Goal: Information Seeking & Learning: Learn about a topic

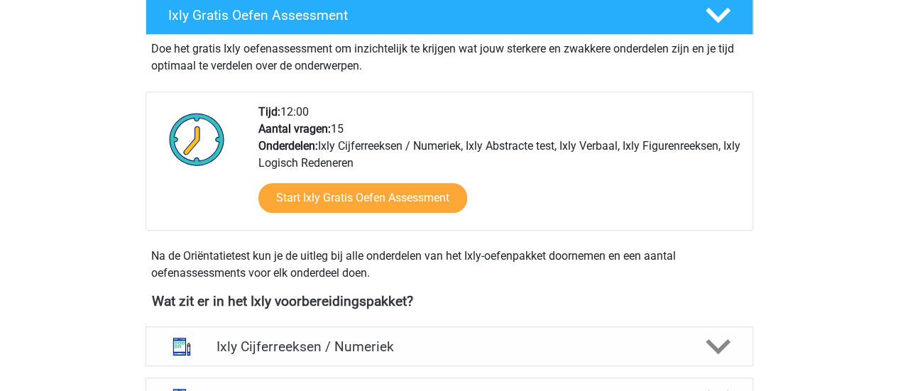
scroll to position [426, 0]
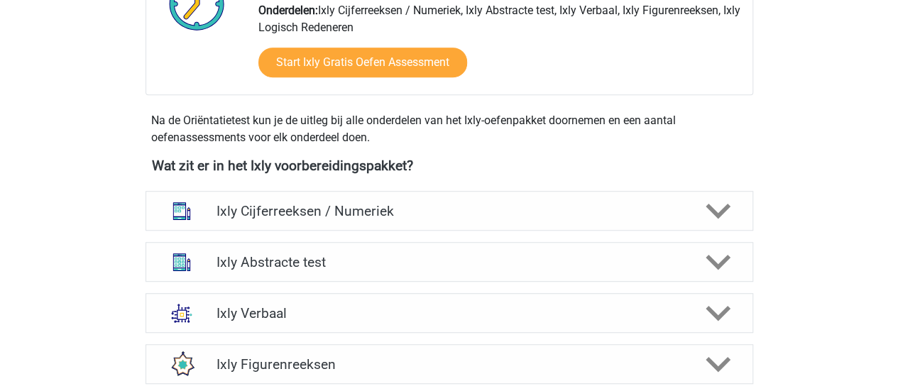
click at [137, 127] on div "Ixly Gratis Oefen Assessment Doe het gratis Ixly oefenassessment om inzichtelij…" at bounding box center [449, 5] width 640 height 293
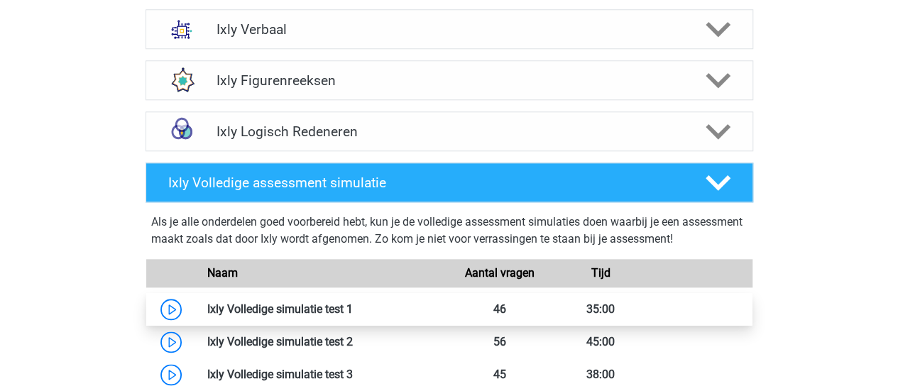
click at [353, 303] on link at bounding box center [353, 308] width 0 height 13
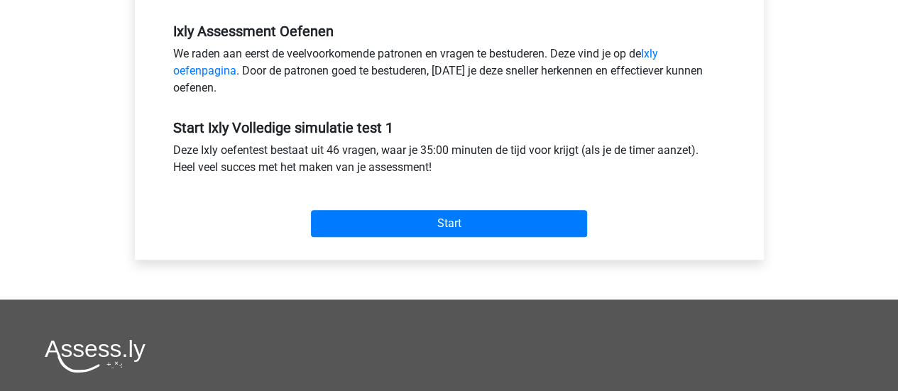
scroll to position [497, 0]
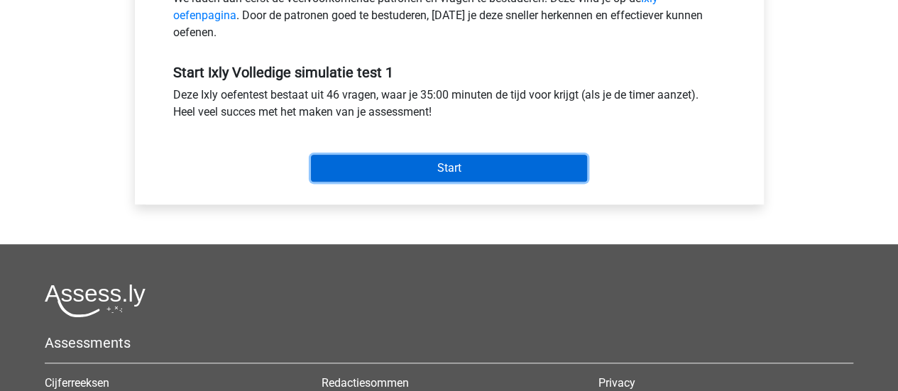
click at [388, 167] on input "Start" at bounding box center [449, 168] width 276 height 27
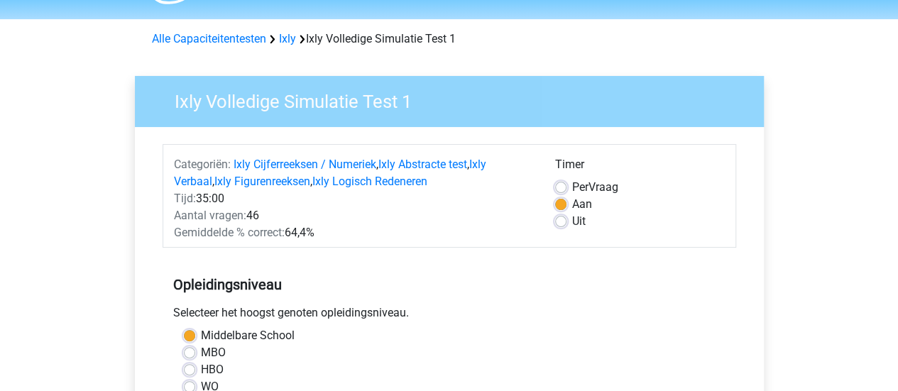
scroll to position [0, 0]
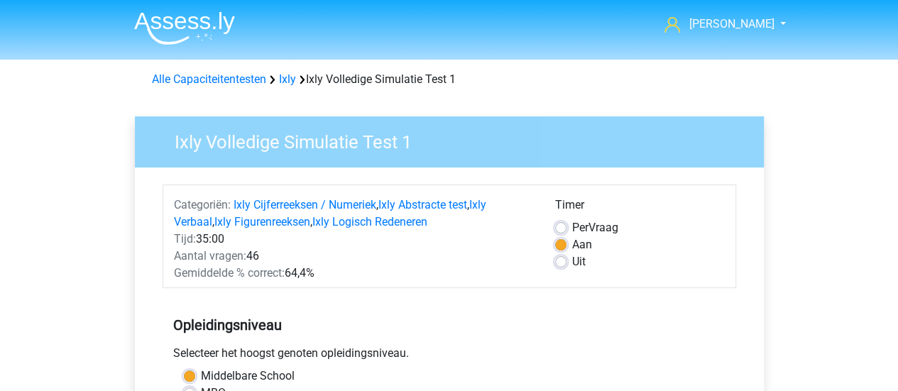
click at [572, 262] on label "Uit" at bounding box center [578, 261] width 13 height 17
click at [564, 262] on input "Uit" at bounding box center [560, 260] width 11 height 14
radio input "true"
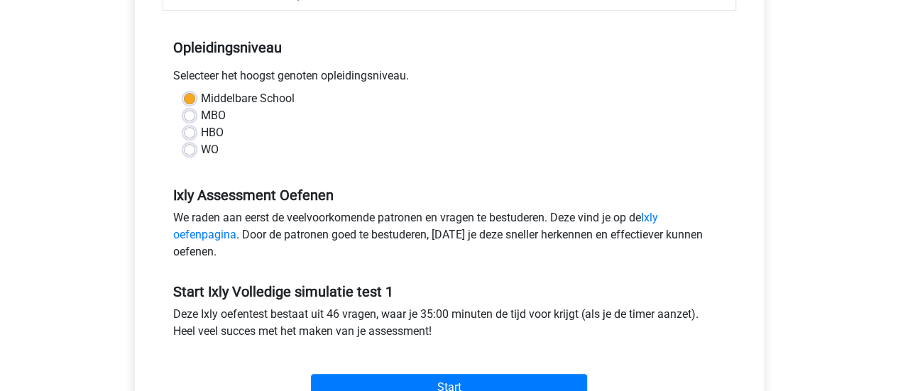
scroll to position [284, 0]
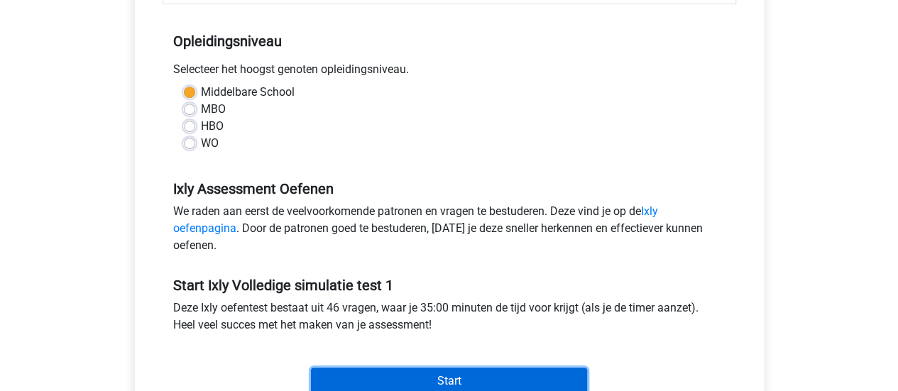
click at [446, 373] on input "Start" at bounding box center [449, 381] width 276 height 27
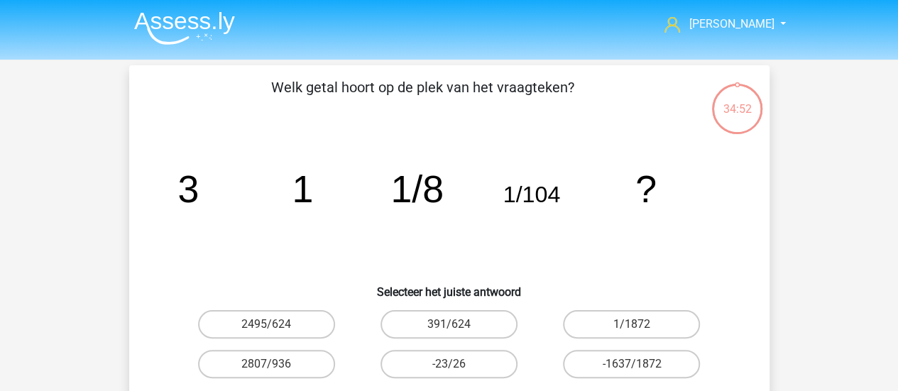
drag, startPoint x: 527, startPoint y: 138, endPoint x: 589, endPoint y: 127, distance: 63.5
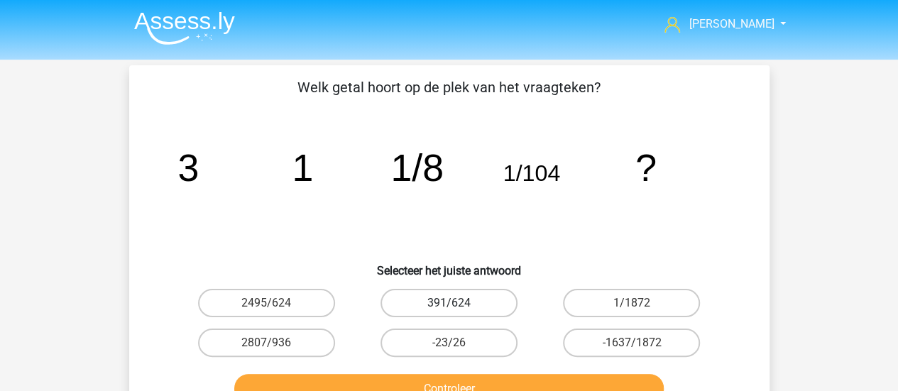
click at [439, 309] on label "391/624" at bounding box center [449, 303] width 137 height 28
click at [449, 309] on input "391/624" at bounding box center [453, 307] width 9 height 9
radio input "true"
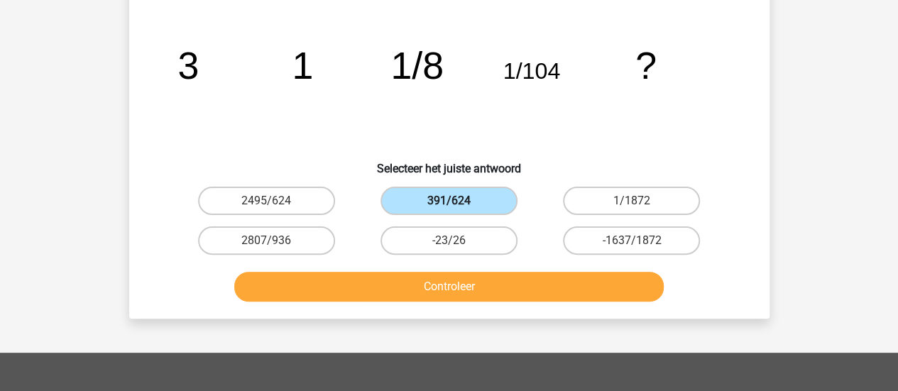
scroll to position [142, 0]
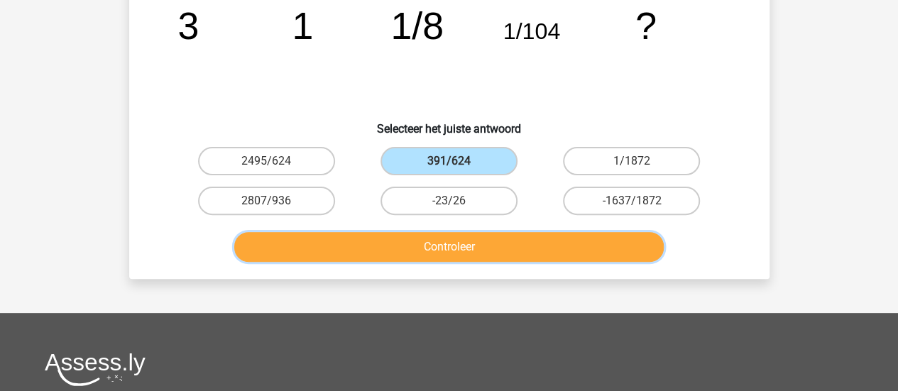
click at [433, 247] on button "Controleer" at bounding box center [449, 247] width 430 height 30
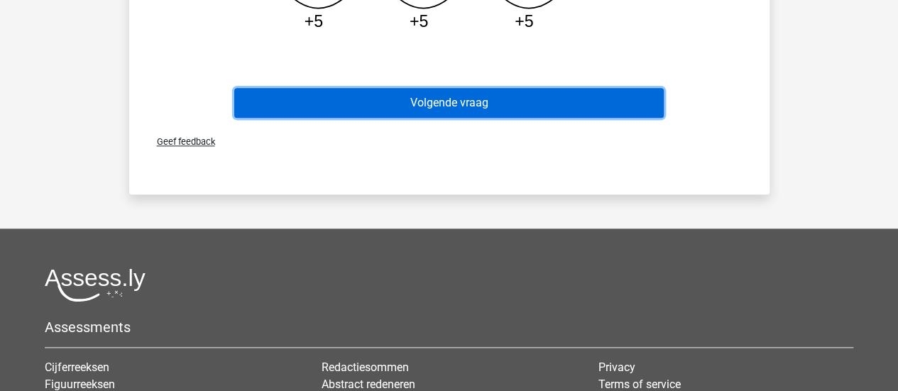
click at [537, 92] on button "Volgende vraag" at bounding box center [449, 103] width 430 height 30
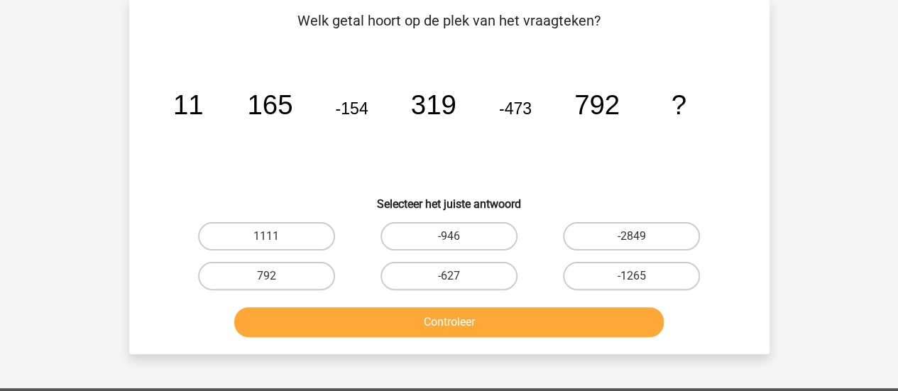
scroll to position [65, 0]
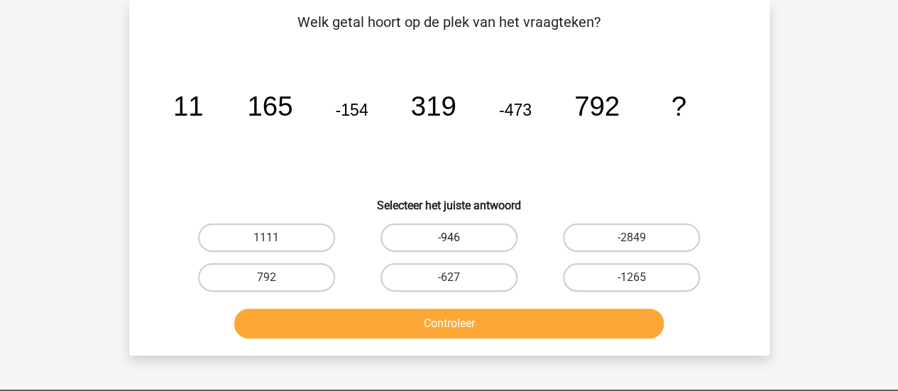
click at [498, 244] on label "-946" at bounding box center [449, 238] width 137 height 28
click at [458, 244] on input "-946" at bounding box center [453, 242] width 9 height 9
radio input "true"
click at [501, 282] on label "-627" at bounding box center [449, 277] width 137 height 28
click at [458, 282] on input "-627" at bounding box center [453, 282] width 9 height 9
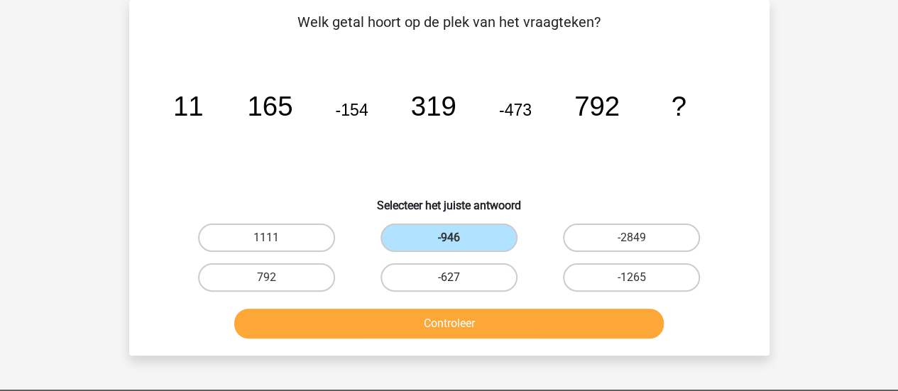
radio input "true"
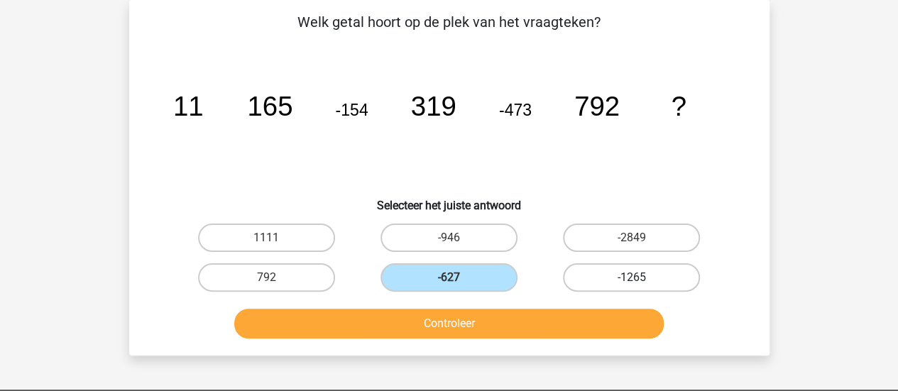
click at [672, 271] on label "-1265" at bounding box center [631, 277] width 137 height 28
click at [641, 278] on input "-1265" at bounding box center [636, 282] width 9 height 9
radio input "true"
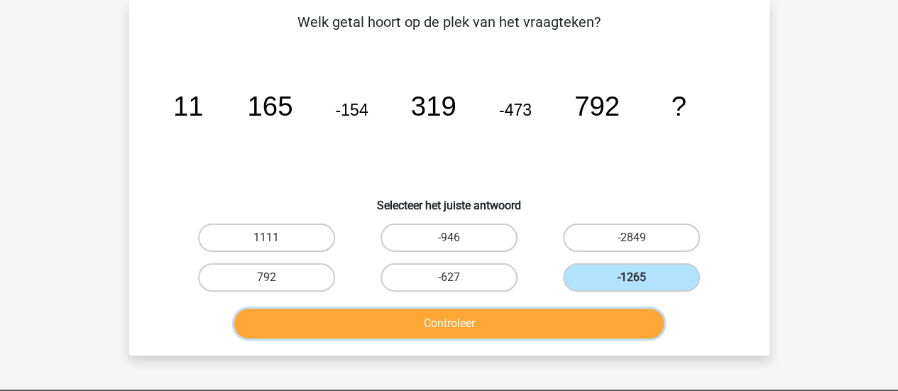
click at [589, 318] on button "Controleer" at bounding box center [449, 324] width 430 height 30
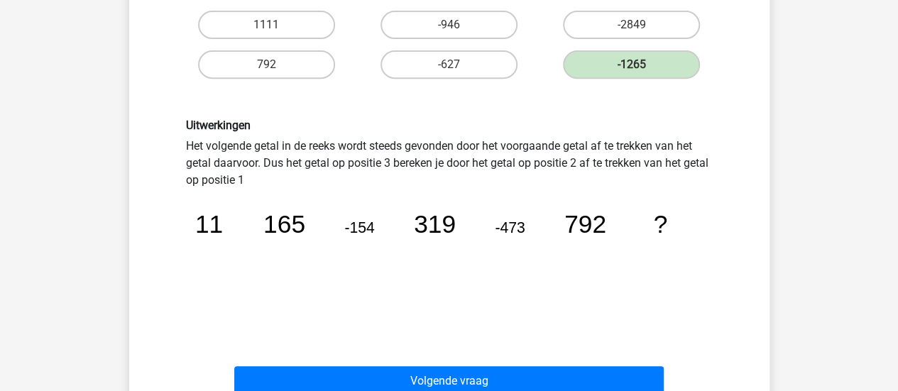
scroll to position [349, 0]
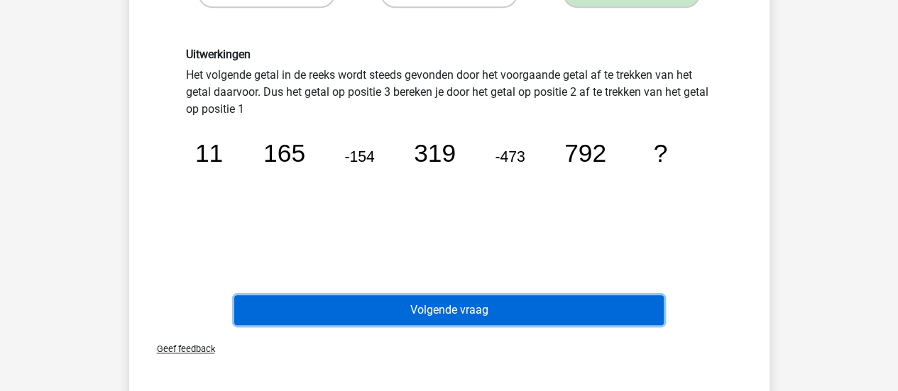
click at [545, 322] on button "Volgende vraag" at bounding box center [449, 310] width 430 height 30
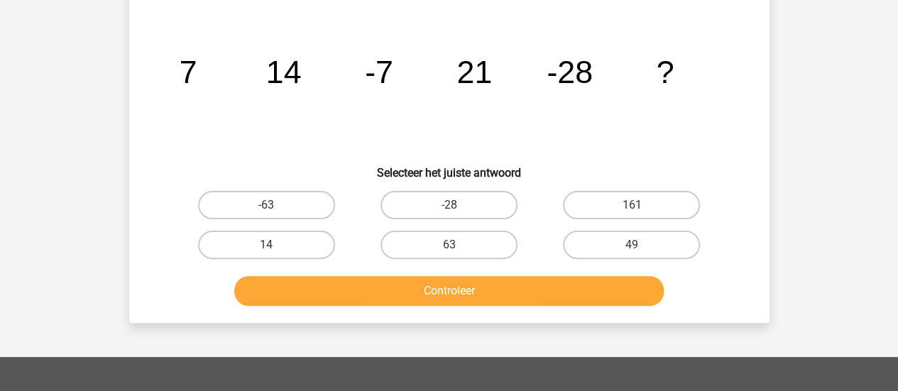
scroll to position [65, 0]
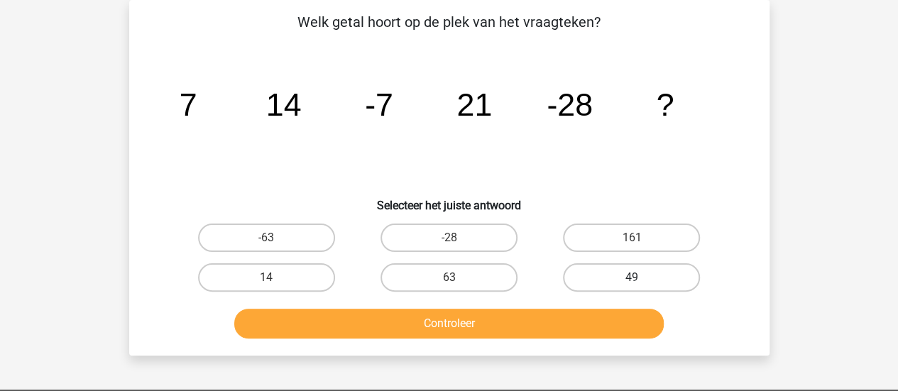
click at [660, 278] on label "49" at bounding box center [631, 277] width 137 height 28
click at [641, 278] on input "49" at bounding box center [636, 282] width 9 height 9
radio input "true"
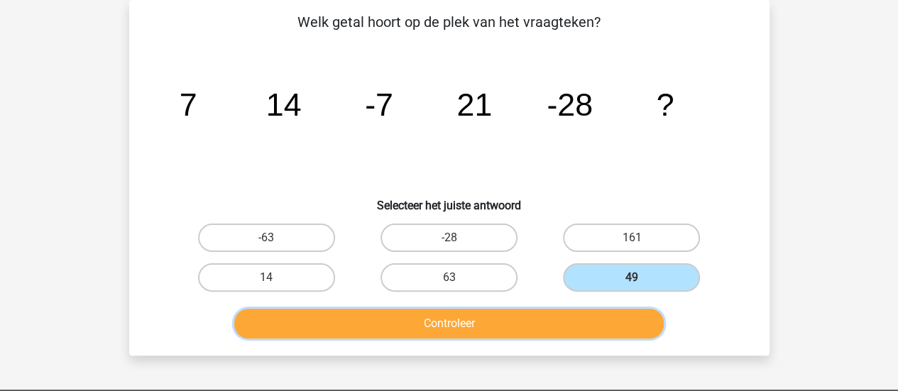
click at [589, 320] on button "Controleer" at bounding box center [449, 324] width 430 height 30
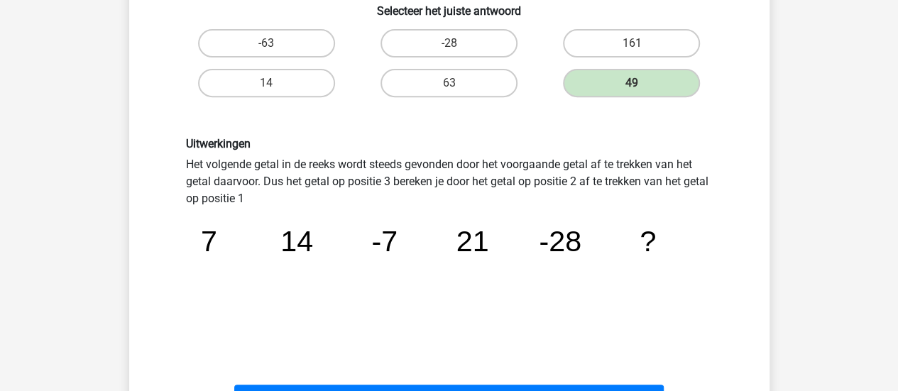
scroll to position [278, 0]
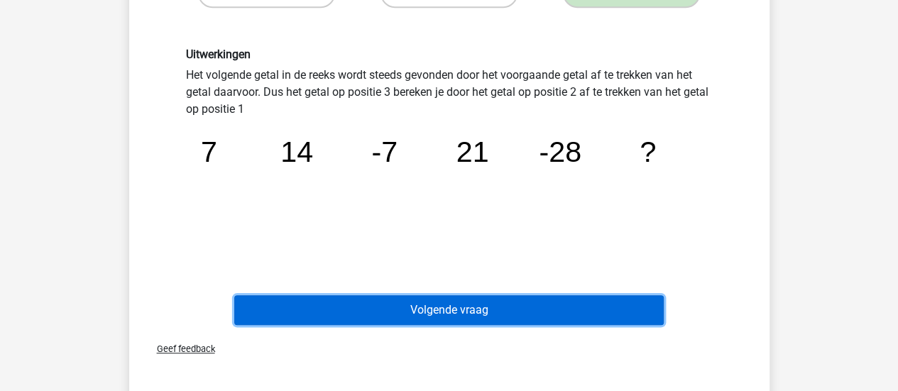
click at [494, 315] on button "Volgende vraag" at bounding box center [449, 310] width 430 height 30
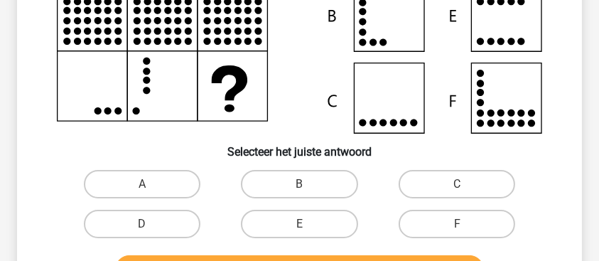
scroll to position [213, 0]
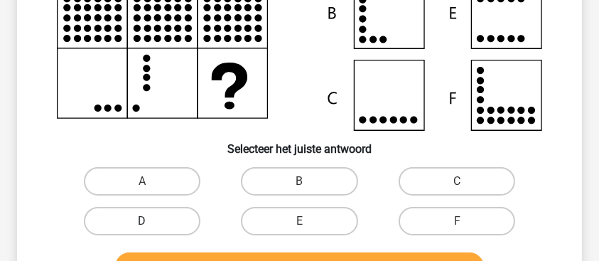
click at [151, 214] on label "D" at bounding box center [142, 221] width 117 height 28
click at [151, 221] on input "D" at bounding box center [146, 225] width 9 height 9
radio input "true"
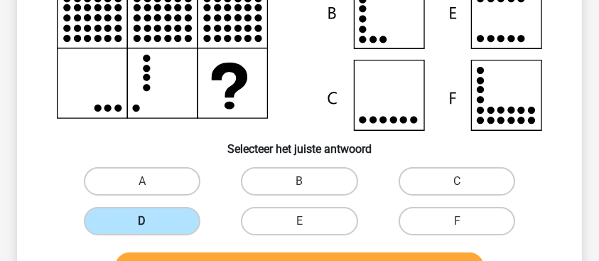
scroll to position [307, 0]
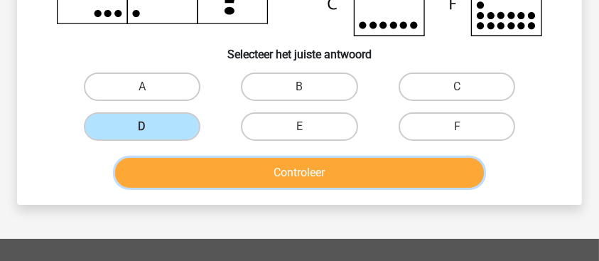
click at [325, 182] on button "Controleer" at bounding box center [299, 173] width 368 height 30
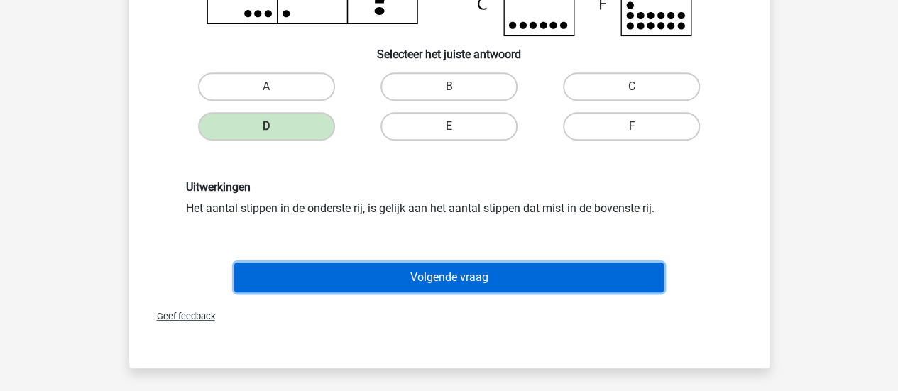
click at [578, 275] on button "Volgende vraag" at bounding box center [449, 278] width 430 height 30
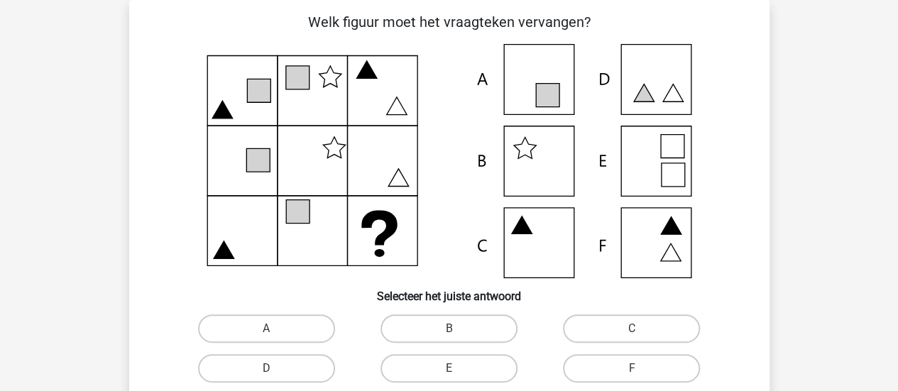
scroll to position [65, 0]
click at [639, 329] on input "C" at bounding box center [636, 333] width 9 height 9
radio input "true"
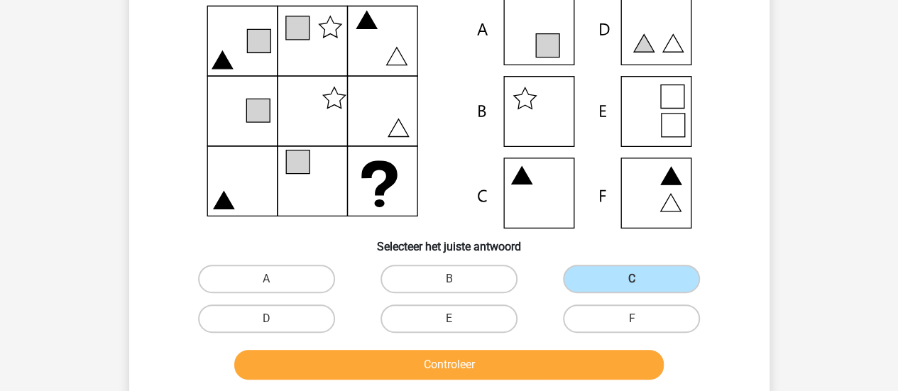
scroll to position [136, 0]
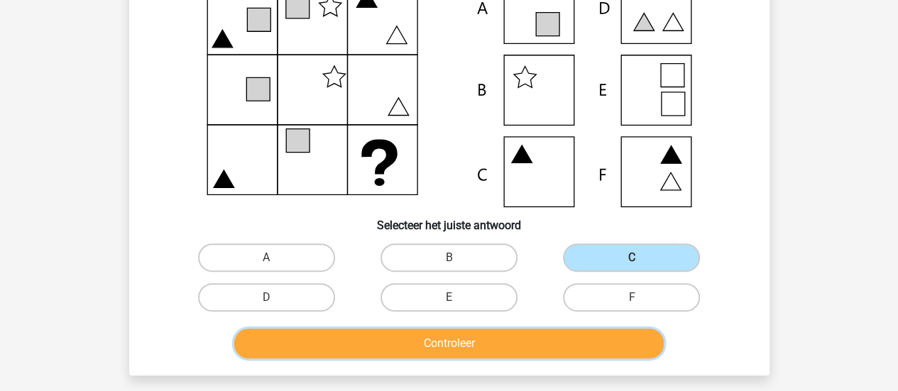
click at [591, 356] on button "Controleer" at bounding box center [449, 344] width 430 height 30
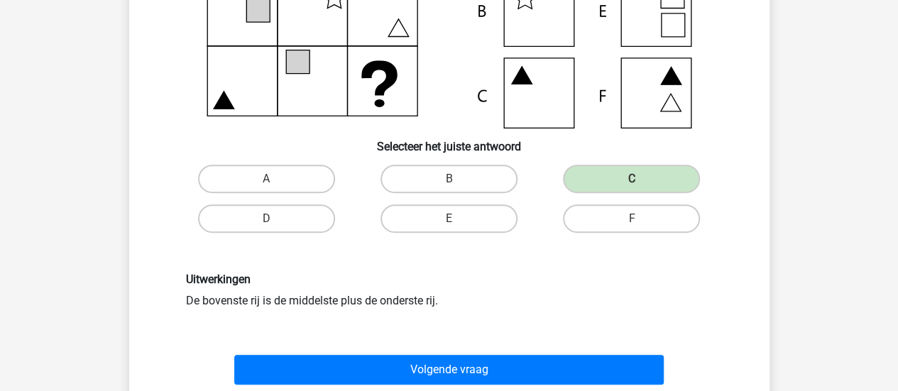
scroll to position [278, 0]
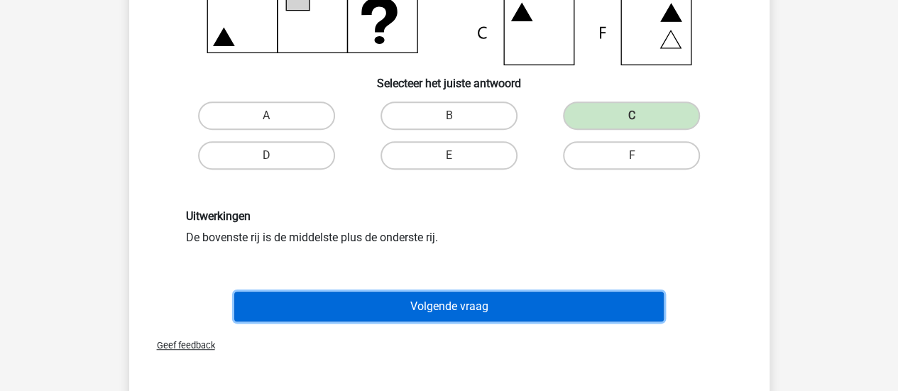
click at [575, 296] on button "Volgende vraag" at bounding box center [449, 307] width 430 height 30
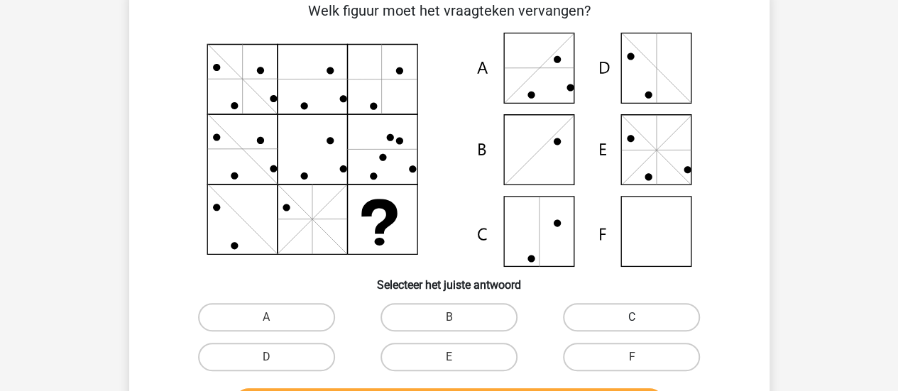
scroll to position [65, 0]
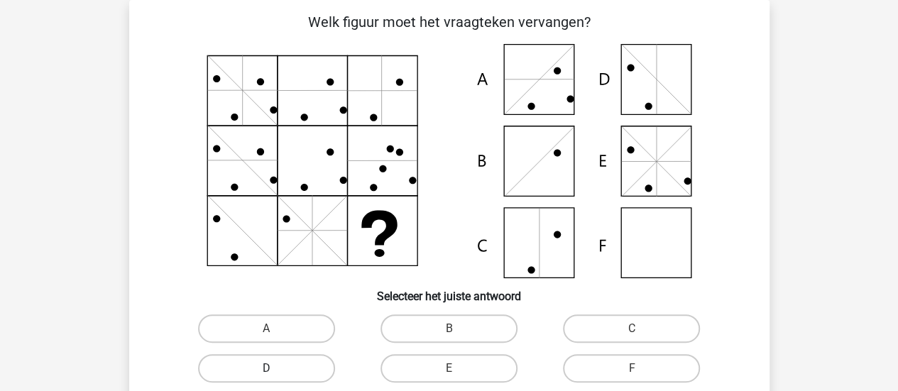
click at [283, 376] on label "D" at bounding box center [266, 368] width 137 height 28
click at [275, 376] on input "D" at bounding box center [270, 372] width 9 height 9
radio input "true"
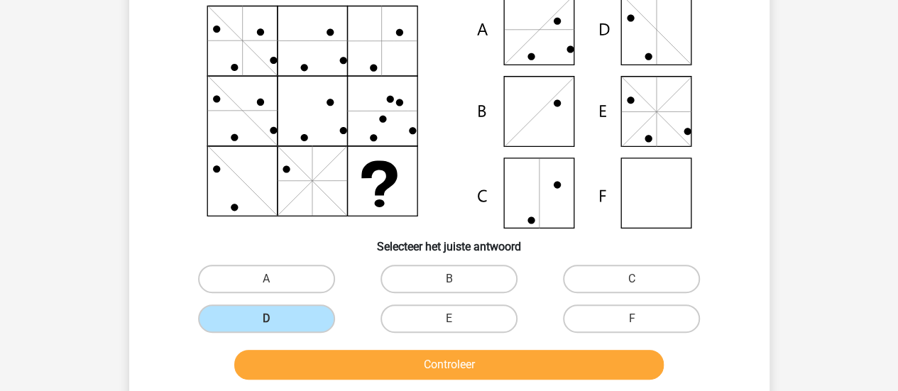
scroll to position [136, 0]
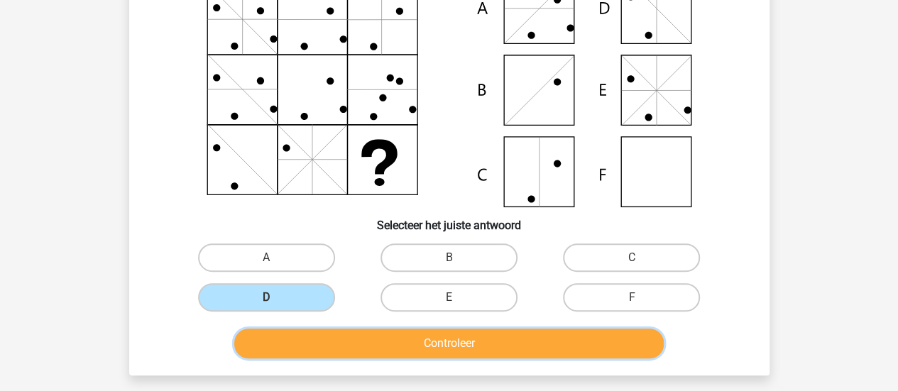
click at [438, 351] on button "Controleer" at bounding box center [449, 344] width 430 height 30
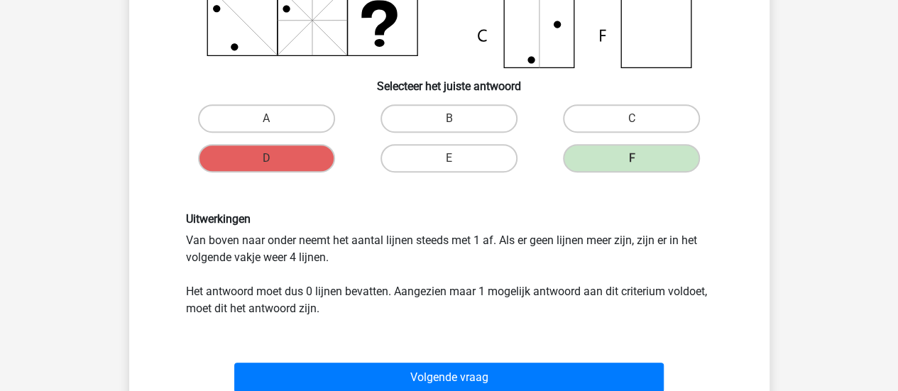
scroll to position [355, 0]
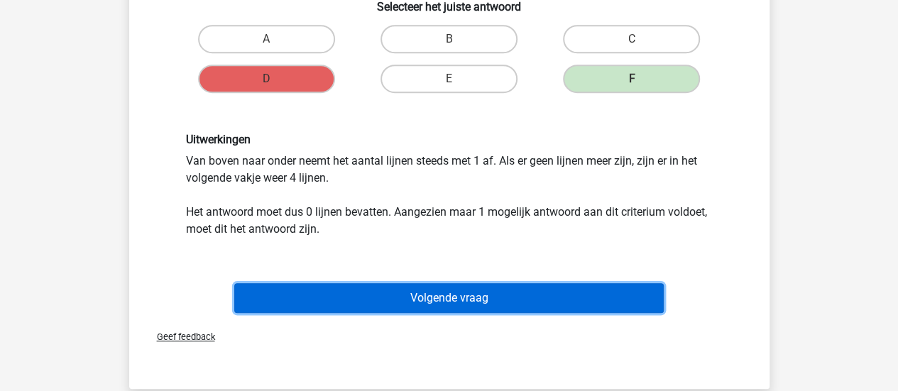
click at [449, 295] on button "Volgende vraag" at bounding box center [449, 298] width 430 height 30
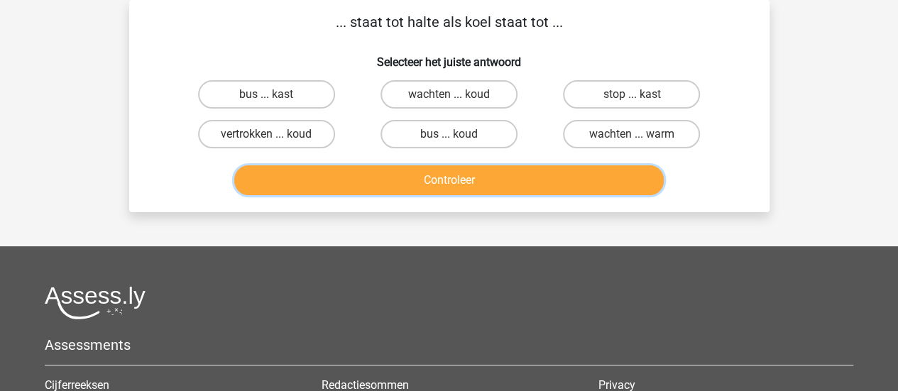
scroll to position [0, 0]
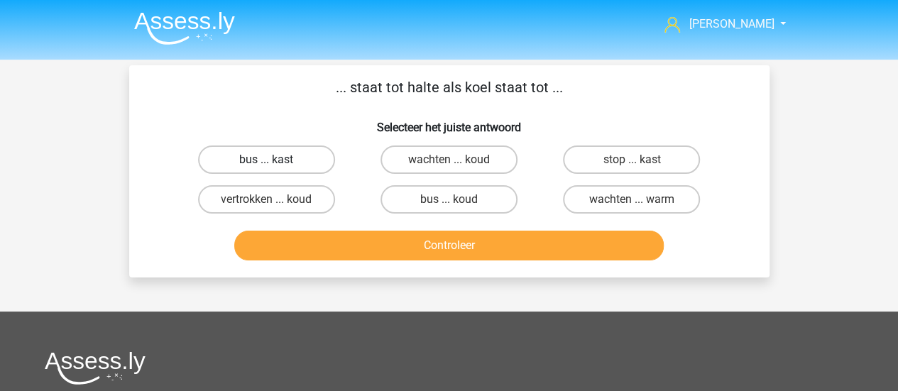
click at [254, 162] on label "bus ... kast" at bounding box center [266, 160] width 137 height 28
click at [266, 162] on input "bus ... kast" at bounding box center [270, 164] width 9 height 9
radio input "true"
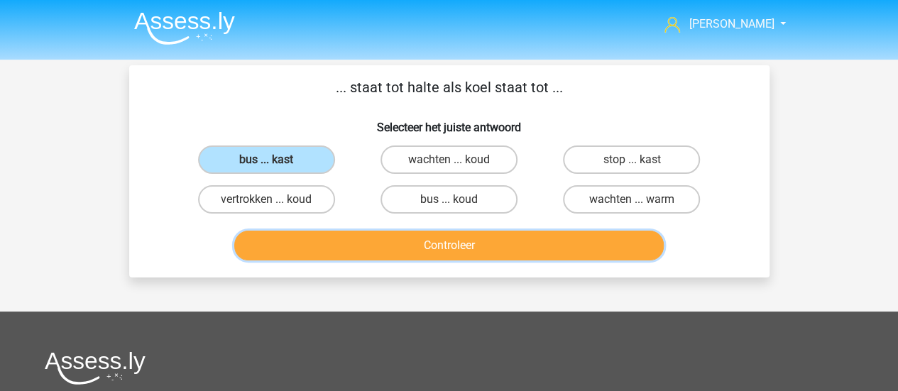
click at [439, 248] on button "Controleer" at bounding box center [449, 246] width 430 height 30
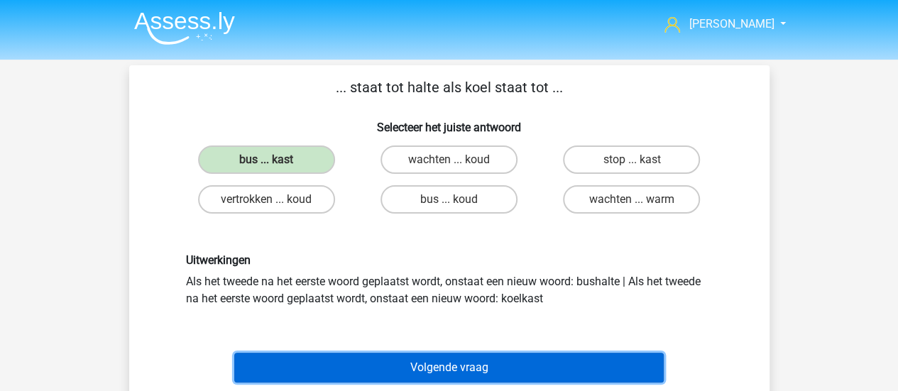
click at [458, 368] on button "Volgende vraag" at bounding box center [449, 368] width 430 height 30
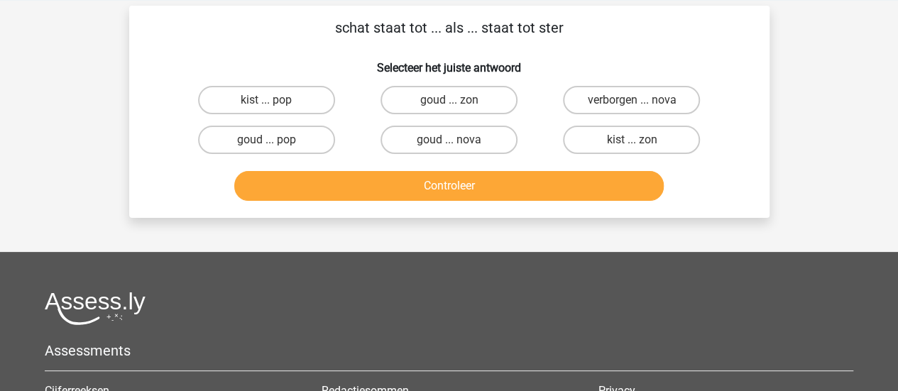
scroll to position [65, 0]
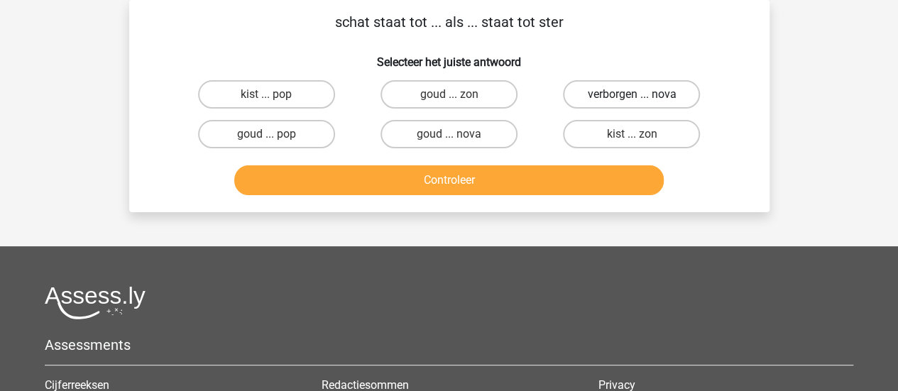
click at [674, 97] on label "verborgen ... nova" at bounding box center [631, 94] width 137 height 28
click at [641, 97] on input "verborgen ... nova" at bounding box center [636, 98] width 9 height 9
radio input "true"
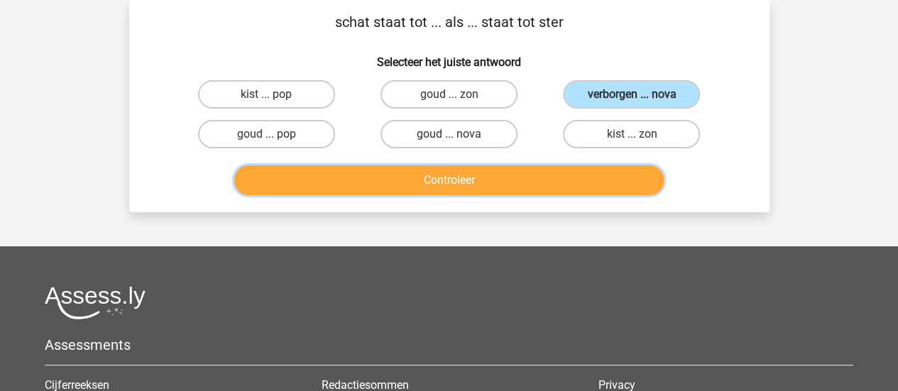
click at [481, 175] on button "Controleer" at bounding box center [449, 180] width 430 height 30
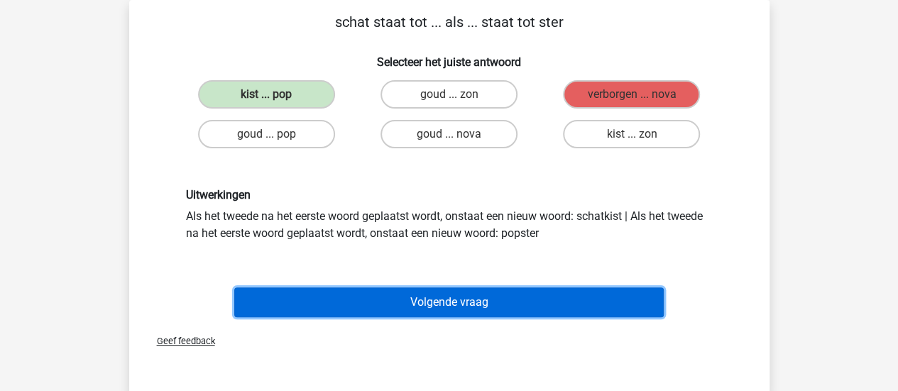
click at [509, 299] on button "Volgende vraag" at bounding box center [449, 303] width 430 height 30
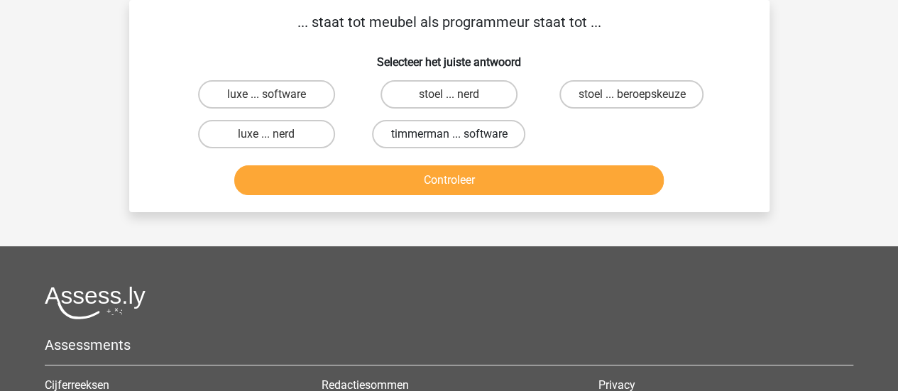
click at [480, 131] on label "timmerman ... software" at bounding box center [448, 134] width 153 height 28
click at [458, 134] on input "timmerman ... software" at bounding box center [453, 138] width 9 height 9
radio input "true"
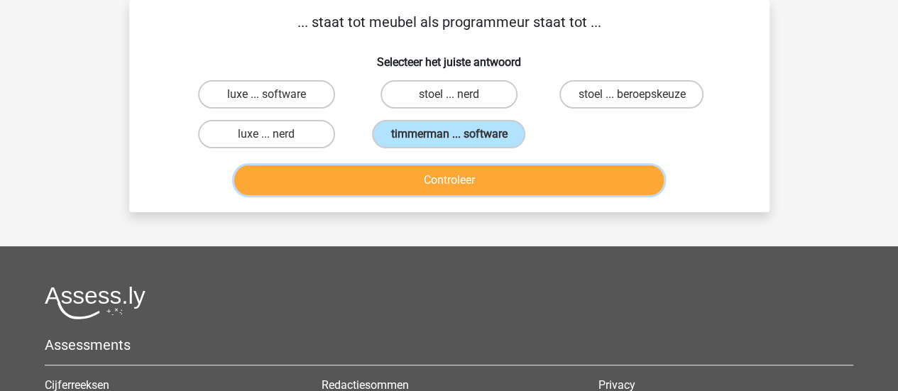
click at [574, 189] on button "Controleer" at bounding box center [449, 180] width 430 height 30
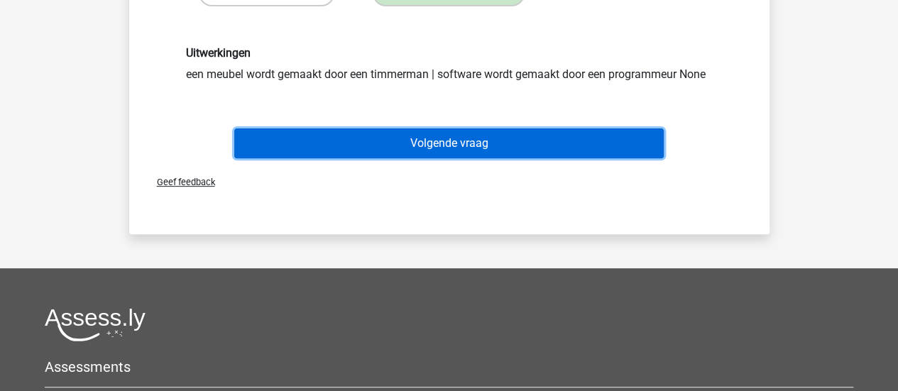
click at [568, 141] on button "Volgende vraag" at bounding box center [449, 144] width 430 height 30
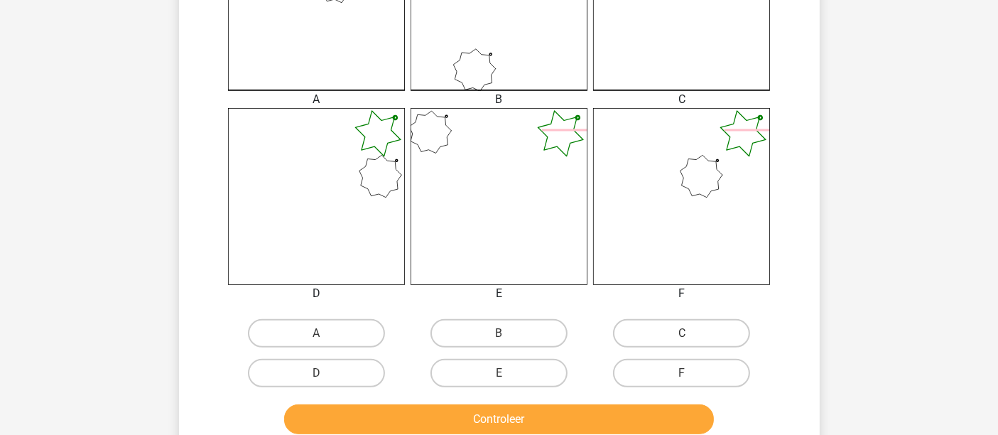
scroll to position [552, 0]
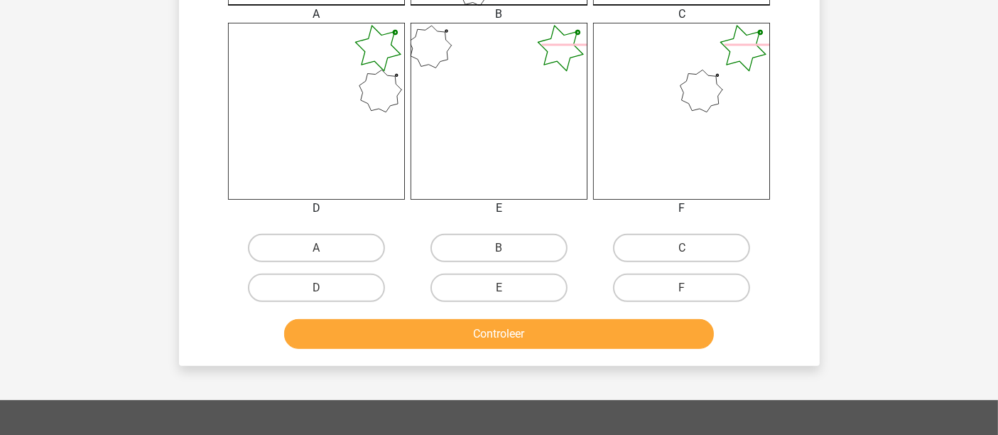
drag, startPoint x: 302, startPoint y: 249, endPoint x: 327, endPoint y: 261, distance: 28.0
click at [301, 249] on label "A" at bounding box center [316, 248] width 137 height 28
click at [316, 249] on input "A" at bounding box center [320, 252] width 9 height 9
radio input "true"
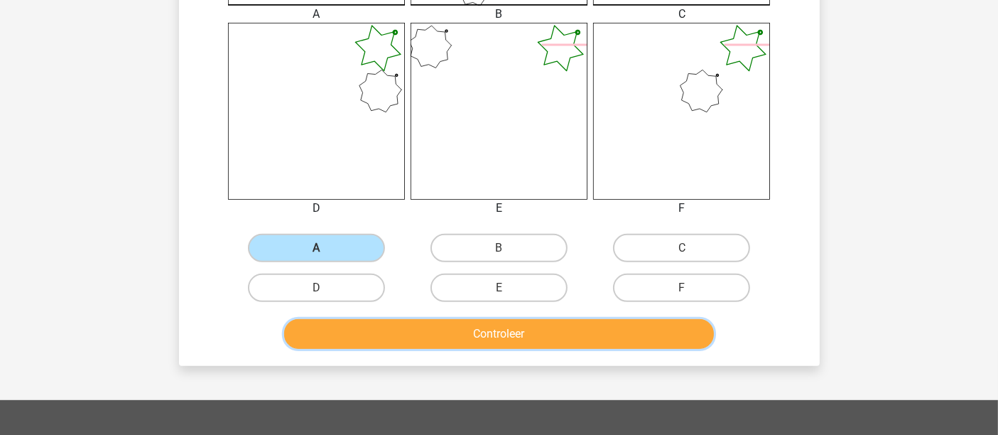
click at [394, 337] on button "Controleer" at bounding box center [499, 334] width 430 height 30
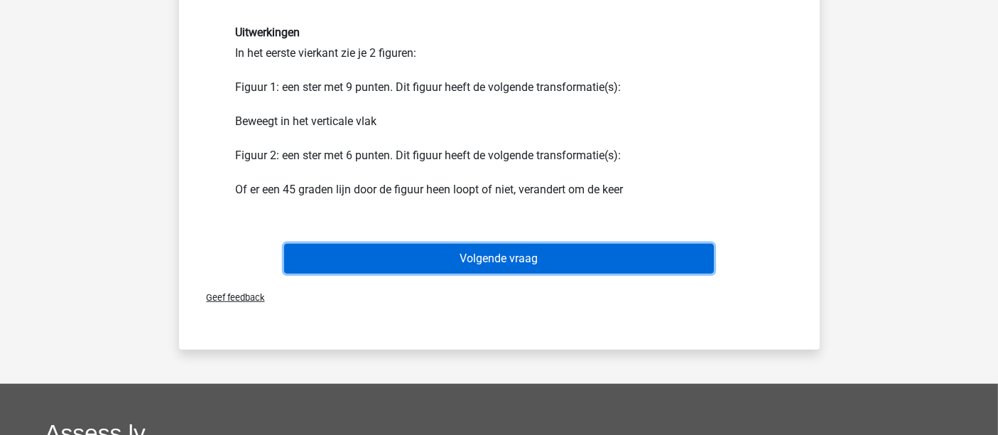
click at [438, 269] on button "Volgende vraag" at bounding box center [499, 259] width 430 height 30
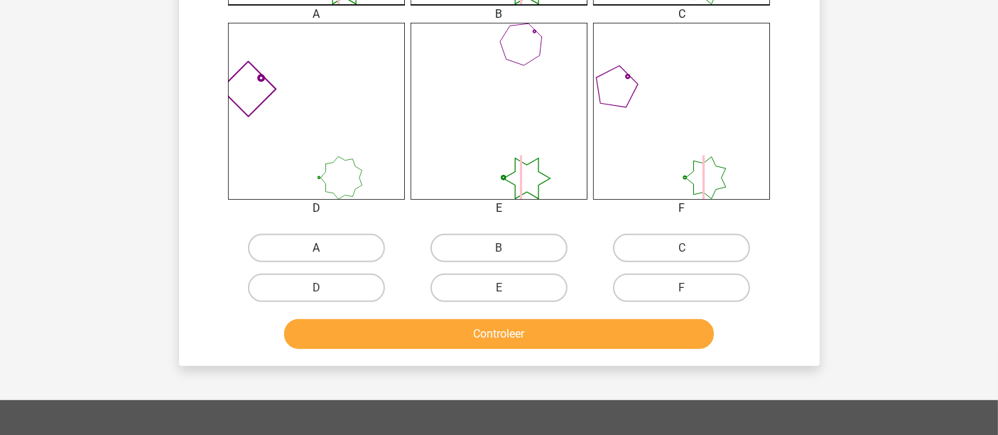
click at [361, 248] on label "A" at bounding box center [316, 248] width 137 height 28
click at [325, 248] on input "A" at bounding box center [320, 252] width 9 height 9
radio input "true"
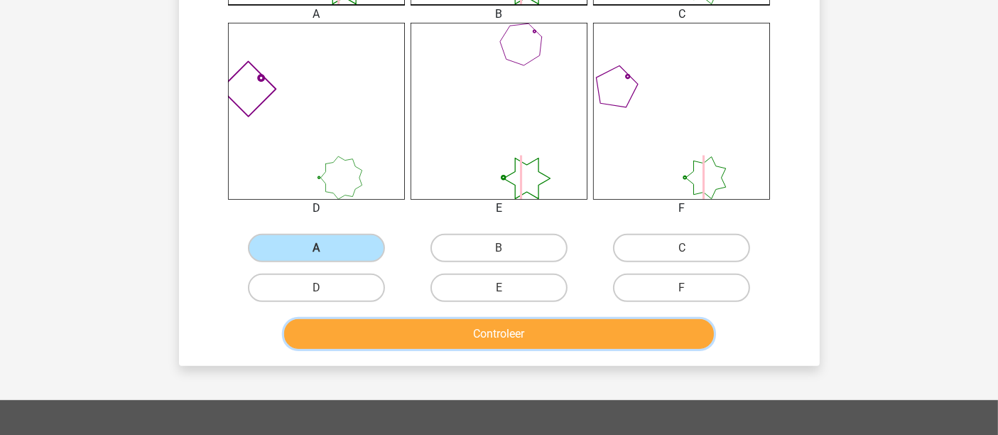
click at [436, 335] on button "Controleer" at bounding box center [499, 334] width 430 height 30
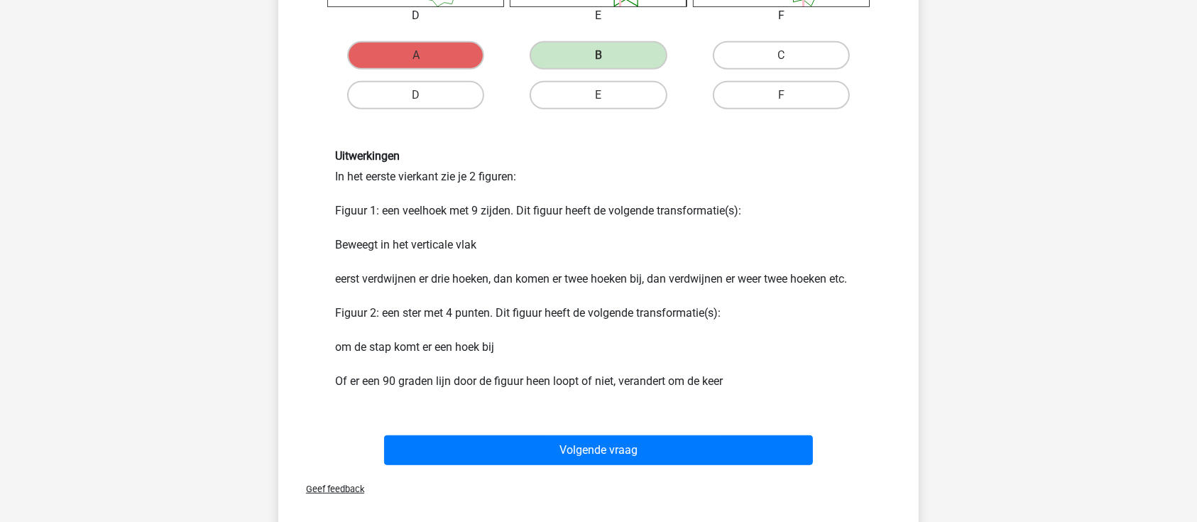
scroll to position [757, 0]
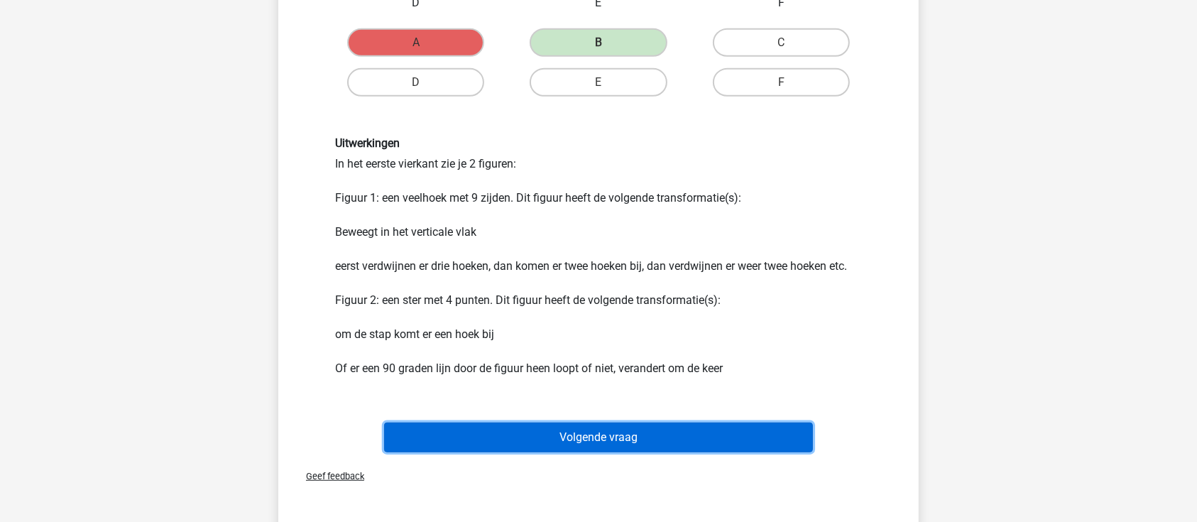
click at [706, 390] on button "Volgende vraag" at bounding box center [599, 437] width 430 height 30
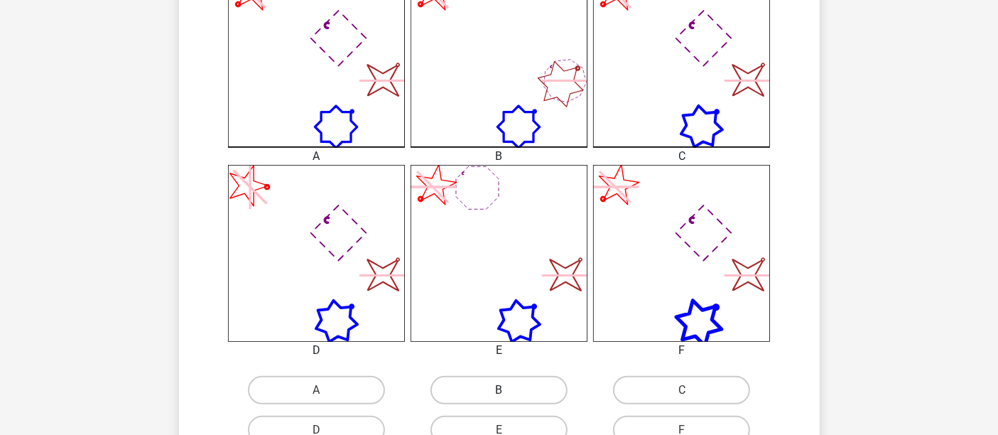
scroll to position [507, 0]
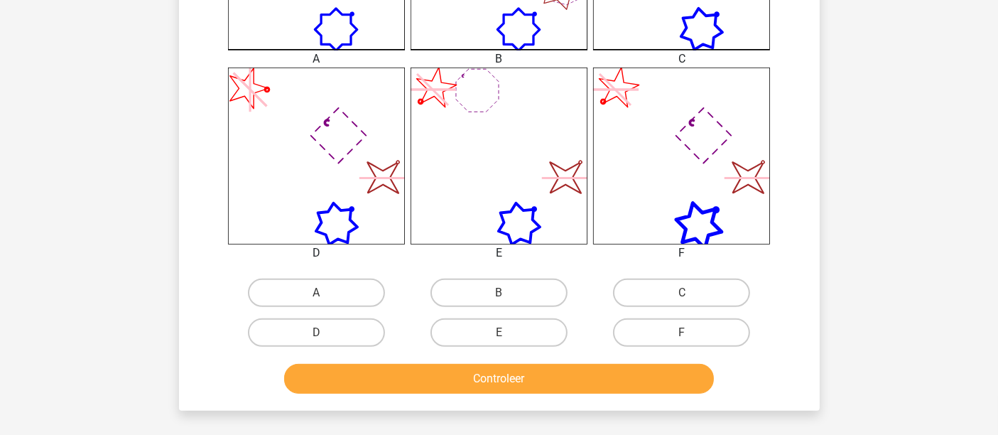
click at [505, 297] on input "B" at bounding box center [502, 297] width 9 height 9
radio input "true"
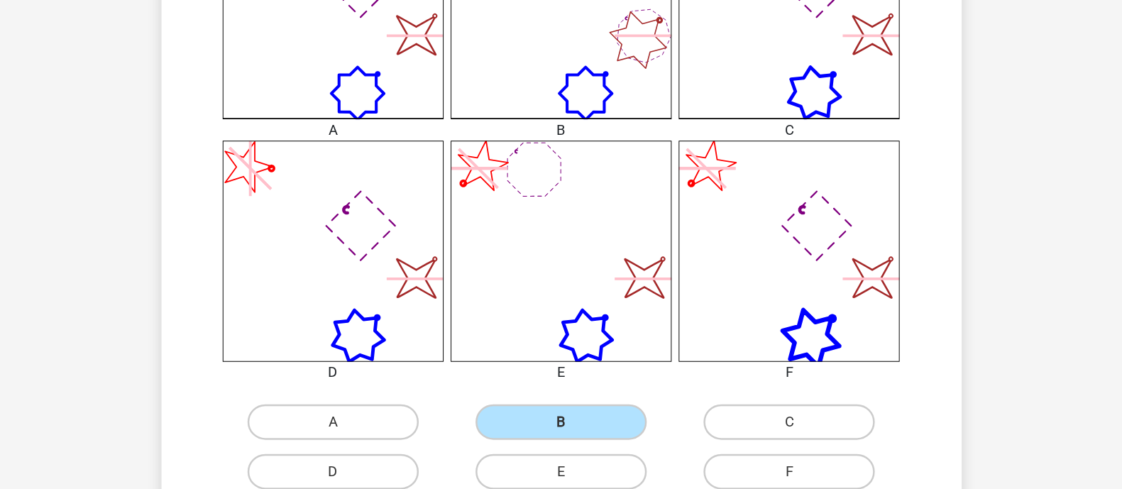
scroll to position [532, 0]
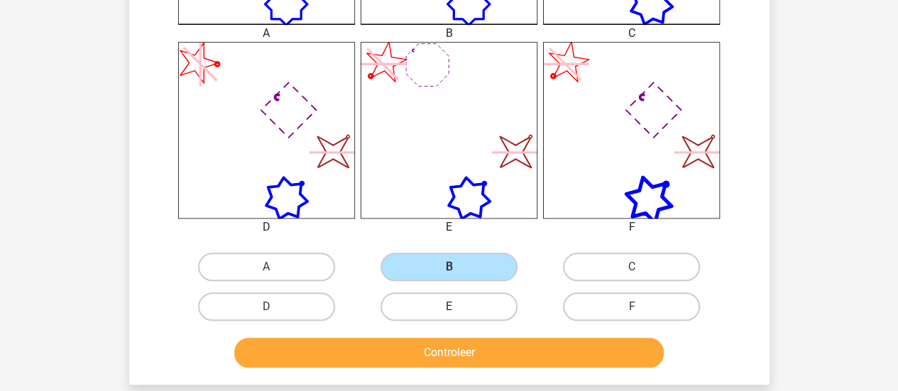
click at [463, 303] on label "E" at bounding box center [449, 307] width 137 height 28
click at [458, 307] on input "E" at bounding box center [453, 311] width 9 height 9
radio input "true"
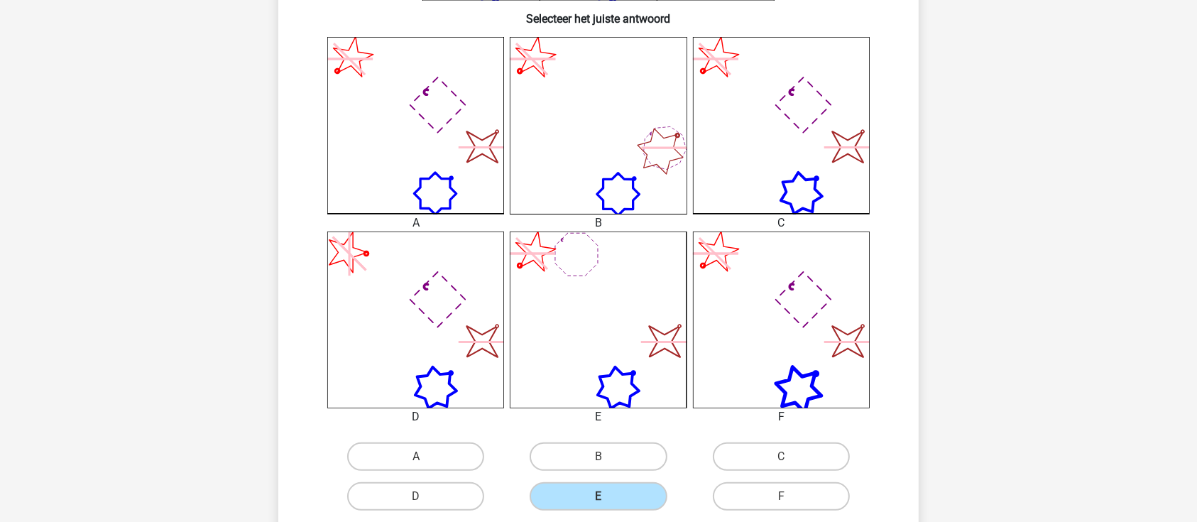
scroll to position [627, 0]
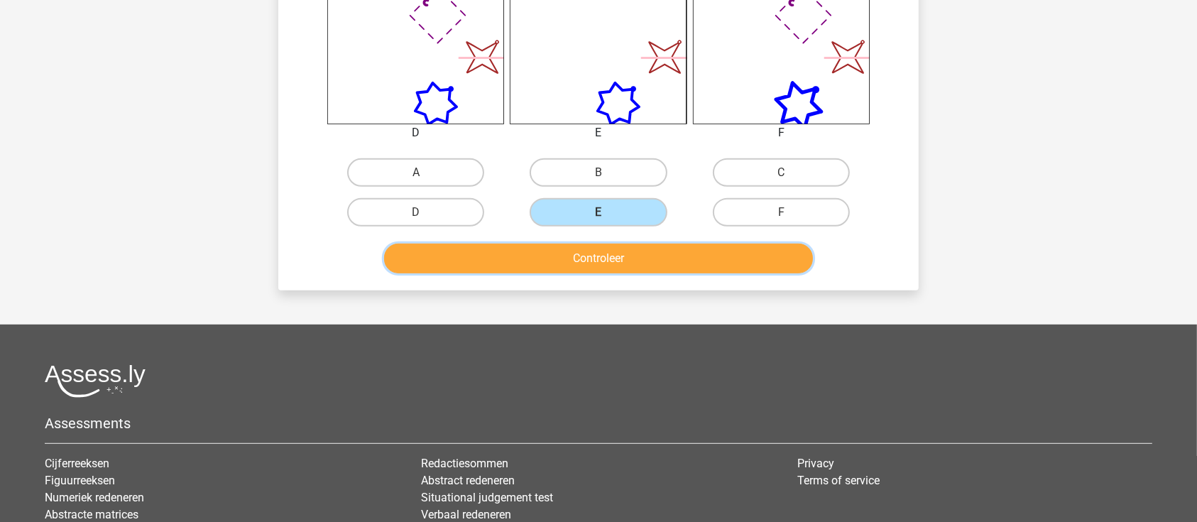
click at [646, 248] on button "Controleer" at bounding box center [599, 259] width 430 height 30
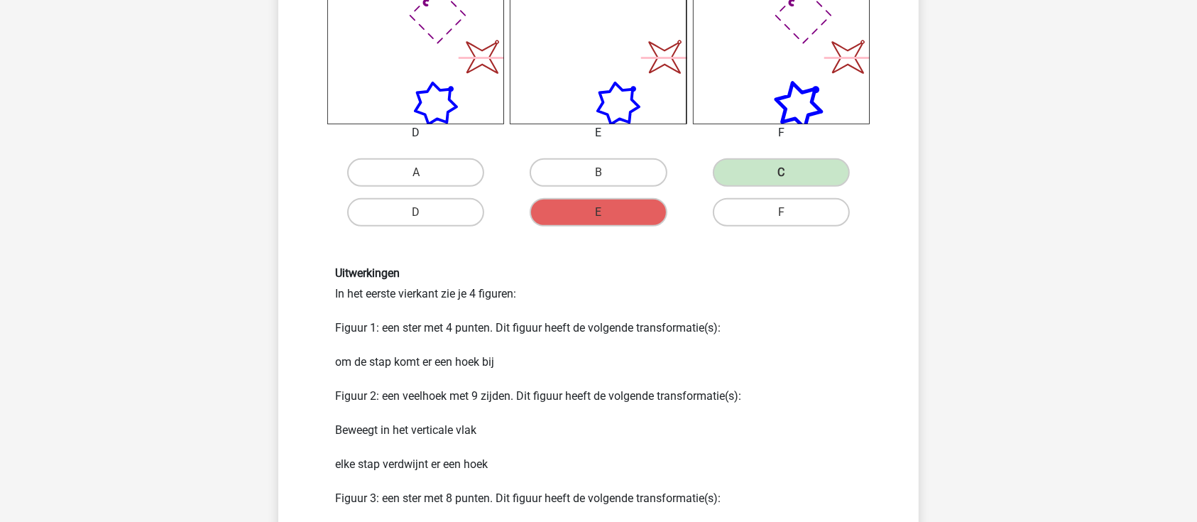
scroll to position [911, 0]
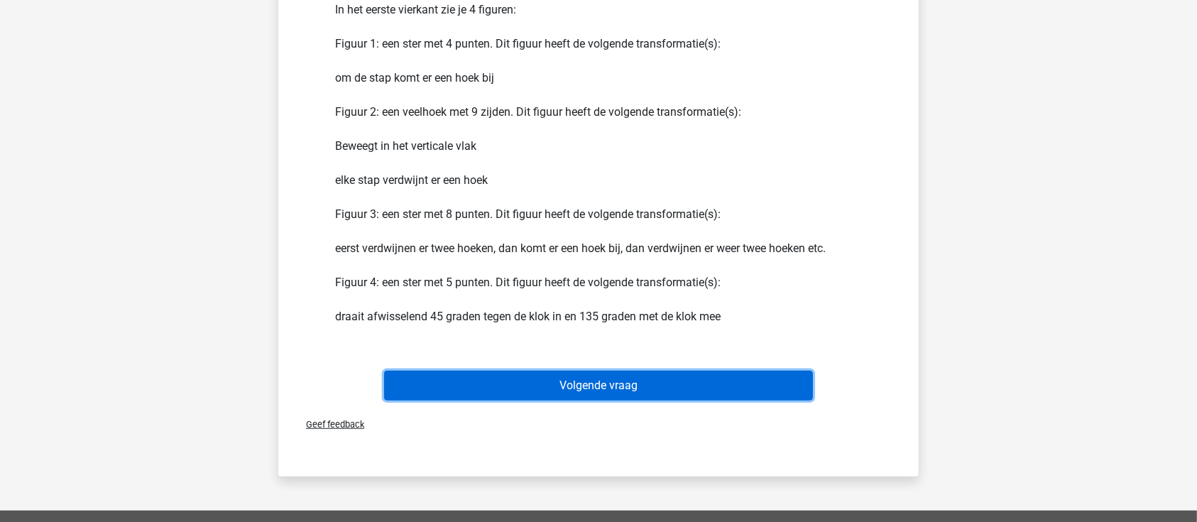
click at [677, 381] on button "Volgende vraag" at bounding box center [599, 386] width 430 height 30
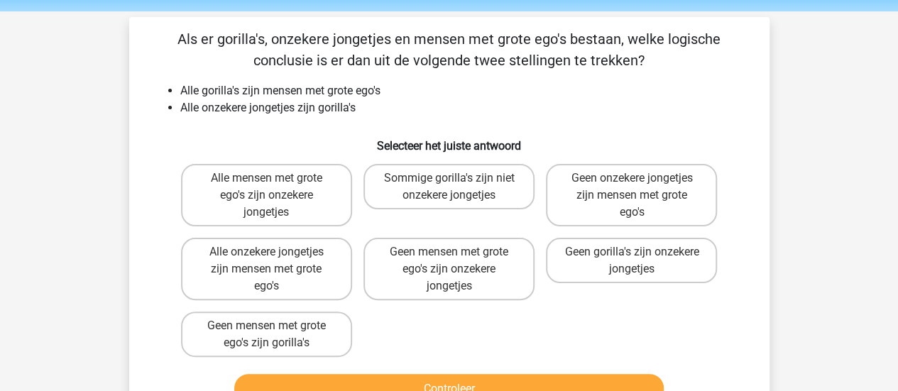
scroll to position [71, 0]
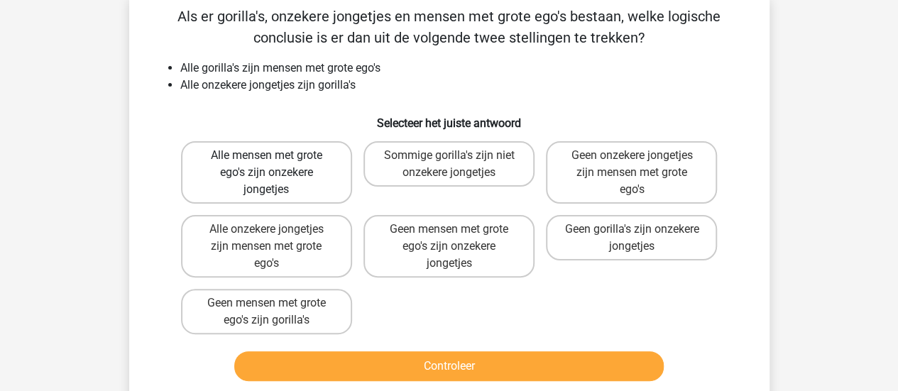
click at [206, 182] on label "Alle mensen met grote ego's zijn onzekere jongetjes" at bounding box center [266, 172] width 171 height 62
click at [266, 165] on input "Alle mensen met grote ego's zijn onzekere jongetjes" at bounding box center [270, 159] width 9 height 9
radio input "true"
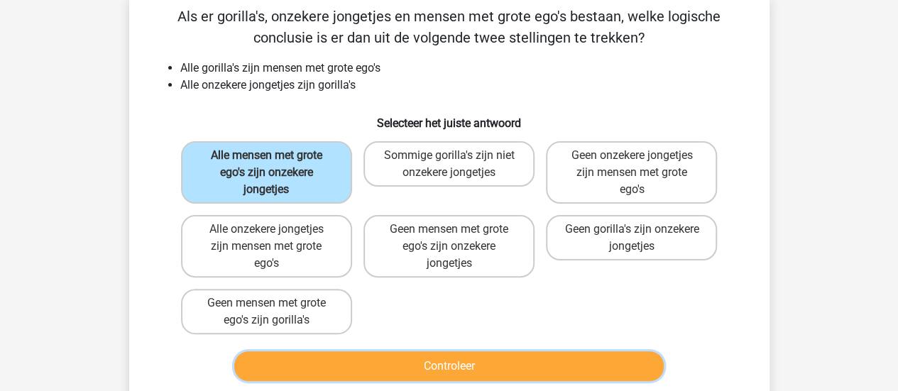
click at [389, 366] on button "Controleer" at bounding box center [449, 366] width 430 height 30
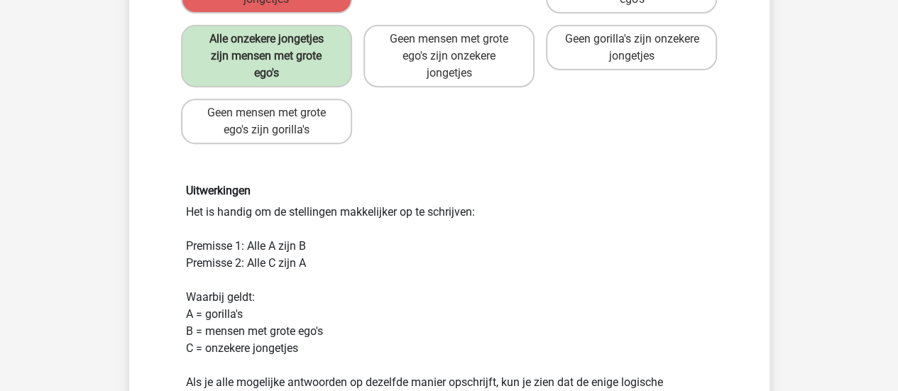
scroll to position [284, 0]
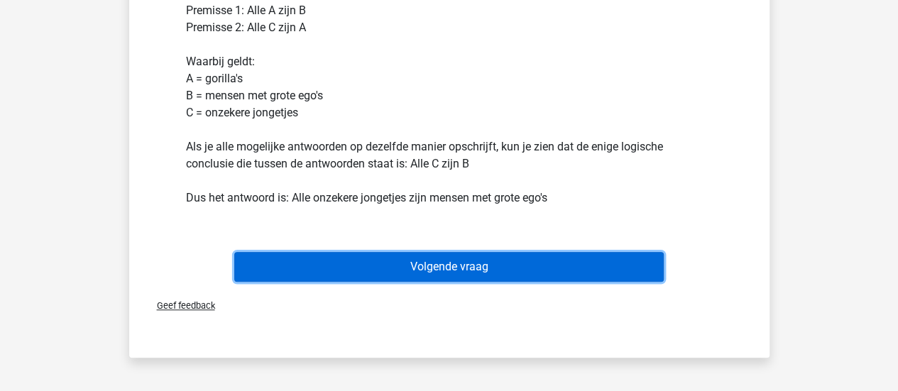
click at [533, 271] on button "Volgende vraag" at bounding box center [449, 267] width 430 height 30
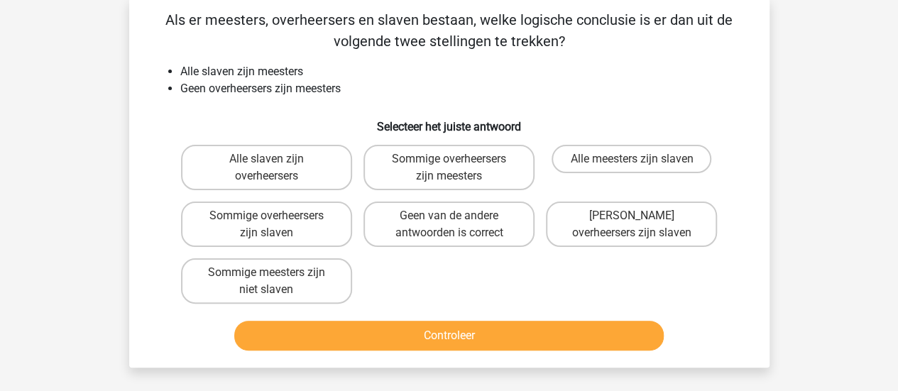
scroll to position [65, 0]
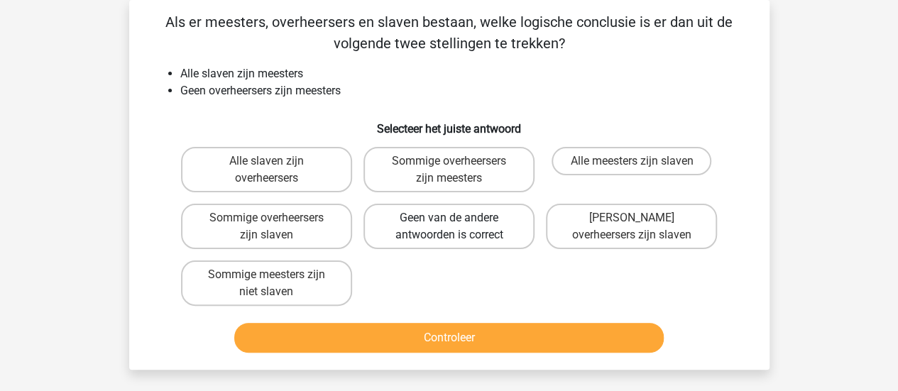
click at [486, 217] on label "Geen van de andere antwoorden is correct" at bounding box center [449, 226] width 171 height 45
click at [458, 218] on input "Geen van de andere antwoorden is correct" at bounding box center [453, 222] width 9 height 9
radio input "true"
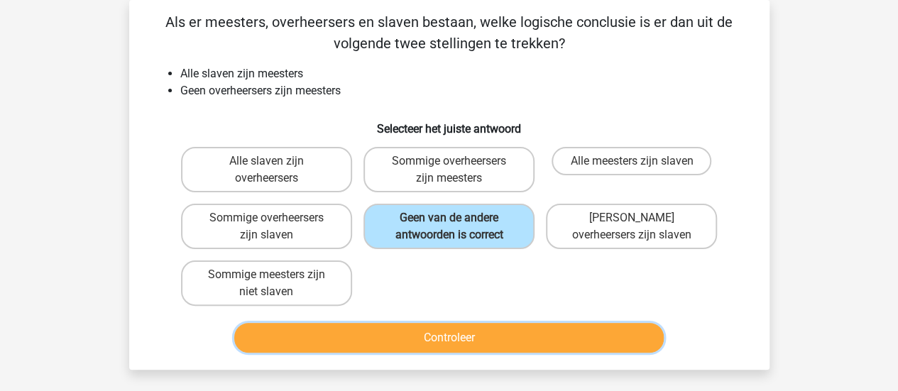
click at [484, 334] on button "Controleer" at bounding box center [449, 338] width 430 height 30
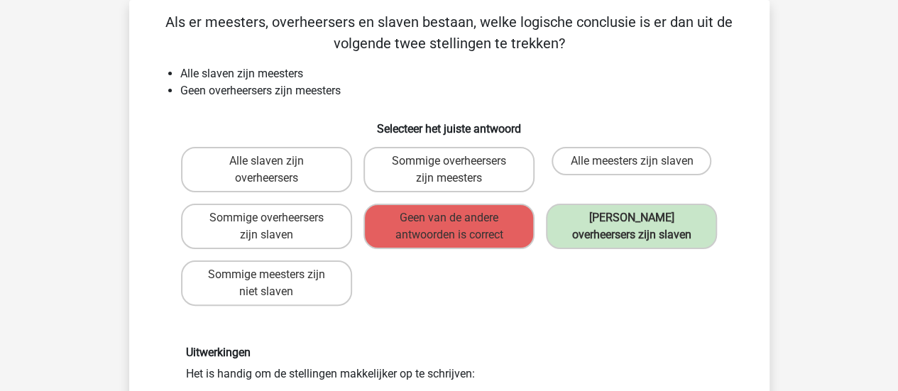
scroll to position [207, 0]
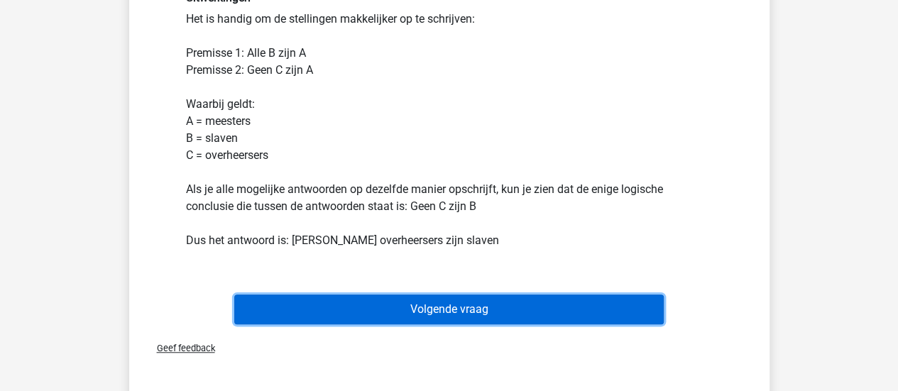
click at [481, 310] on button "Volgende vraag" at bounding box center [449, 310] width 430 height 30
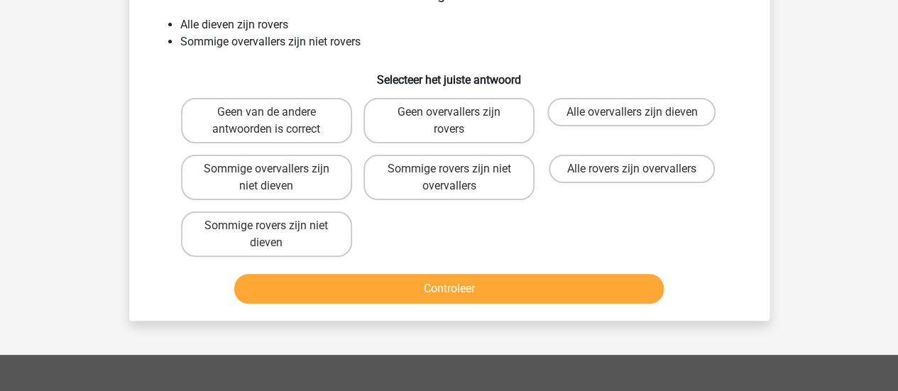
scroll to position [136, 0]
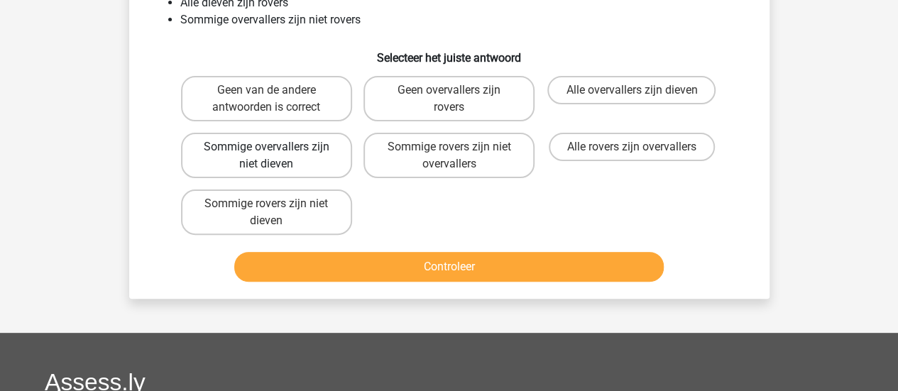
click at [287, 144] on label "Sommige overvallers zijn niet dieven" at bounding box center [266, 155] width 171 height 45
click at [275, 147] on input "Sommige overvallers zijn niet dieven" at bounding box center [270, 151] width 9 height 9
radio input "true"
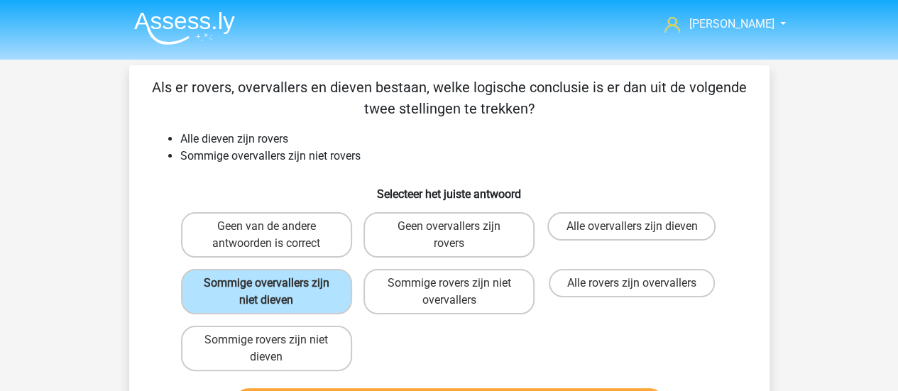
scroll to position [71, 0]
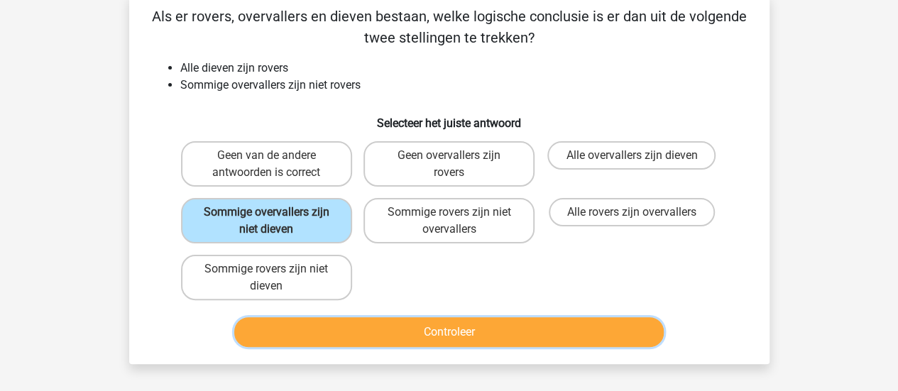
click at [412, 338] on button "Controleer" at bounding box center [449, 332] width 430 height 30
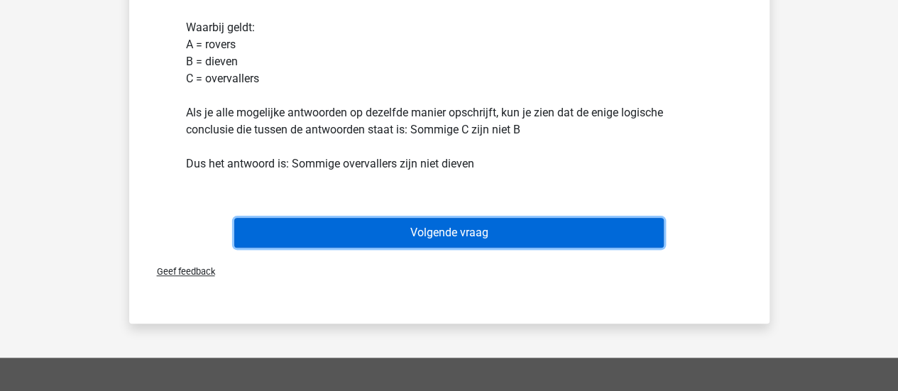
click at [435, 235] on button "Volgende vraag" at bounding box center [449, 233] width 430 height 30
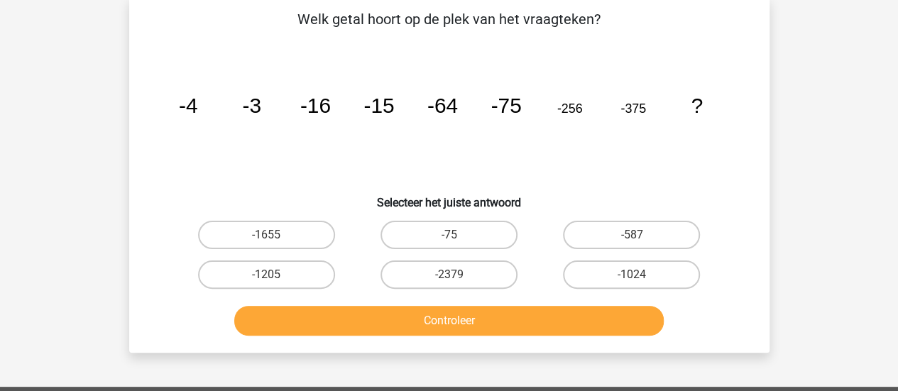
scroll to position [65, 0]
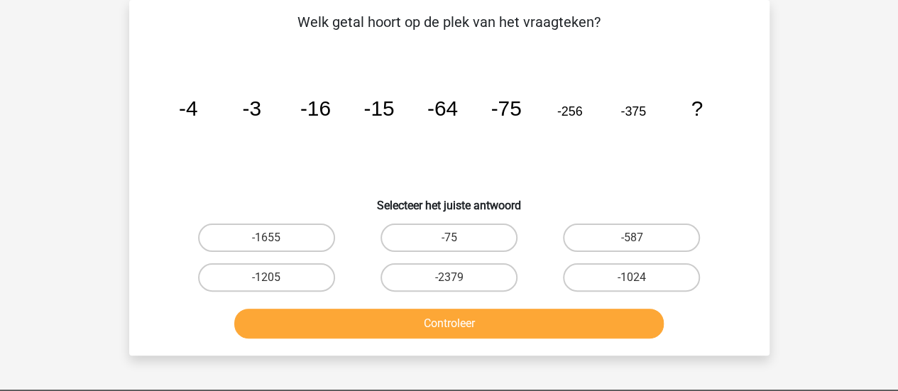
drag, startPoint x: 655, startPoint y: 264, endPoint x: 643, endPoint y: 303, distance: 40.7
click at [655, 264] on label "-1024" at bounding box center [631, 277] width 137 height 28
click at [641, 278] on input "-1024" at bounding box center [636, 282] width 9 height 9
radio input "true"
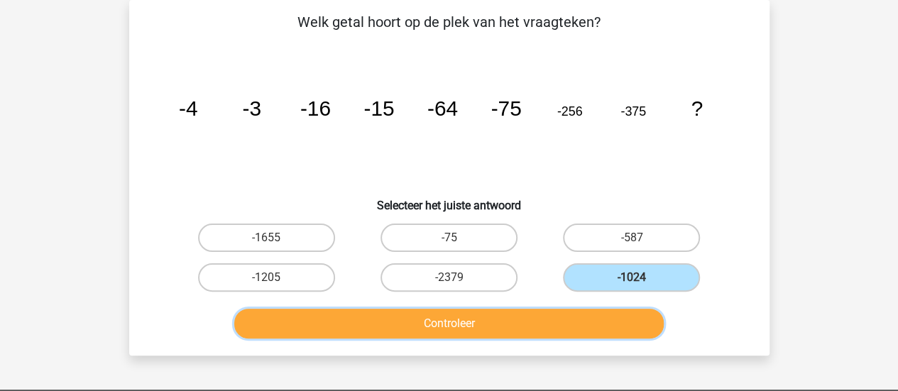
click at [610, 313] on button "Controleer" at bounding box center [449, 324] width 430 height 30
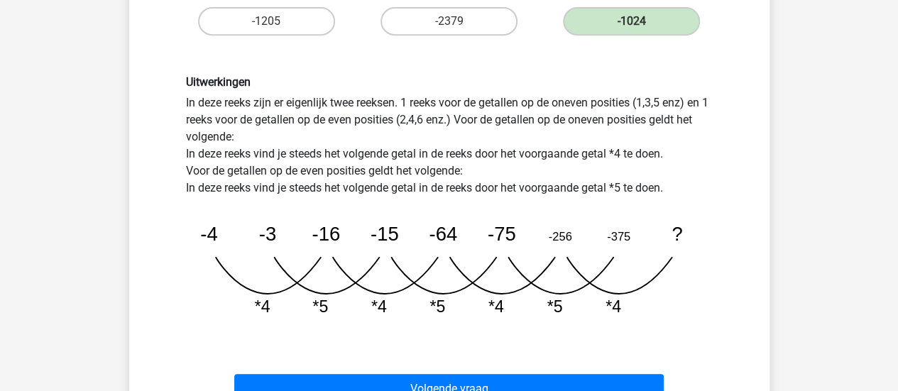
scroll to position [349, 0]
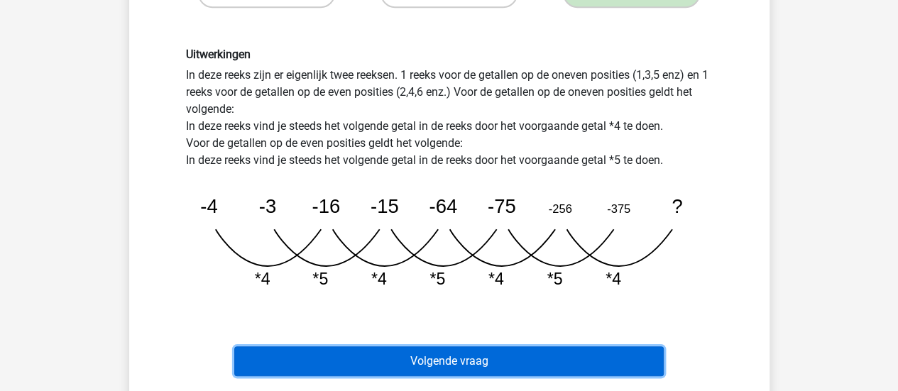
click at [408, 366] on button "Volgende vraag" at bounding box center [449, 361] width 430 height 30
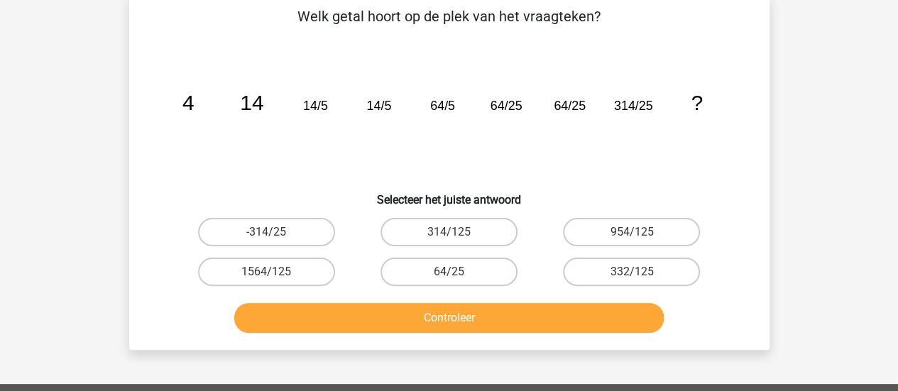
scroll to position [65, 0]
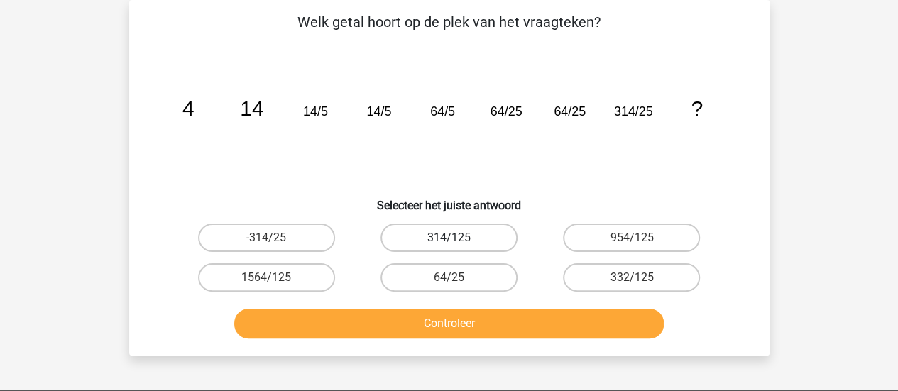
click at [469, 247] on label "314/125" at bounding box center [449, 238] width 137 height 28
click at [458, 247] on input "314/125" at bounding box center [453, 242] width 9 height 9
radio input "true"
click at [591, 326] on button "Controleer" at bounding box center [449, 324] width 430 height 30
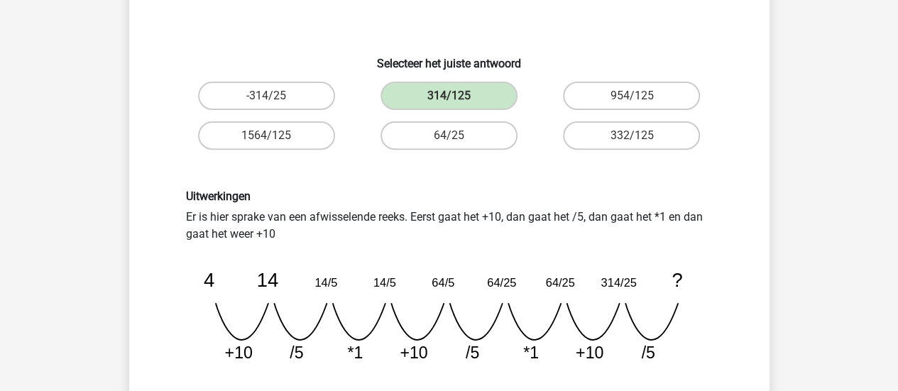
scroll to position [278, 0]
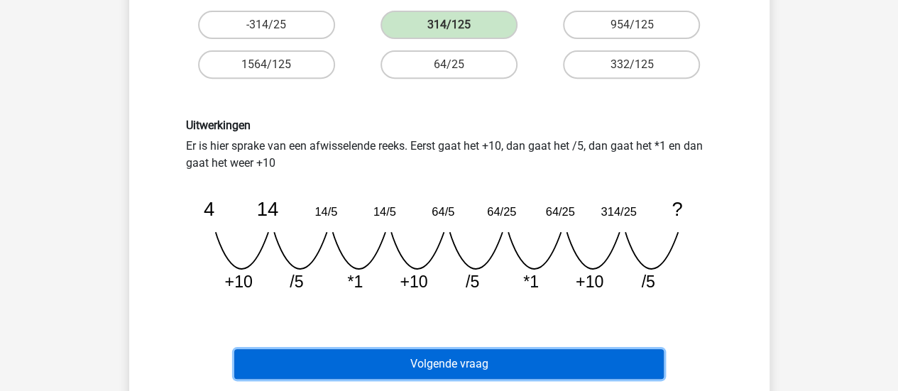
click at [546, 364] on button "Volgende vraag" at bounding box center [449, 364] width 430 height 30
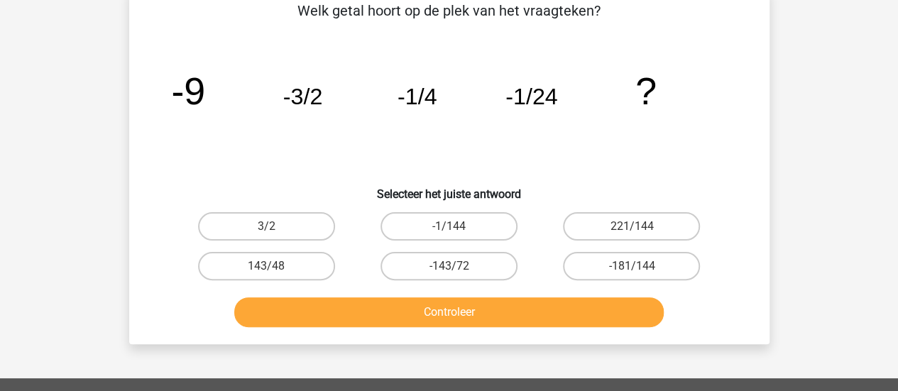
scroll to position [65, 0]
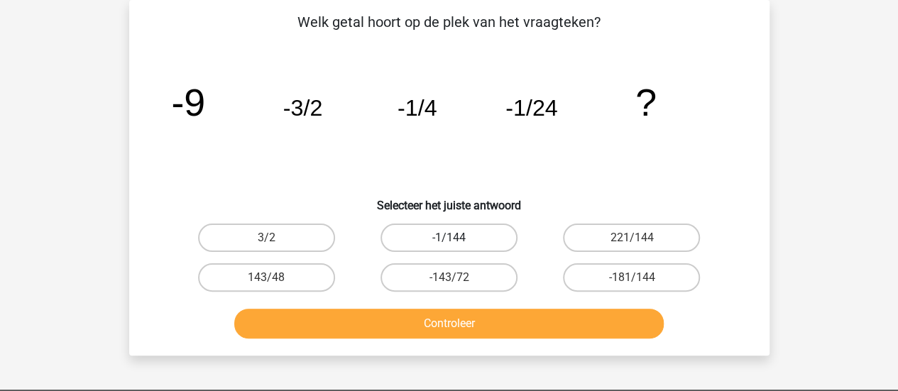
click at [461, 242] on label "-1/144" at bounding box center [449, 238] width 137 height 28
click at [458, 242] on input "-1/144" at bounding box center [453, 242] width 9 height 9
radio input "true"
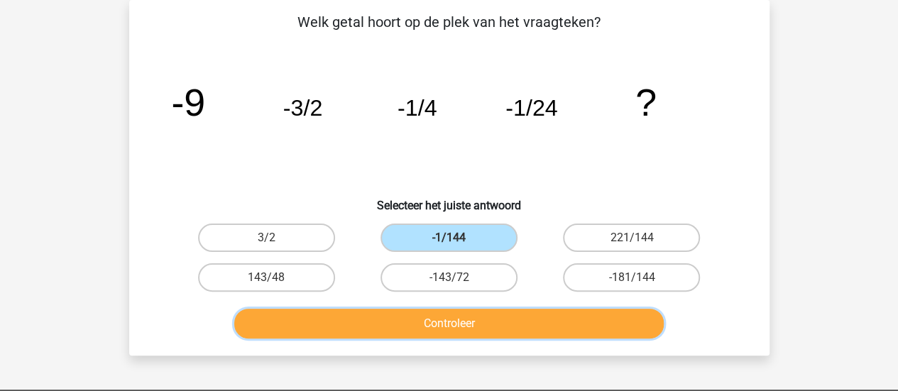
click at [535, 332] on button "Controleer" at bounding box center [449, 324] width 430 height 30
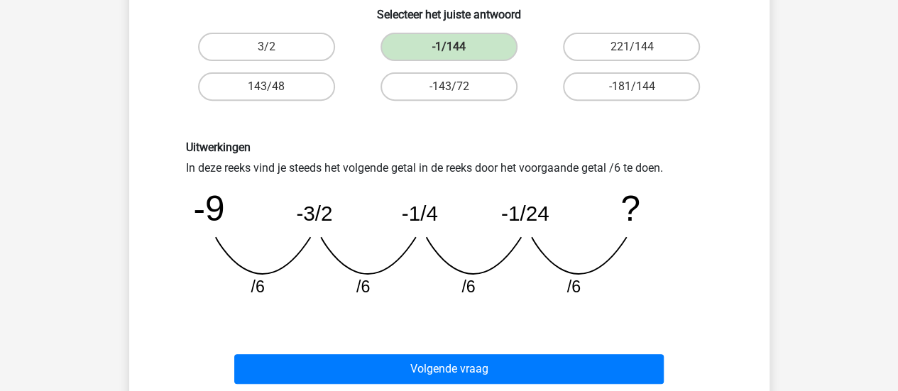
scroll to position [278, 0]
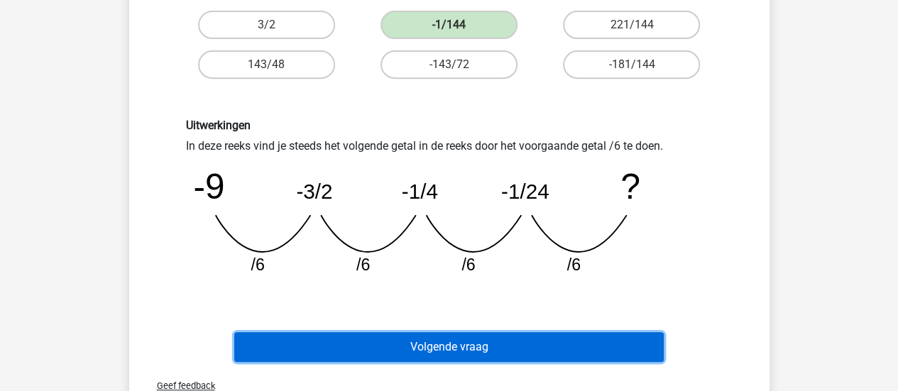
click at [481, 349] on button "Volgende vraag" at bounding box center [449, 347] width 430 height 30
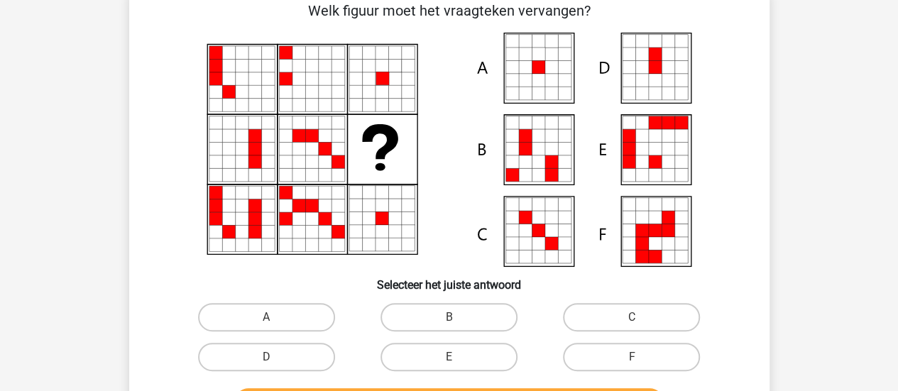
scroll to position [65, 0]
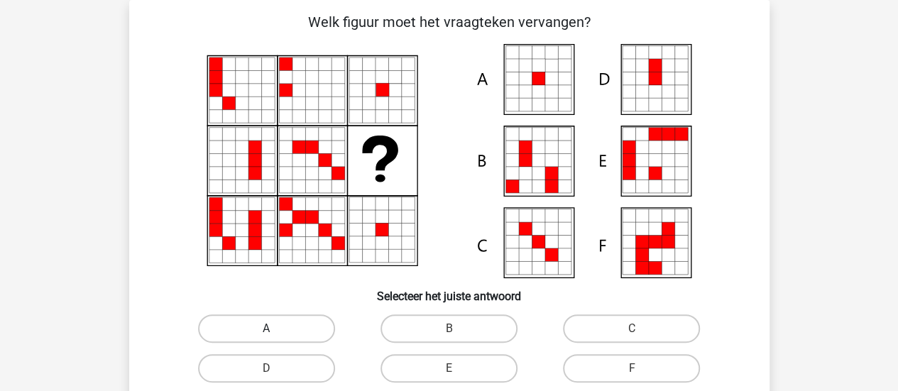
click at [268, 323] on label "A" at bounding box center [266, 329] width 137 height 28
click at [268, 329] on input "A" at bounding box center [270, 333] width 9 height 9
radio input "true"
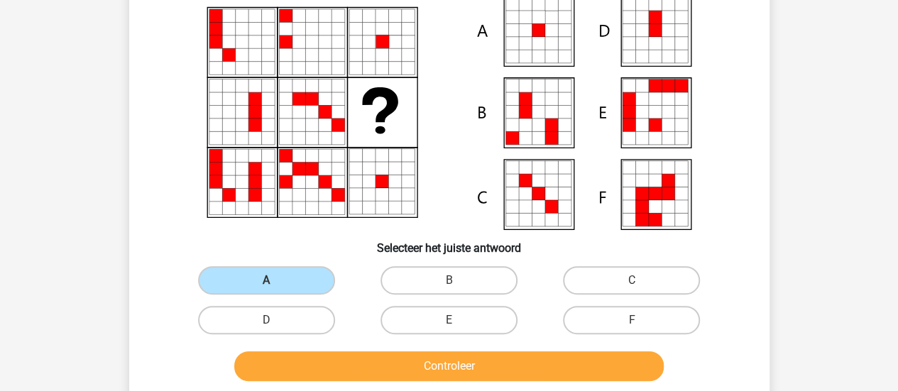
scroll to position [136, 0]
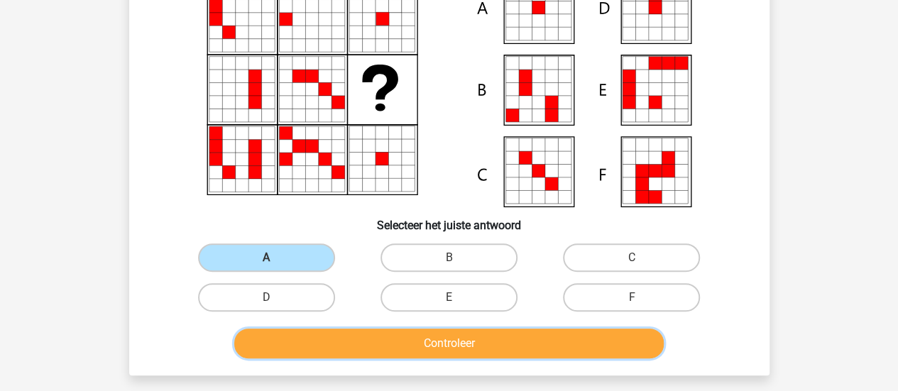
click at [410, 336] on button "Controleer" at bounding box center [449, 344] width 430 height 30
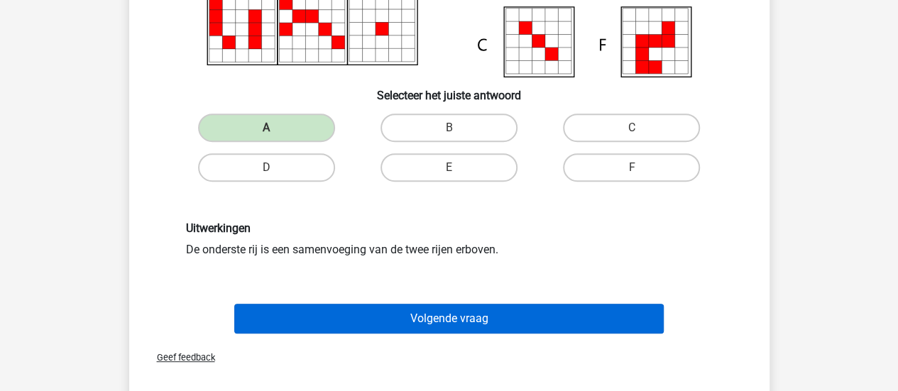
scroll to position [207, 0]
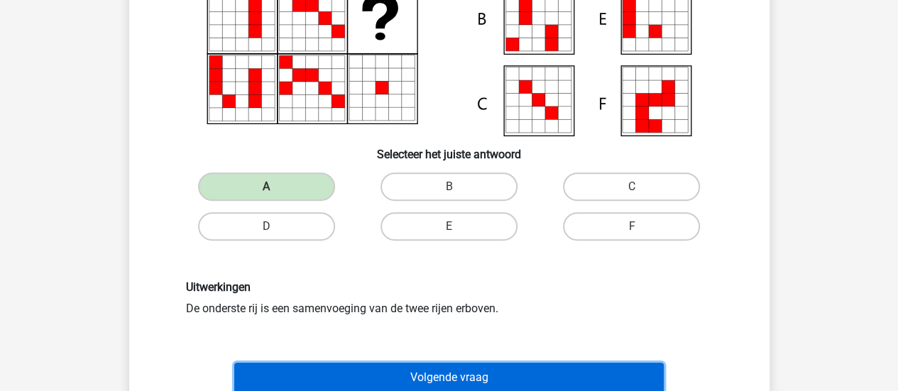
click at [529, 377] on button "Volgende vraag" at bounding box center [449, 378] width 430 height 30
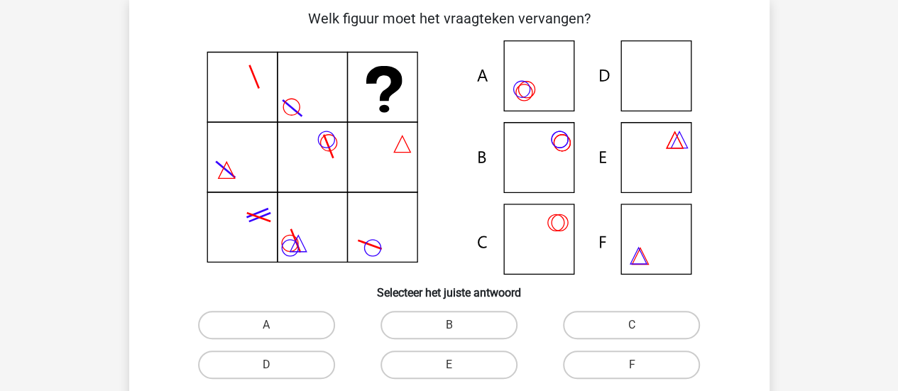
scroll to position [65, 0]
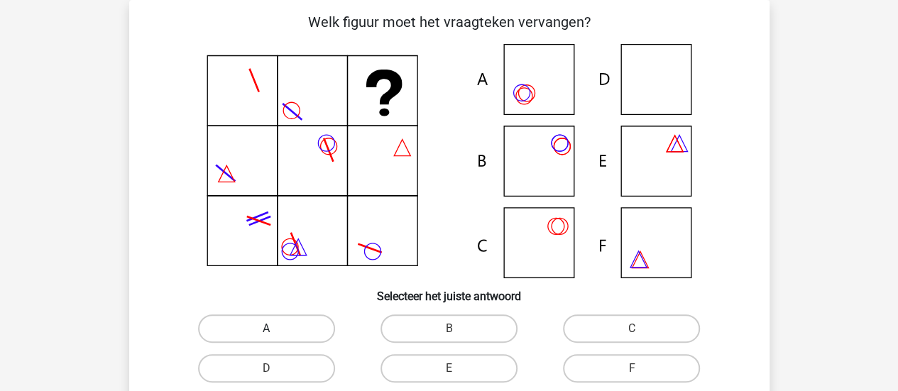
click at [241, 331] on label "A" at bounding box center [266, 329] width 137 height 28
click at [266, 331] on input "A" at bounding box center [270, 333] width 9 height 9
radio input "true"
click at [310, 369] on label "D" at bounding box center [266, 368] width 137 height 28
click at [275, 369] on input "D" at bounding box center [270, 372] width 9 height 9
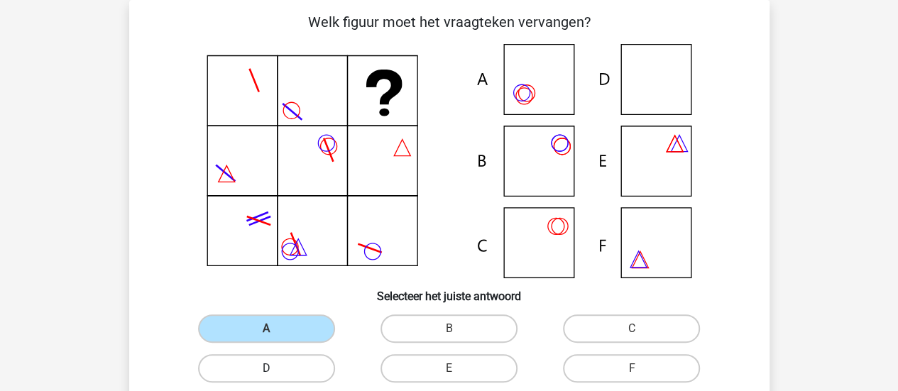
radio input "true"
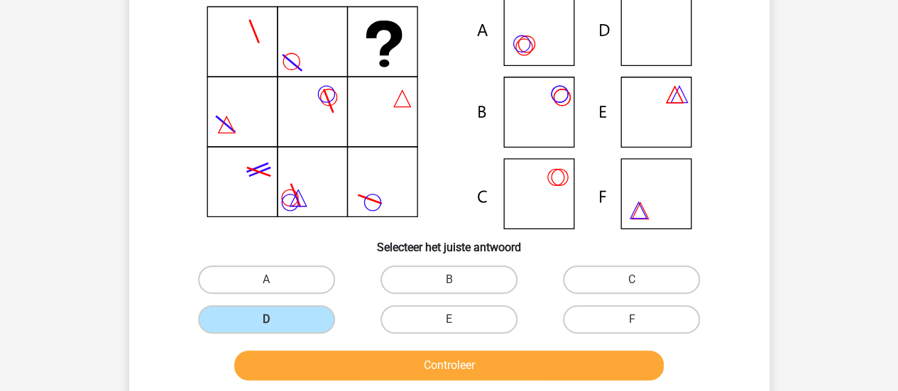
scroll to position [136, 0]
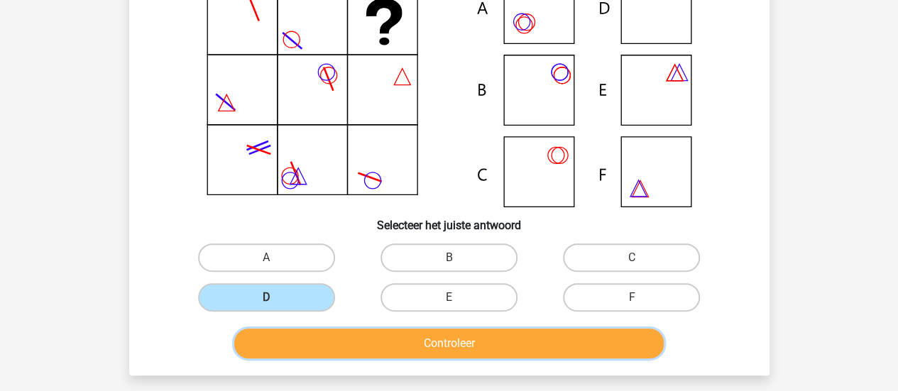
click at [475, 344] on button "Controleer" at bounding box center [449, 344] width 430 height 30
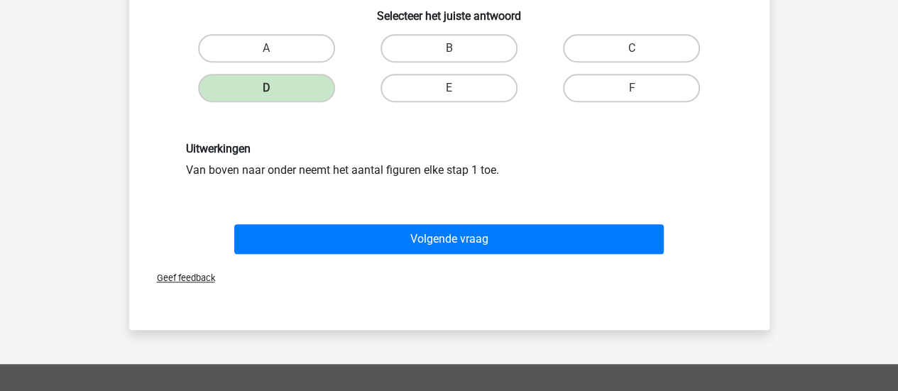
scroll to position [349, 0]
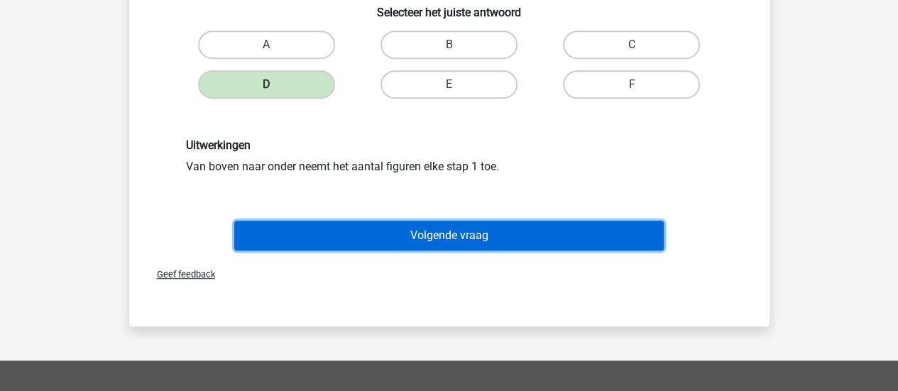
click at [479, 237] on button "Volgende vraag" at bounding box center [449, 236] width 430 height 30
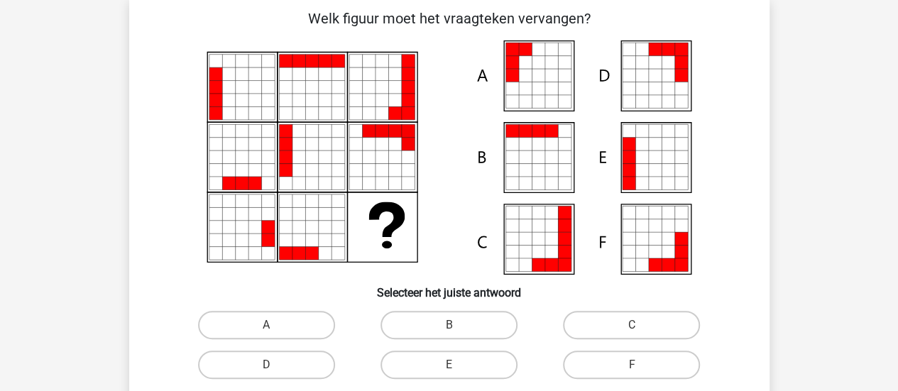
scroll to position [65, 0]
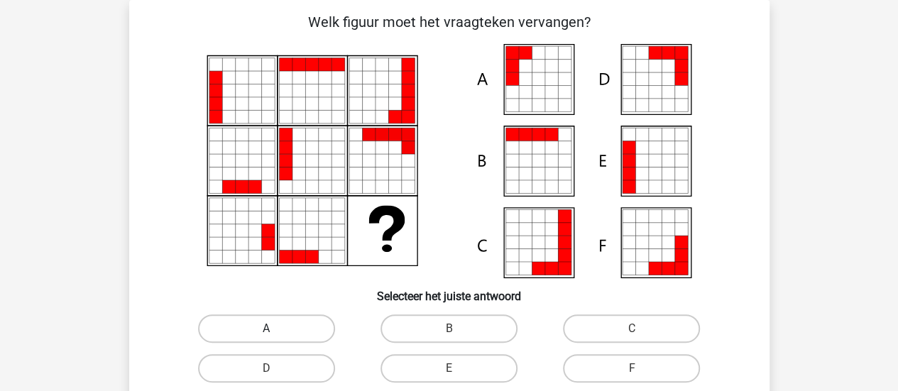
click at [253, 327] on label "A" at bounding box center [266, 329] width 137 height 28
click at [266, 329] on input "A" at bounding box center [270, 333] width 9 height 9
radio input "true"
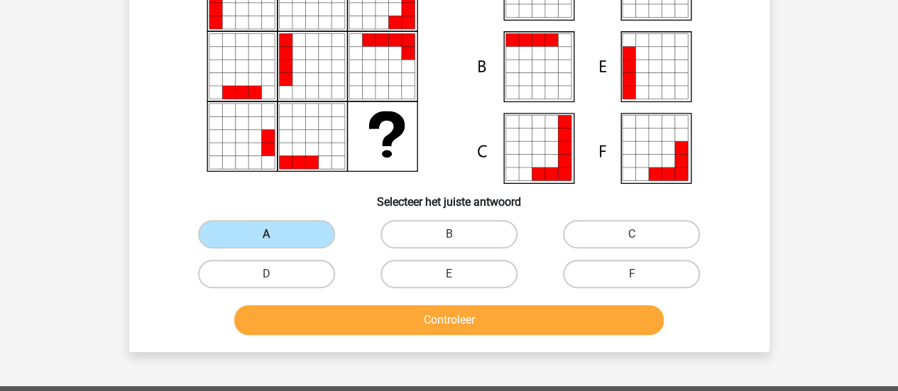
scroll to position [207, 0]
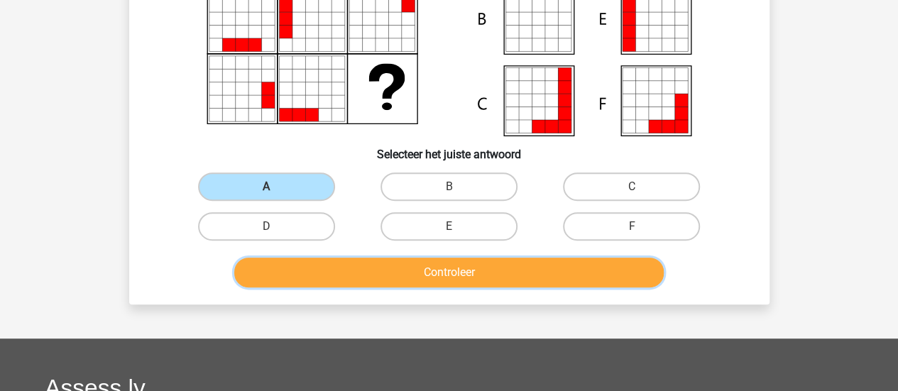
click at [321, 287] on button "Controleer" at bounding box center [449, 273] width 430 height 30
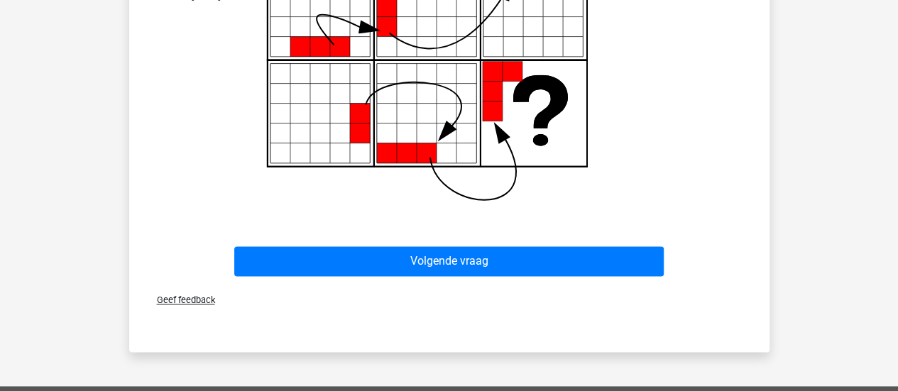
scroll to position [846, 0]
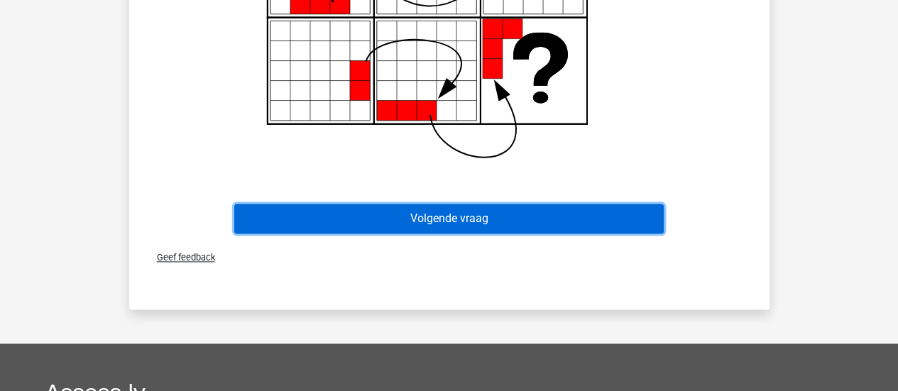
click at [470, 215] on button "Volgende vraag" at bounding box center [449, 219] width 430 height 30
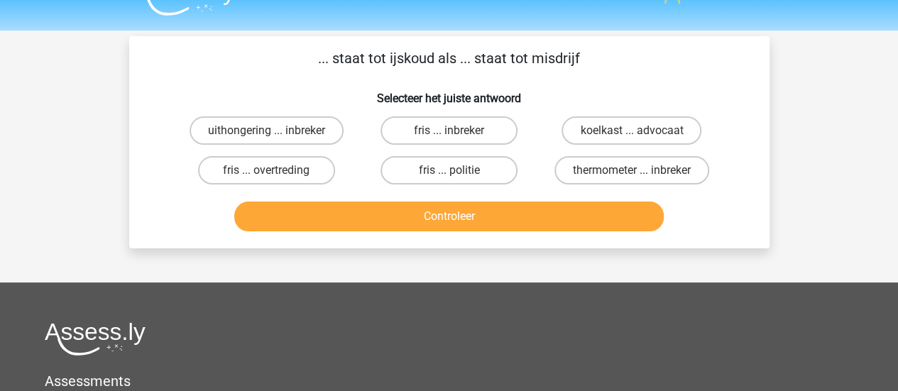
scroll to position [0, 0]
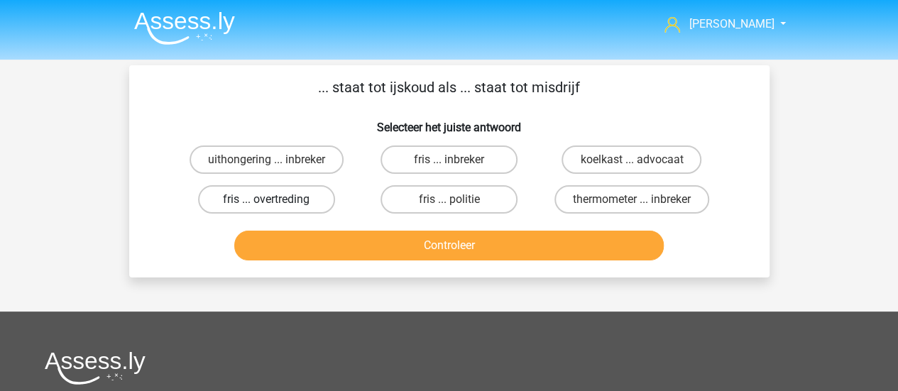
click at [303, 207] on label "fris ... overtreding" at bounding box center [266, 199] width 137 height 28
click at [275, 207] on input "fris ... overtreding" at bounding box center [270, 204] width 9 height 9
radio input "true"
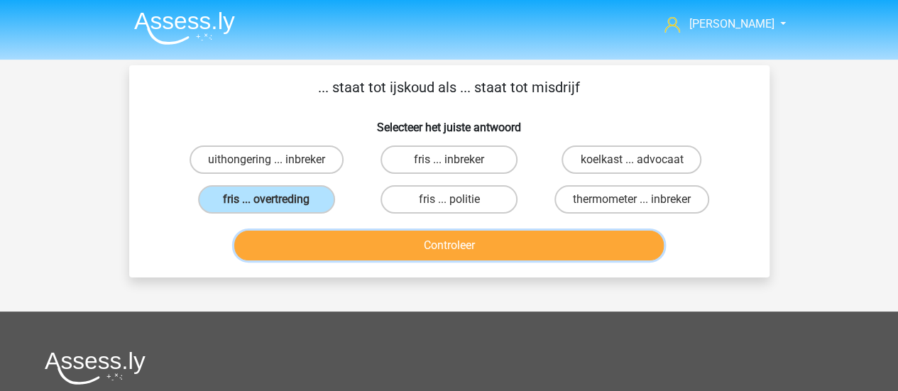
click at [561, 240] on button "Controleer" at bounding box center [449, 246] width 430 height 30
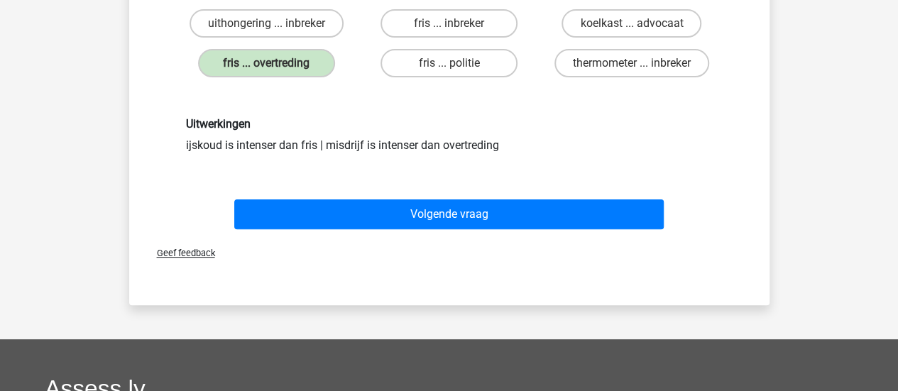
scroll to position [142, 0]
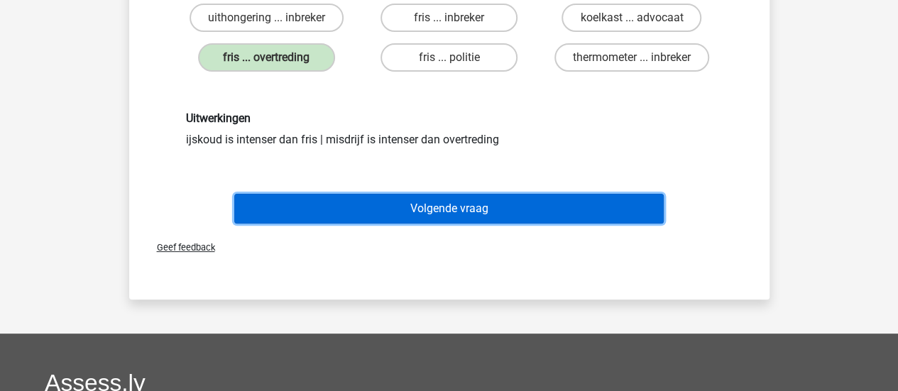
click at [461, 212] on button "Volgende vraag" at bounding box center [449, 209] width 430 height 30
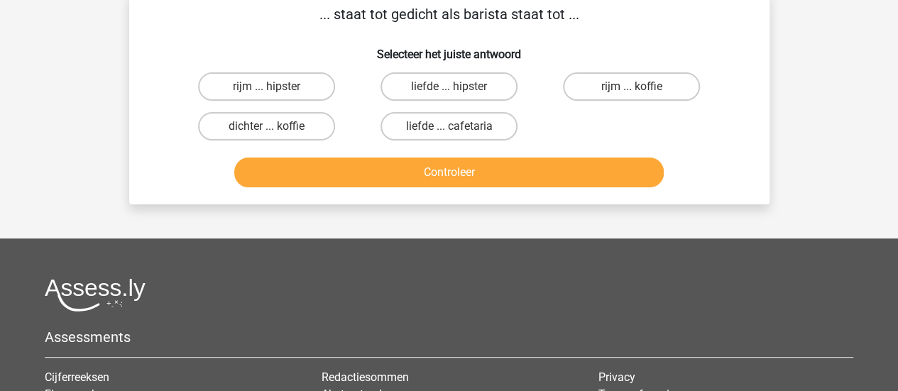
scroll to position [65, 0]
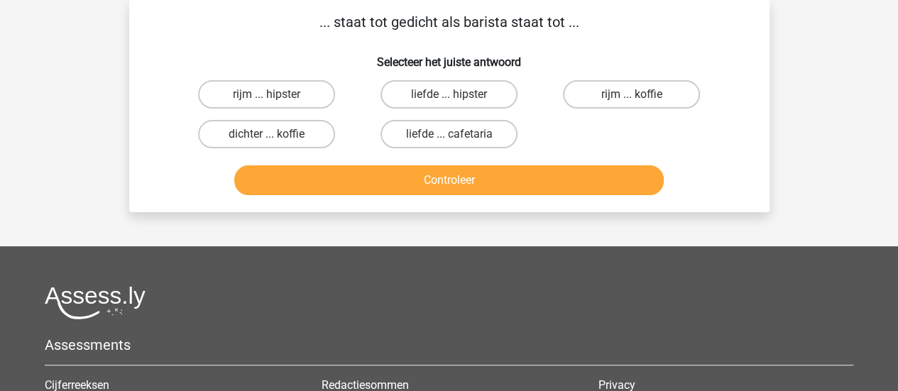
click at [268, 136] on input "dichter ... koffie" at bounding box center [270, 138] width 9 height 9
radio input "true"
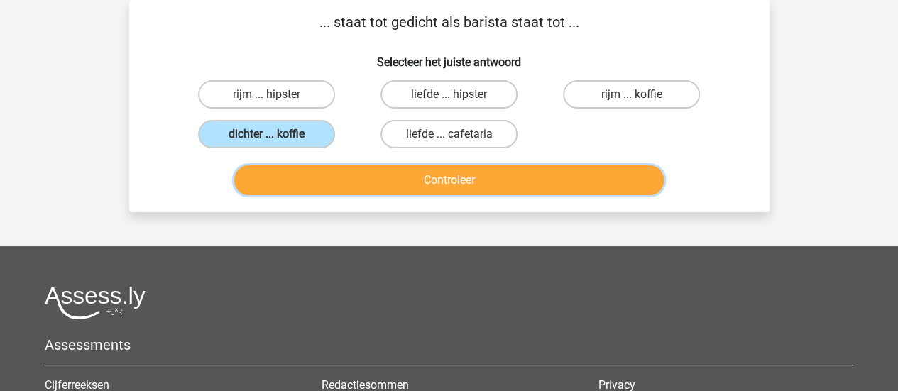
click at [498, 188] on button "Controleer" at bounding box center [449, 180] width 430 height 30
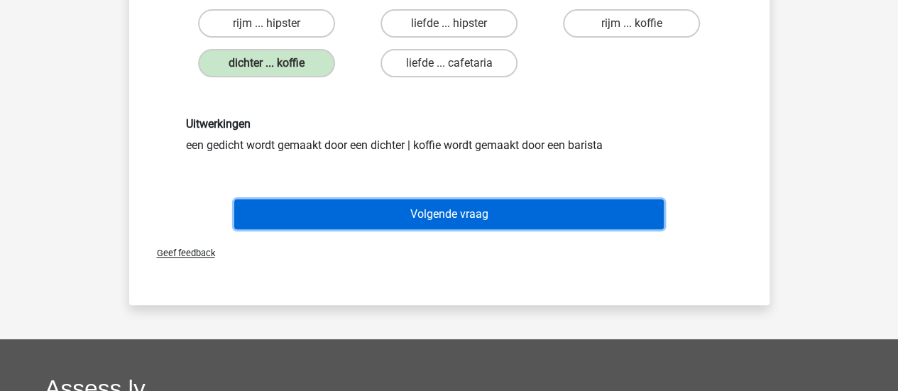
click at [417, 209] on button "Volgende vraag" at bounding box center [449, 215] width 430 height 30
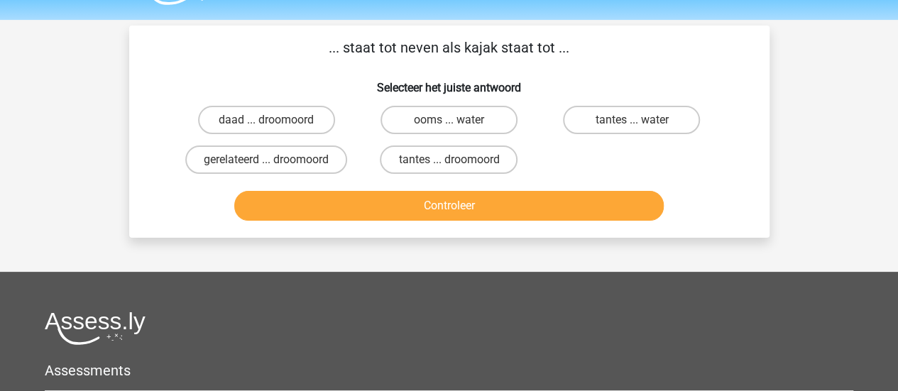
scroll to position [0, 0]
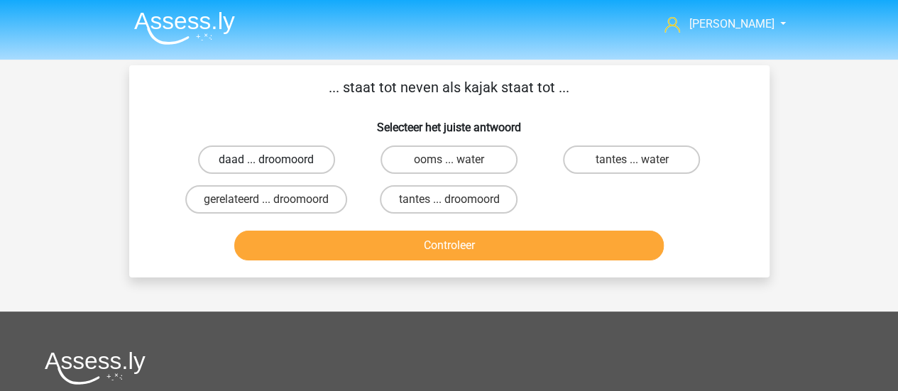
click at [318, 170] on label "daad ... droomoord" at bounding box center [266, 160] width 137 height 28
click at [275, 169] on input "daad ... droomoord" at bounding box center [270, 164] width 9 height 9
radio input "true"
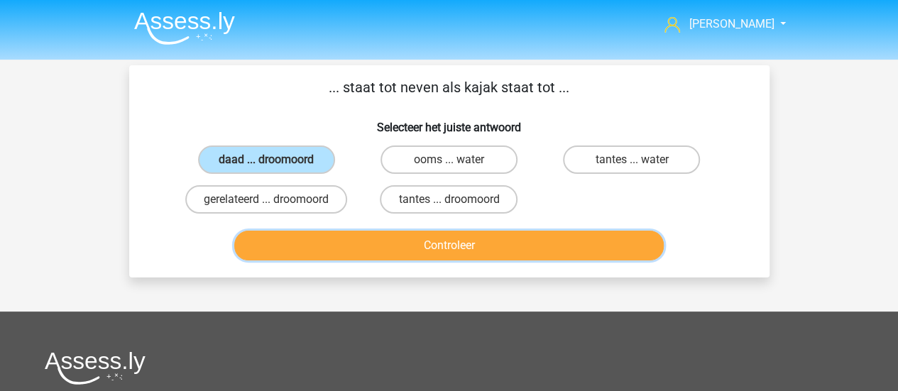
click at [501, 246] on button "Controleer" at bounding box center [449, 246] width 430 height 30
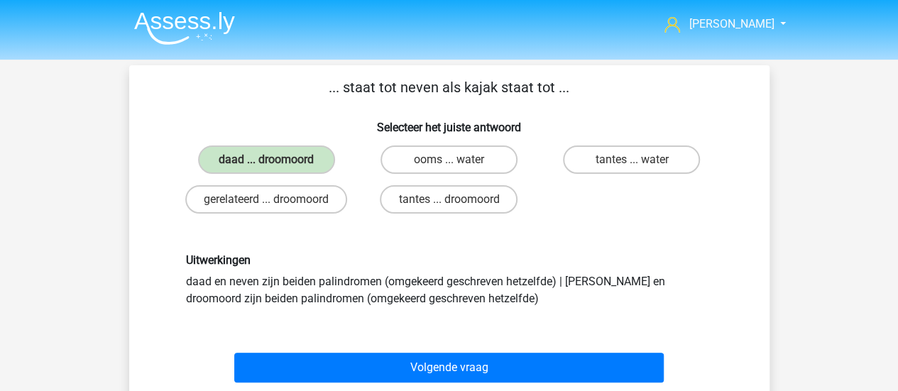
scroll to position [71, 0]
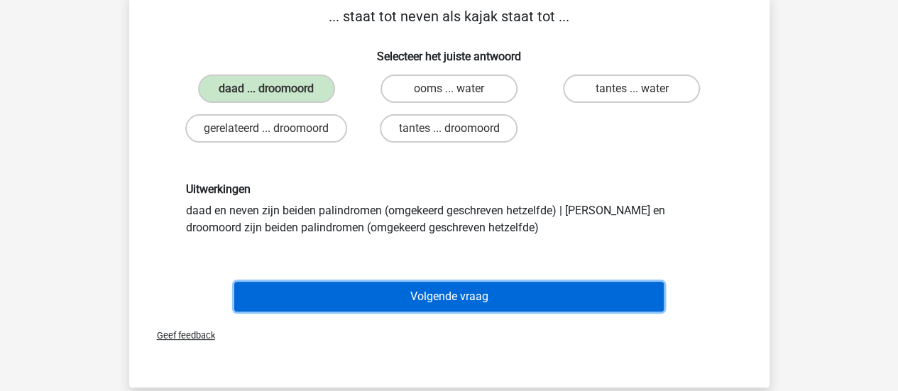
click at [492, 290] on button "Volgende vraag" at bounding box center [449, 297] width 430 height 30
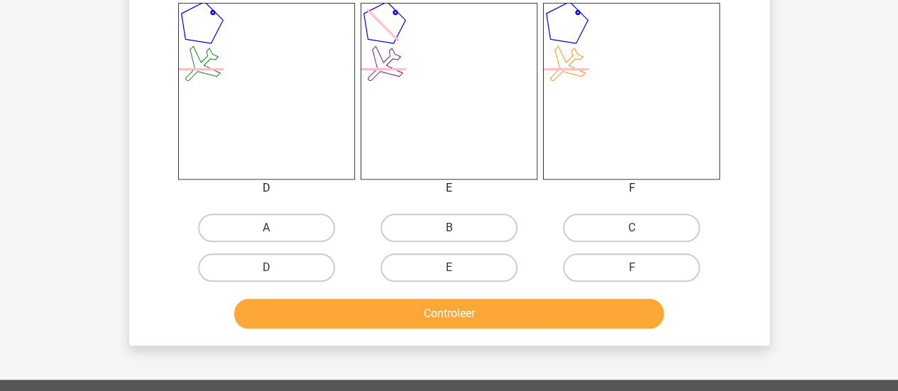
scroll to position [633, 0]
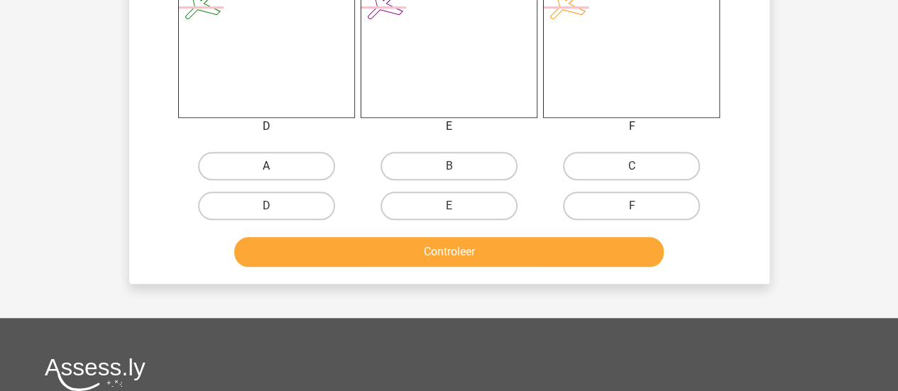
click at [298, 160] on label "A" at bounding box center [266, 166] width 137 height 28
click at [275, 166] on input "A" at bounding box center [270, 170] width 9 height 9
radio input "true"
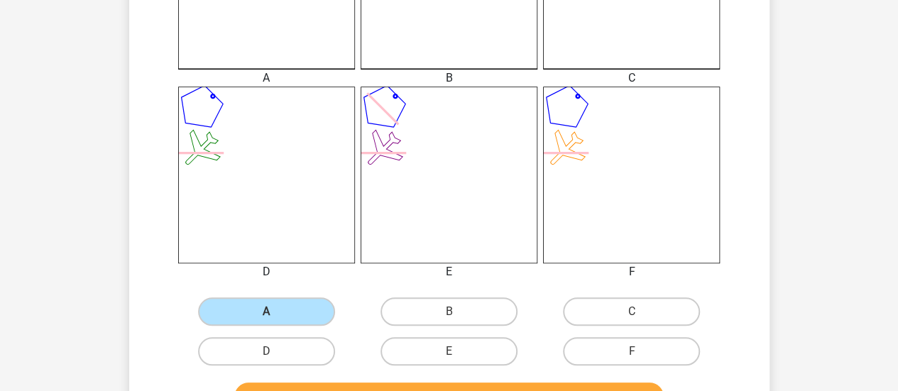
scroll to position [568, 0]
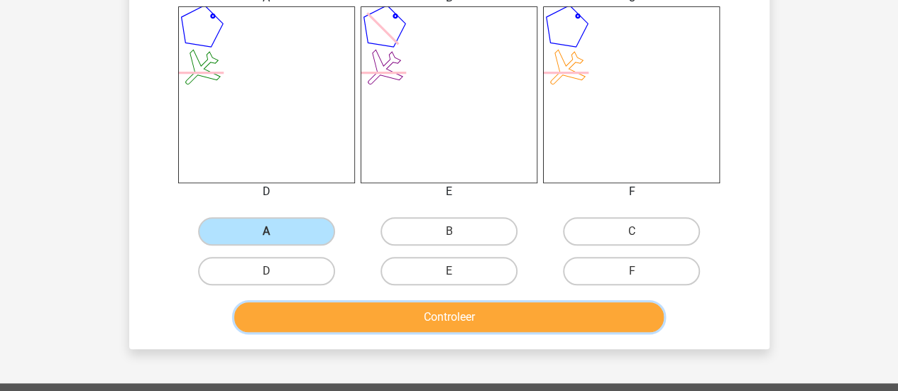
click at [433, 320] on button "Controleer" at bounding box center [449, 317] width 430 height 30
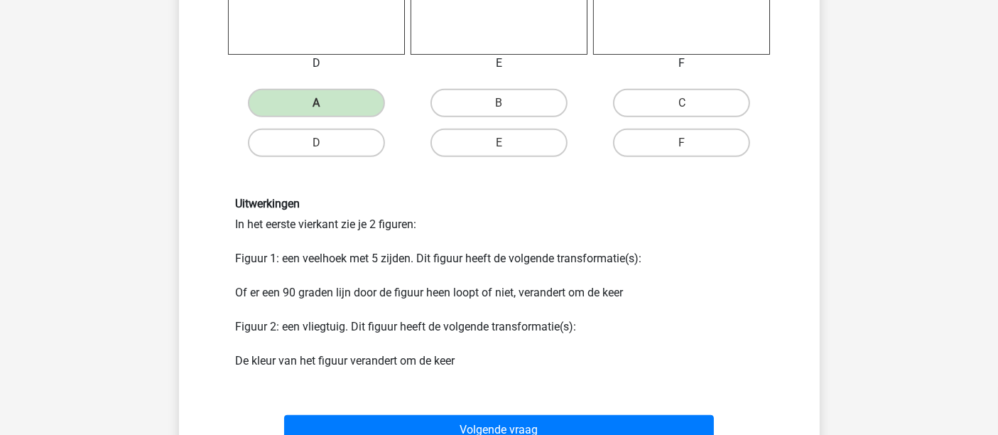
scroll to position [718, 0]
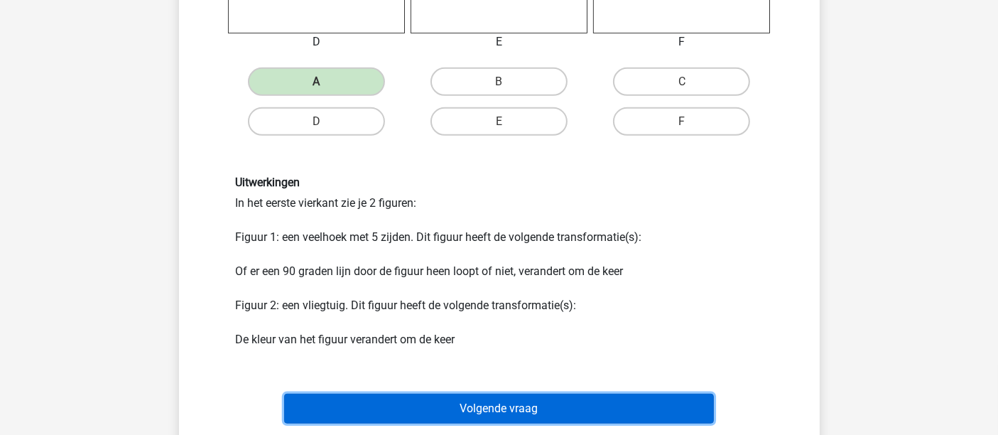
click at [491, 390] on button "Volgende vraag" at bounding box center [499, 408] width 430 height 30
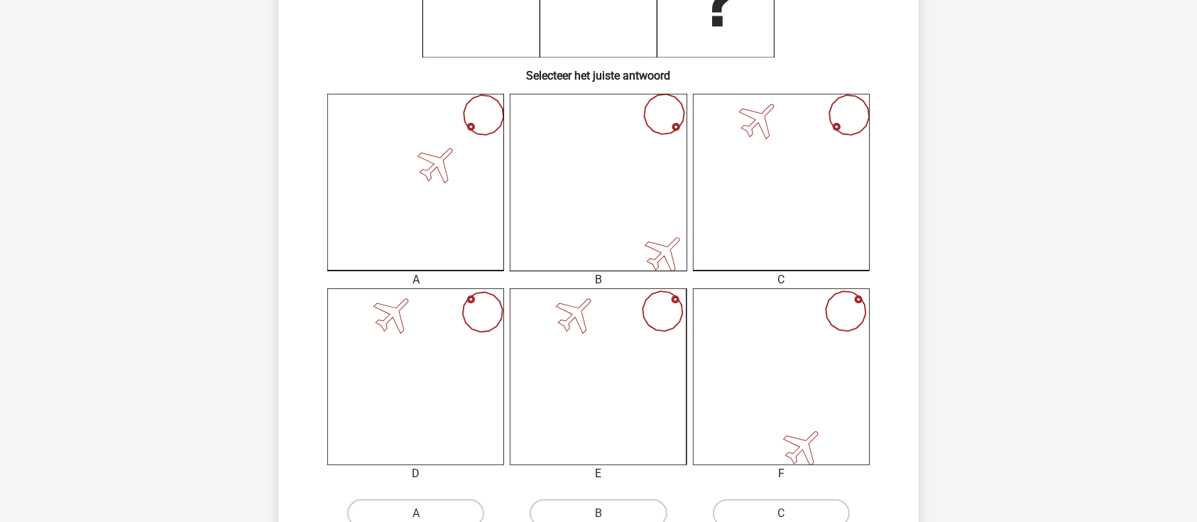
scroll to position [476, 0]
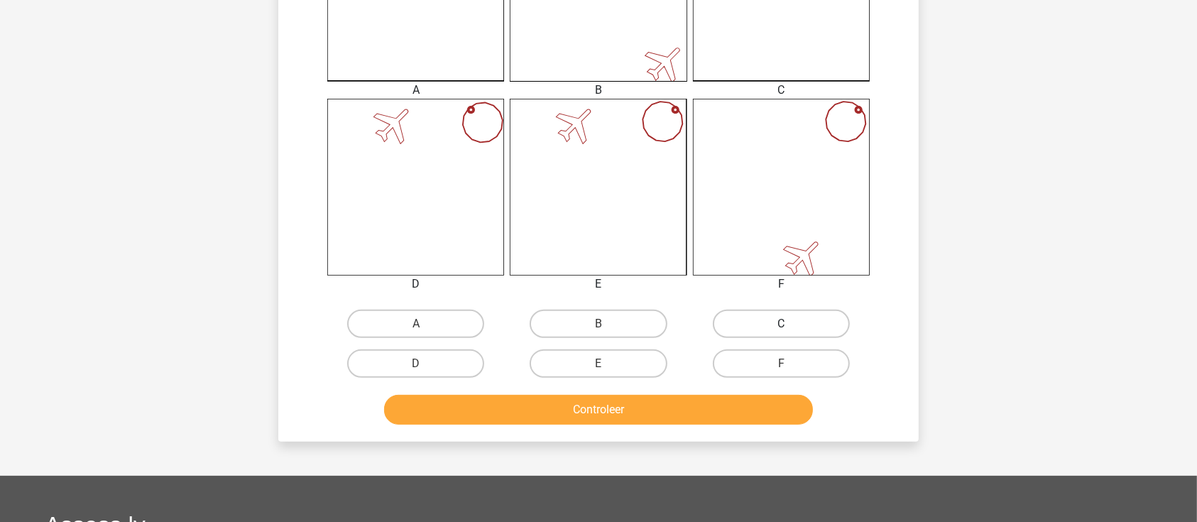
drag, startPoint x: 765, startPoint y: 327, endPoint x: 755, endPoint y: 334, distance: 11.6
click at [765, 327] on label "C" at bounding box center [781, 324] width 137 height 28
click at [781, 327] on input "C" at bounding box center [785, 328] width 9 height 9
radio input "true"
click at [650, 390] on button "Controleer" at bounding box center [599, 410] width 430 height 30
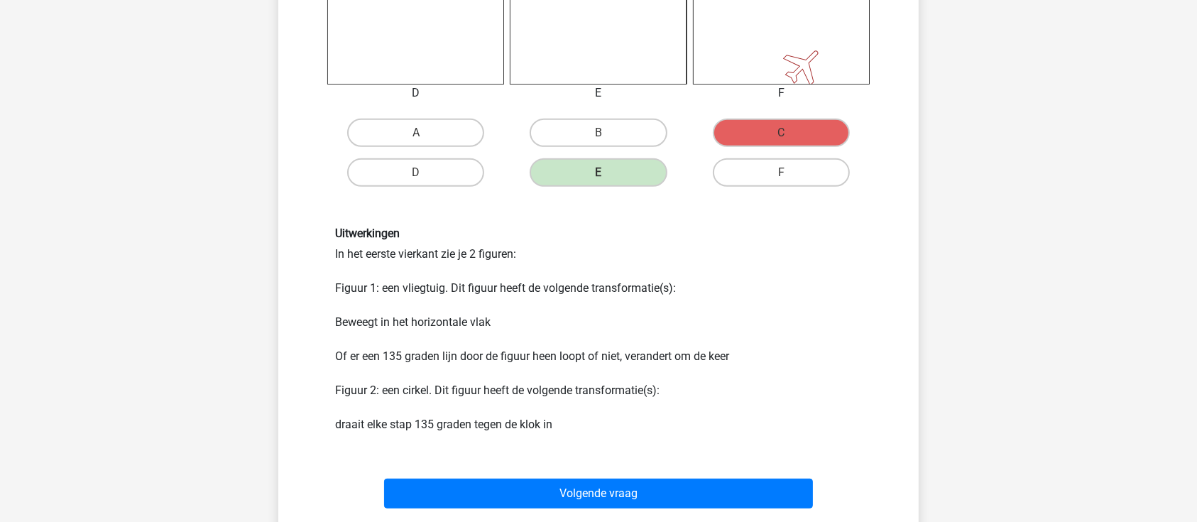
scroll to position [760, 0]
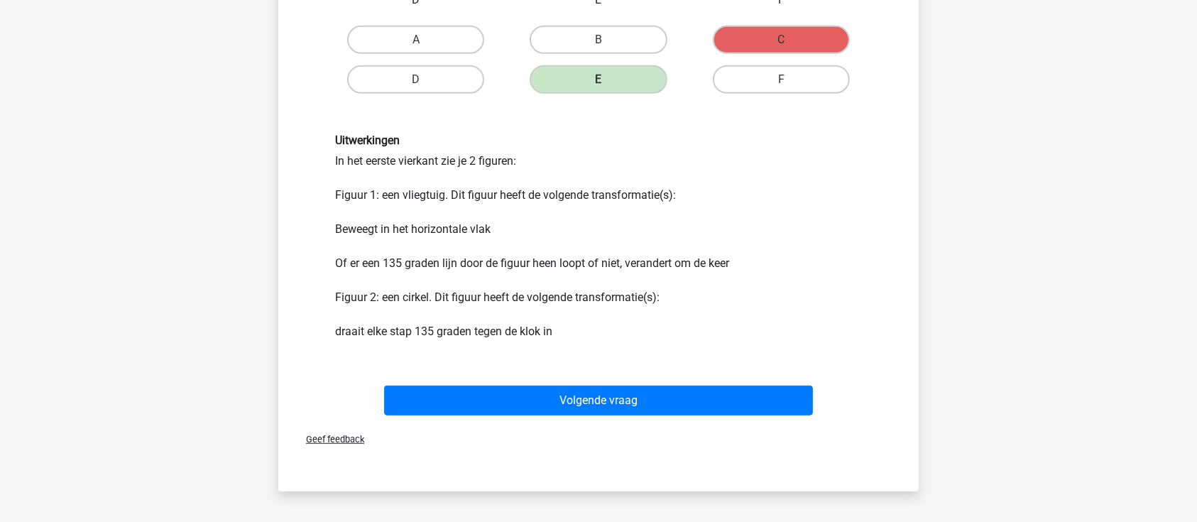
click at [664, 390] on div "Volgende vraag" at bounding box center [598, 403] width 548 height 35
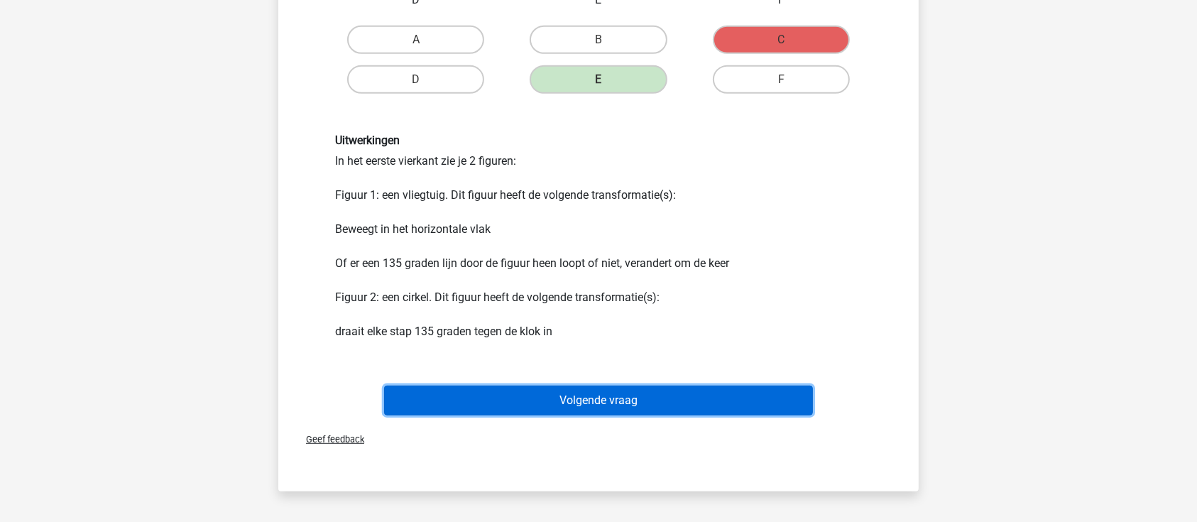
click at [666, 390] on button "Volgende vraag" at bounding box center [599, 401] width 430 height 30
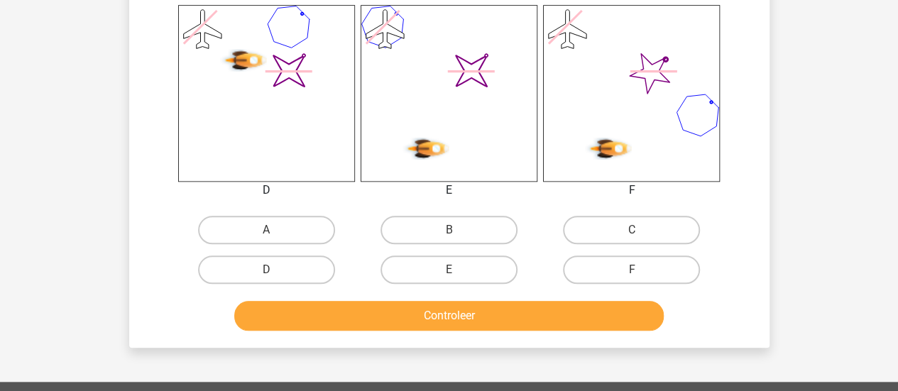
scroll to position [639, 0]
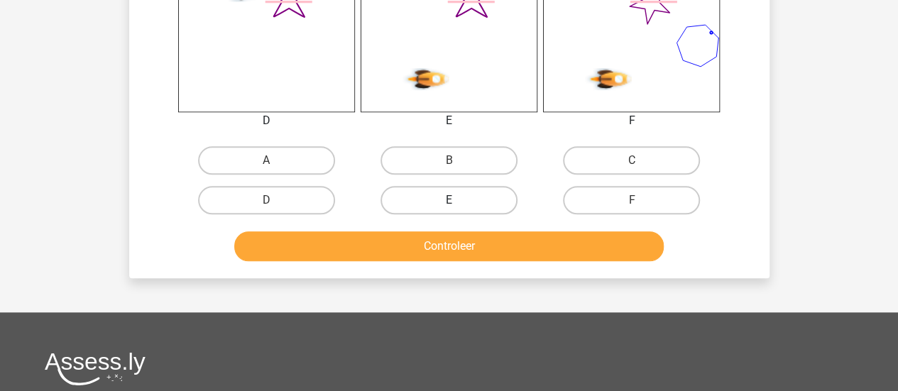
click at [471, 204] on label "E" at bounding box center [449, 200] width 137 height 28
click at [458, 204] on input "E" at bounding box center [453, 204] width 9 height 9
radio input "true"
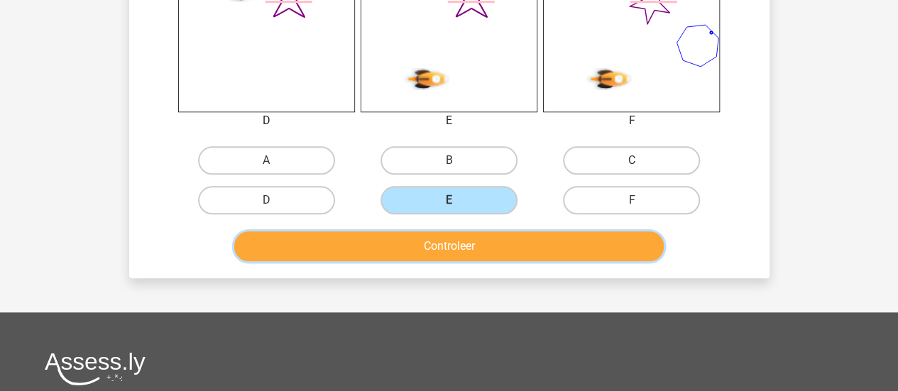
click at [480, 239] on button "Controleer" at bounding box center [449, 246] width 430 height 30
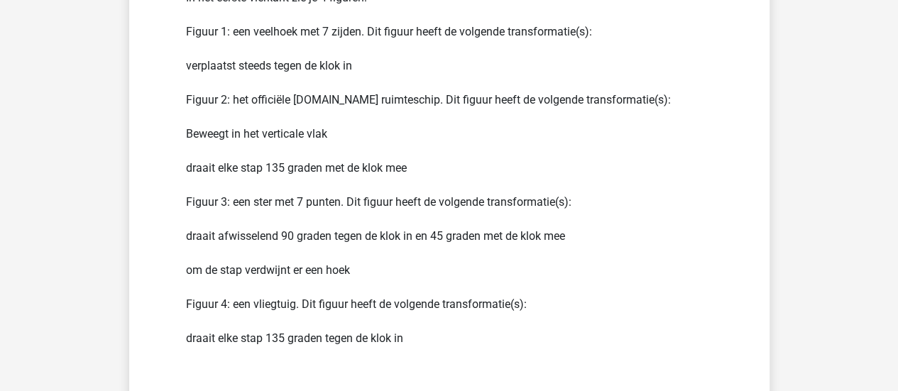
scroll to position [1136, 0]
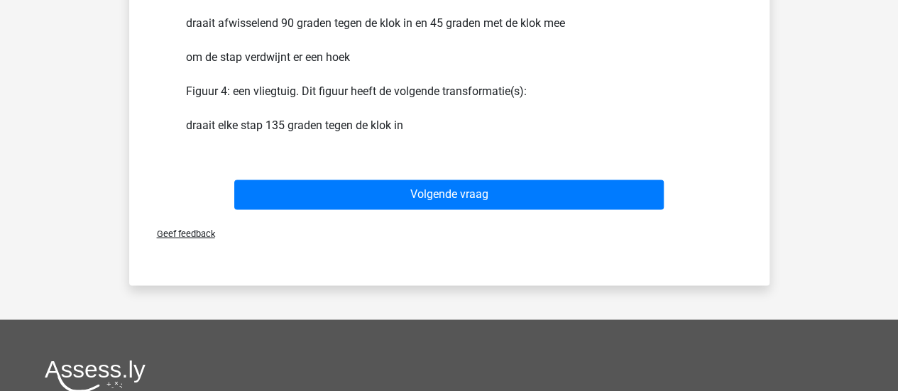
click at [428, 211] on div "Volgende vraag" at bounding box center [449, 197] width 548 height 35
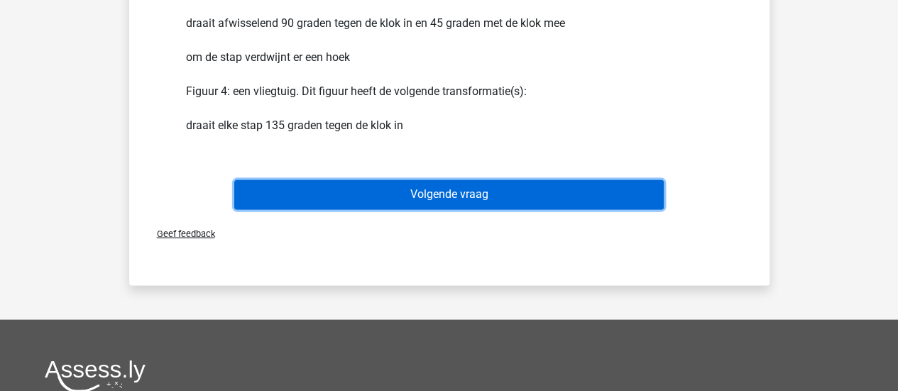
click at [430, 201] on button "Volgende vraag" at bounding box center [449, 195] width 430 height 30
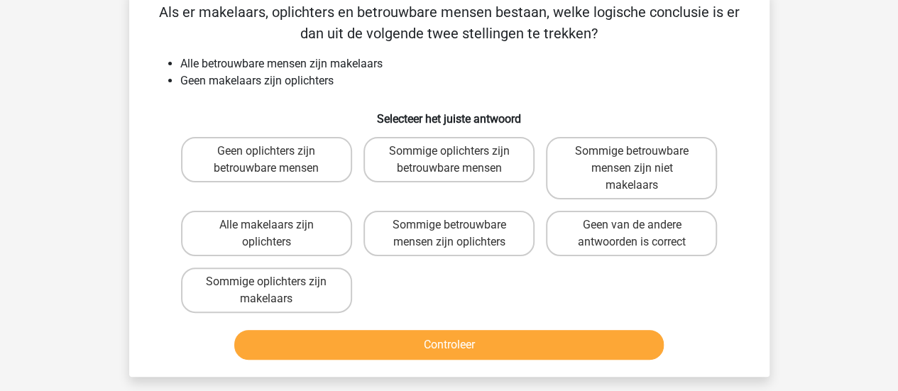
scroll to position [65, 0]
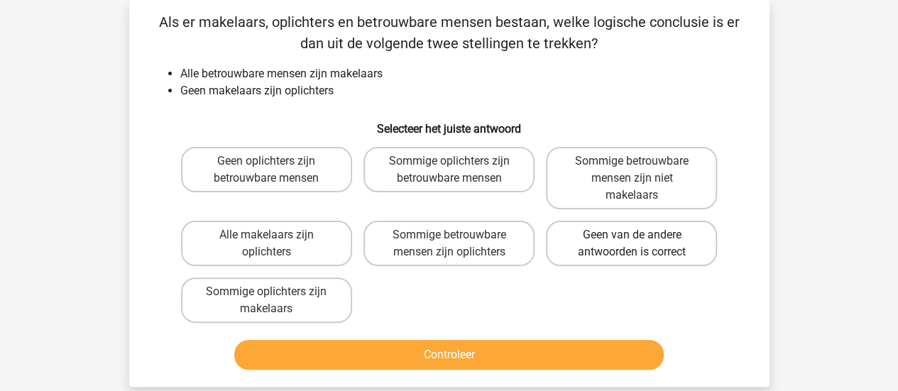
click at [670, 253] on label "Geen van de andere antwoorden is correct" at bounding box center [631, 243] width 171 height 45
click at [641, 244] on input "Geen van de andere antwoorden is correct" at bounding box center [636, 239] width 9 height 9
radio input "true"
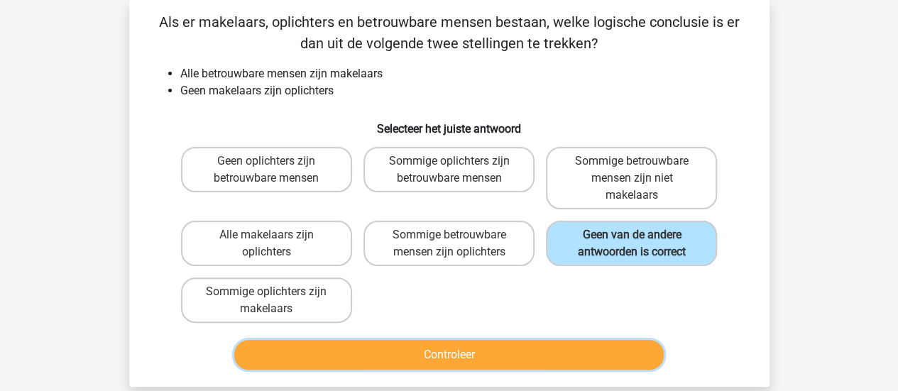
click at [569, 361] on button "Controleer" at bounding box center [449, 355] width 430 height 30
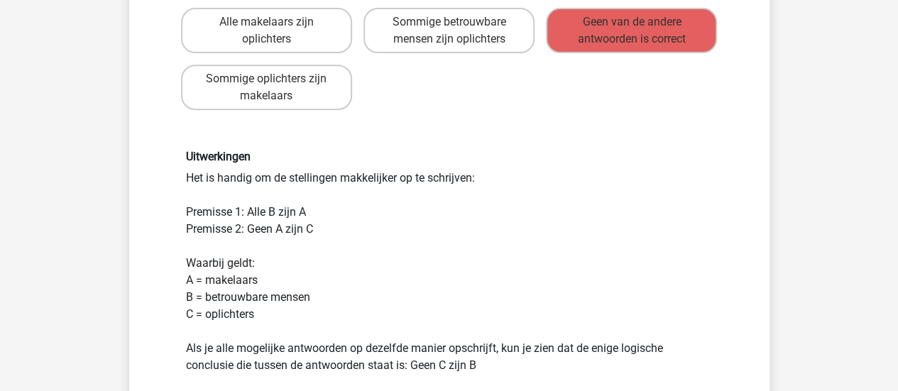
scroll to position [491, 0]
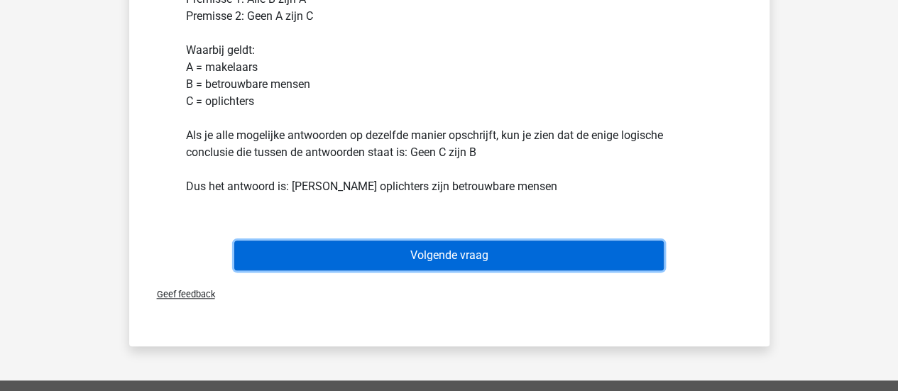
click at [494, 259] on button "Volgende vraag" at bounding box center [449, 256] width 430 height 30
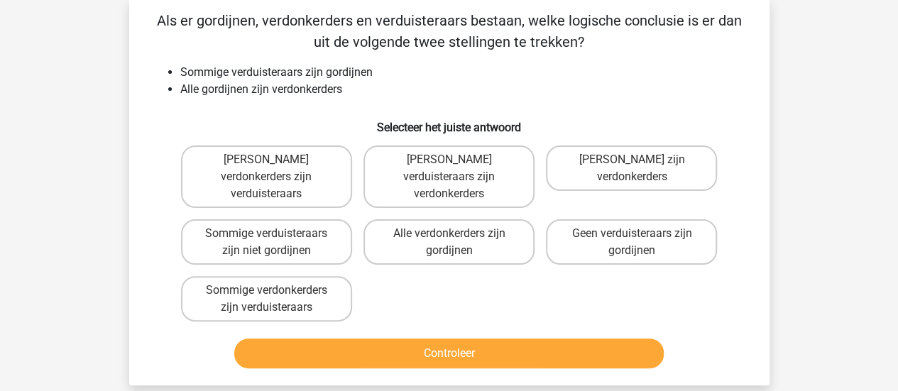
scroll to position [65, 0]
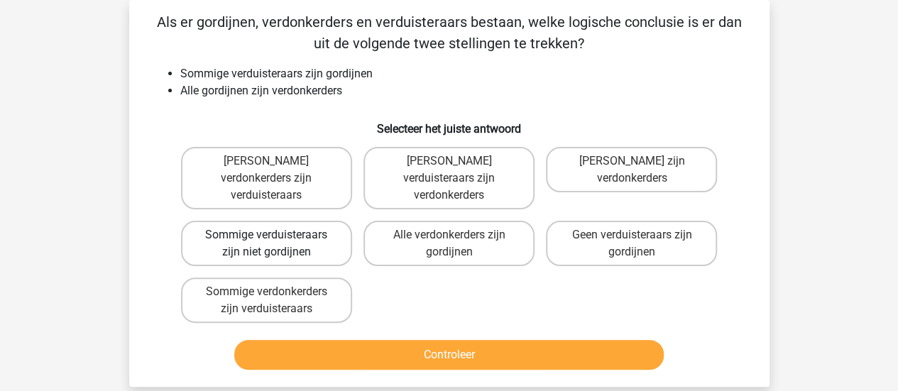
click at [331, 223] on label "Sommige verduisteraars zijn niet gordijnen" at bounding box center [266, 243] width 171 height 45
click at [275, 235] on input "Sommige verduisteraars zijn niet gordijnen" at bounding box center [270, 239] width 9 height 9
radio input "true"
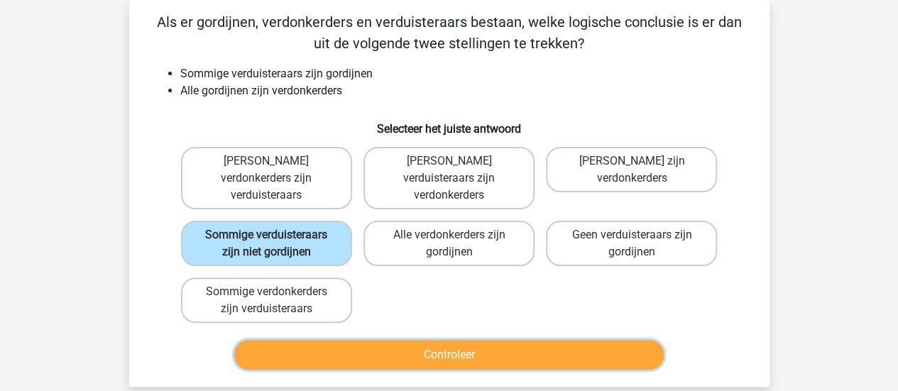
click at [437, 346] on button "Controleer" at bounding box center [449, 355] width 430 height 30
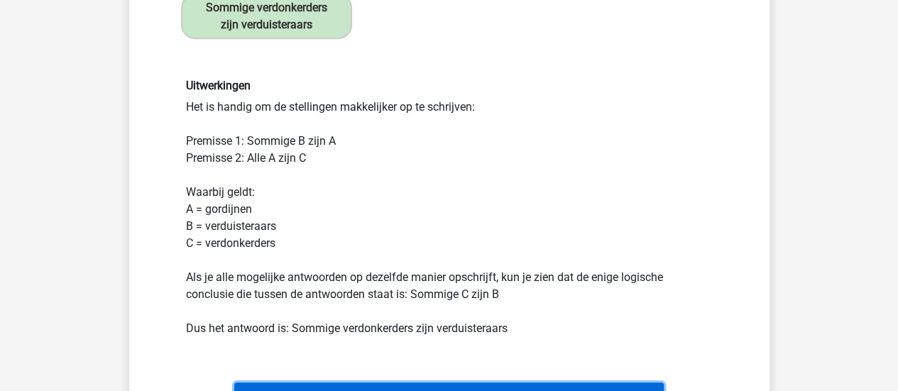
click at [408, 383] on button "Volgende vraag" at bounding box center [449, 398] width 430 height 30
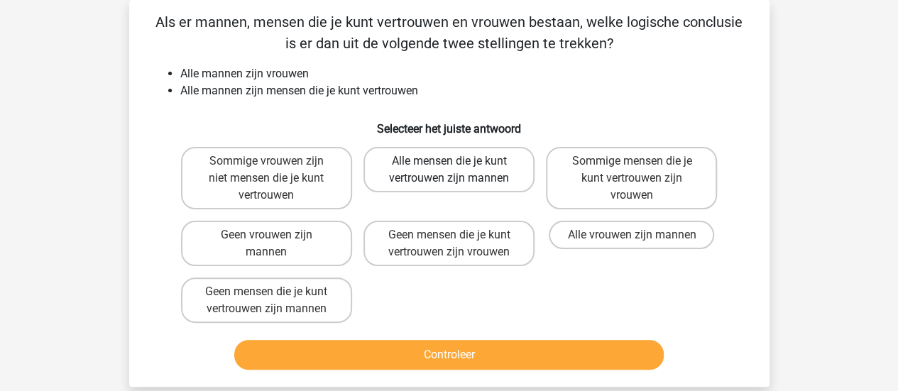
click at [473, 187] on label "Alle mensen die je kunt vertrouwen zijn mannen" at bounding box center [449, 169] width 171 height 45
click at [458, 170] on input "Alle mensen die je kunt vertrouwen zijn mannen" at bounding box center [453, 165] width 9 height 9
radio input "true"
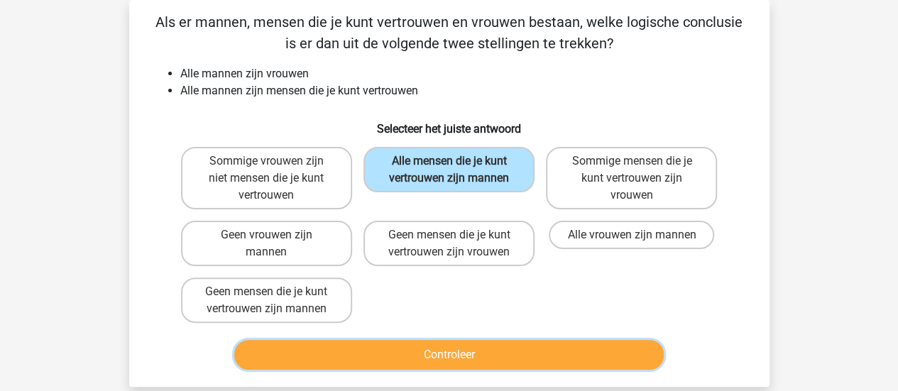
click at [458, 363] on button "Controleer" at bounding box center [449, 355] width 430 height 30
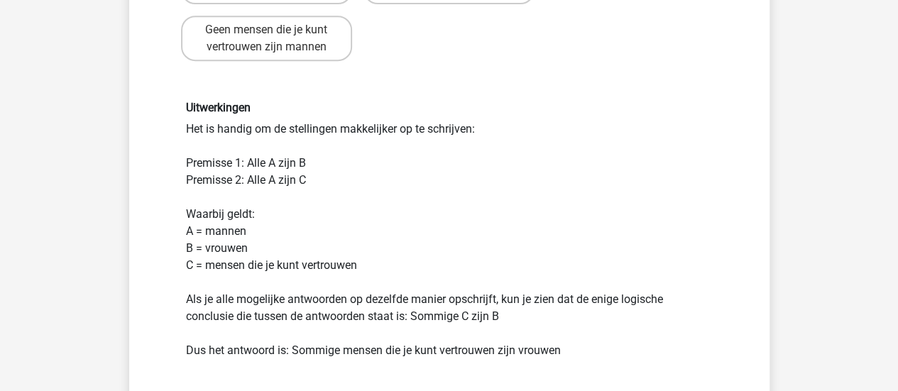
scroll to position [349, 0]
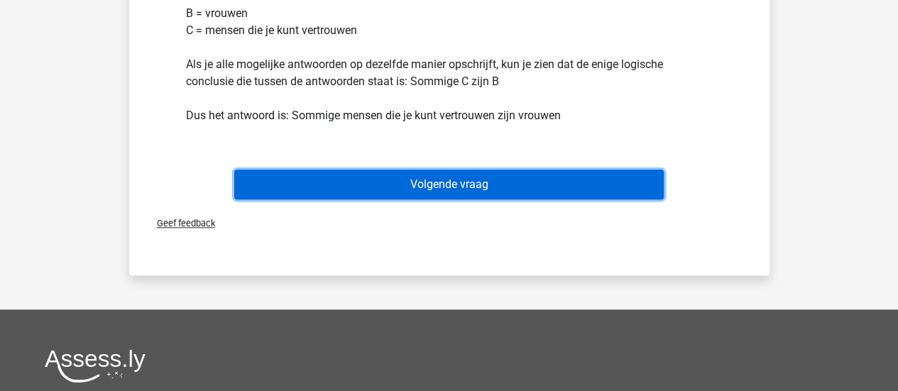
click at [526, 182] on button "Volgende vraag" at bounding box center [449, 185] width 430 height 30
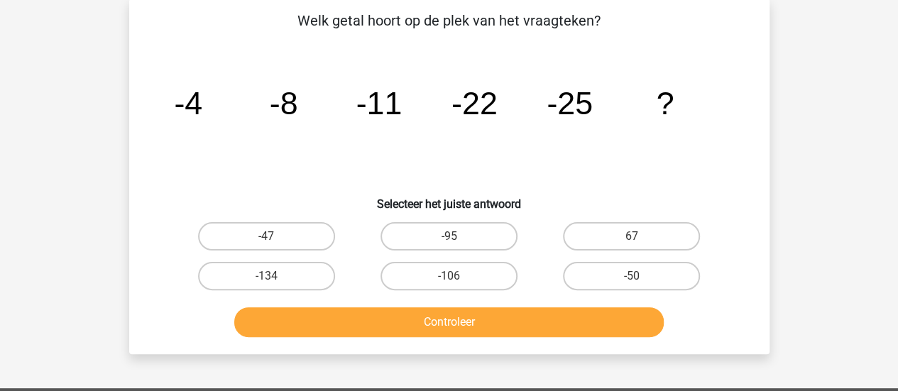
scroll to position [65, 0]
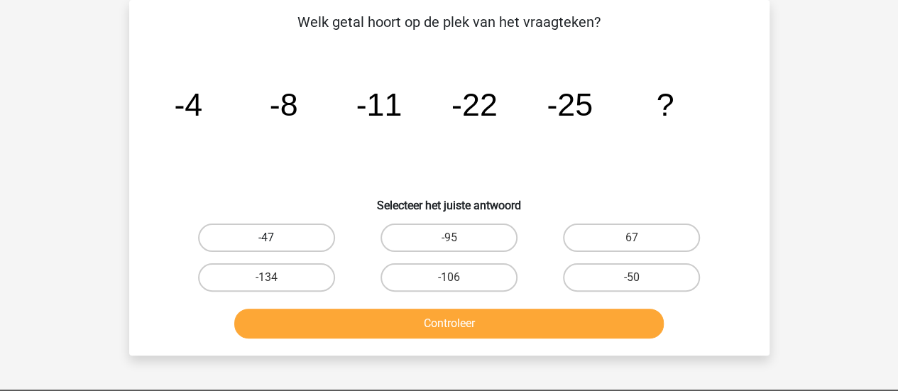
click at [275, 238] on label "-47" at bounding box center [266, 238] width 137 height 28
click at [275, 238] on input "-47" at bounding box center [270, 242] width 9 height 9
radio input "true"
click at [650, 273] on label "-50" at bounding box center [631, 277] width 137 height 28
click at [641, 278] on input "-50" at bounding box center [636, 282] width 9 height 9
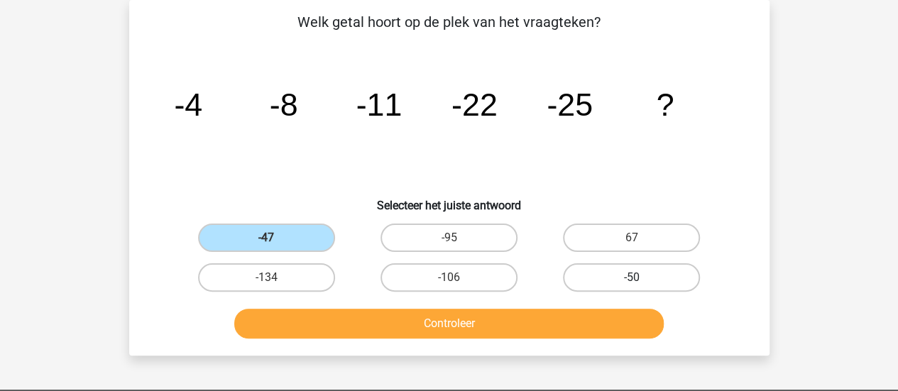
radio input "true"
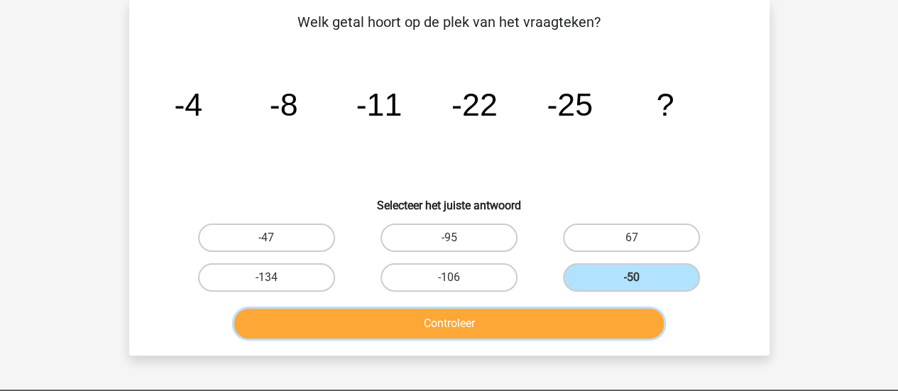
click at [552, 337] on button "Controleer" at bounding box center [449, 324] width 430 height 30
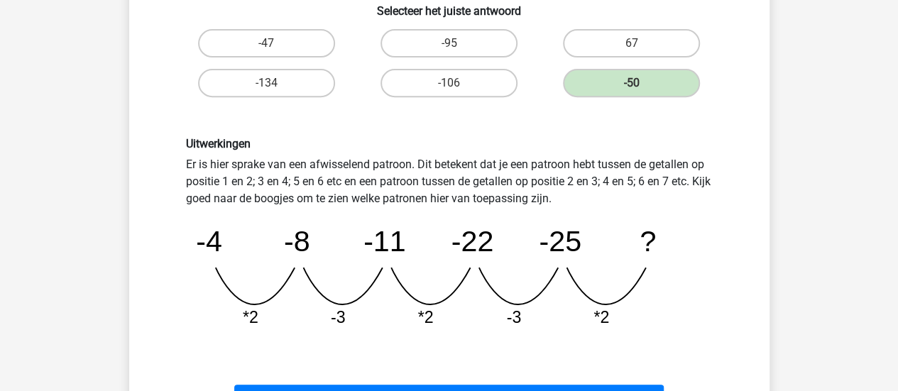
scroll to position [349, 0]
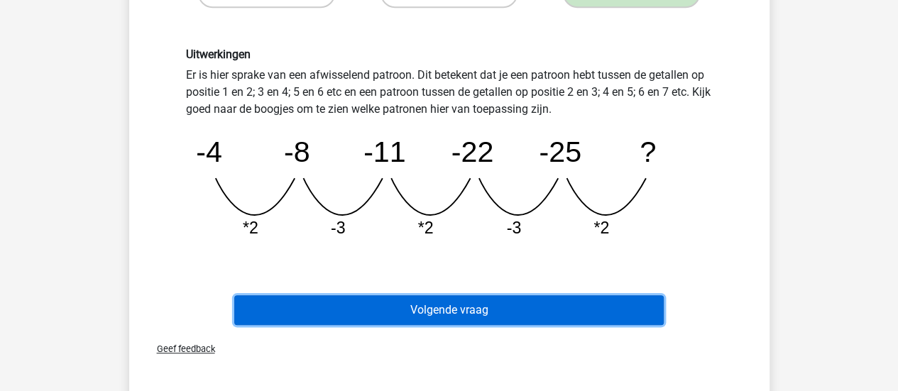
click at [557, 315] on button "Volgende vraag" at bounding box center [449, 310] width 430 height 30
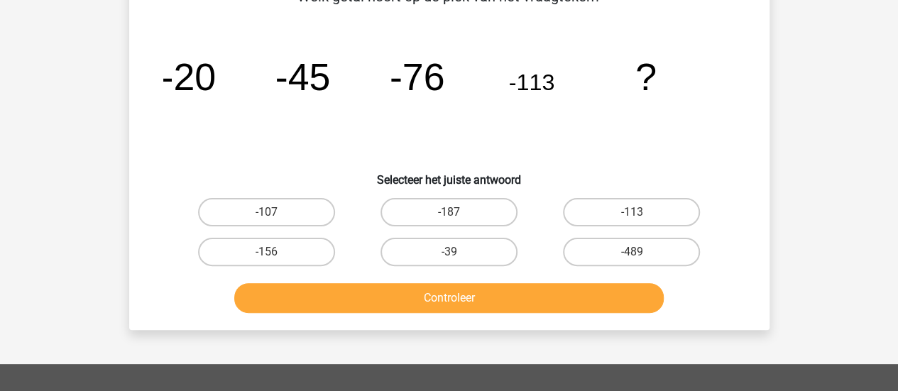
scroll to position [65, 0]
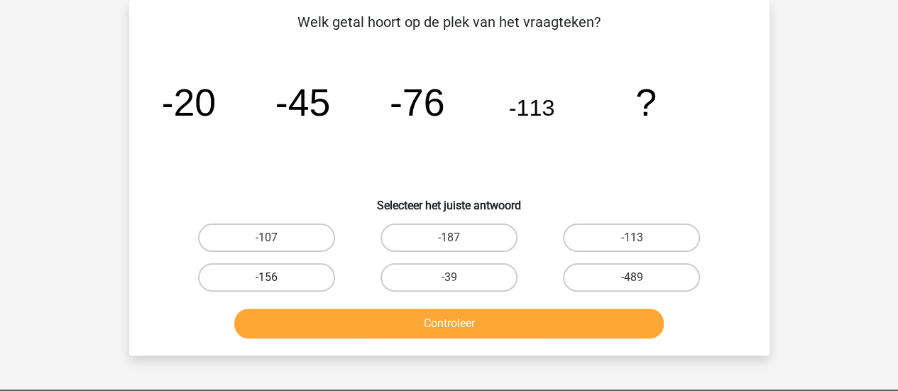
click at [288, 282] on label "-156" at bounding box center [266, 277] width 137 height 28
click at [275, 282] on input "-156" at bounding box center [270, 282] width 9 height 9
radio input "true"
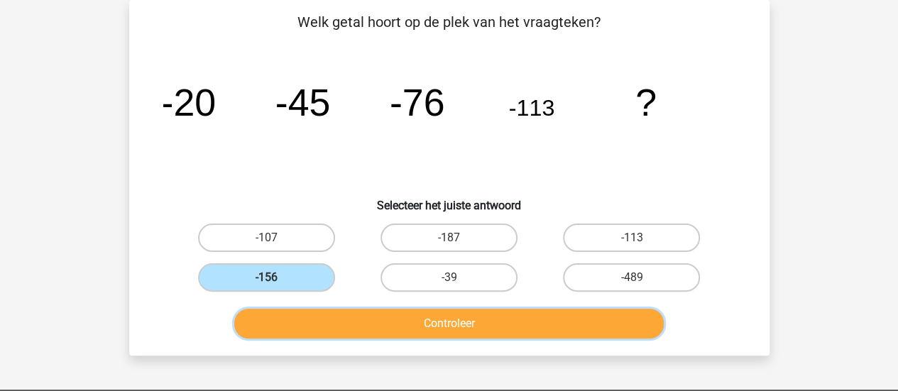
click at [302, 325] on button "Controleer" at bounding box center [449, 324] width 430 height 30
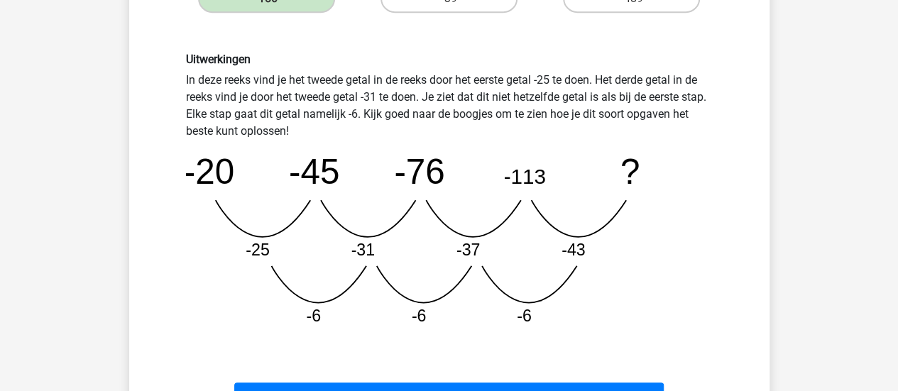
scroll to position [349, 0]
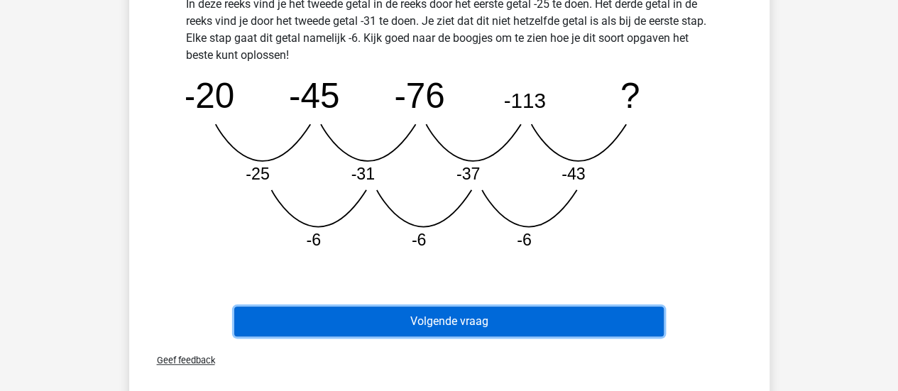
click at [555, 322] on button "Volgende vraag" at bounding box center [449, 322] width 430 height 30
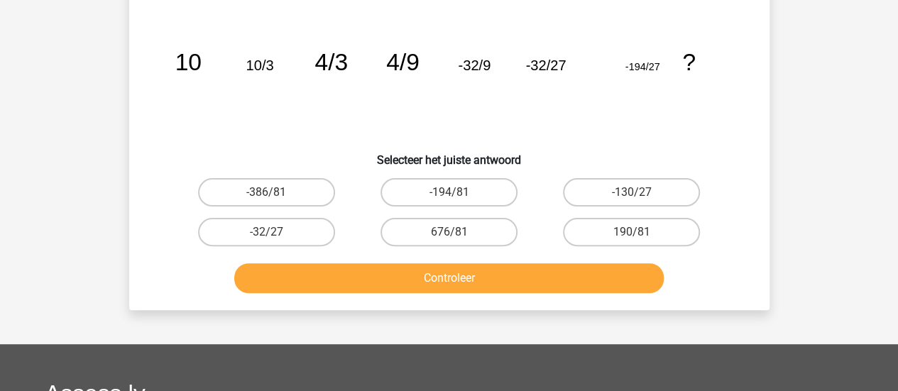
scroll to position [65, 0]
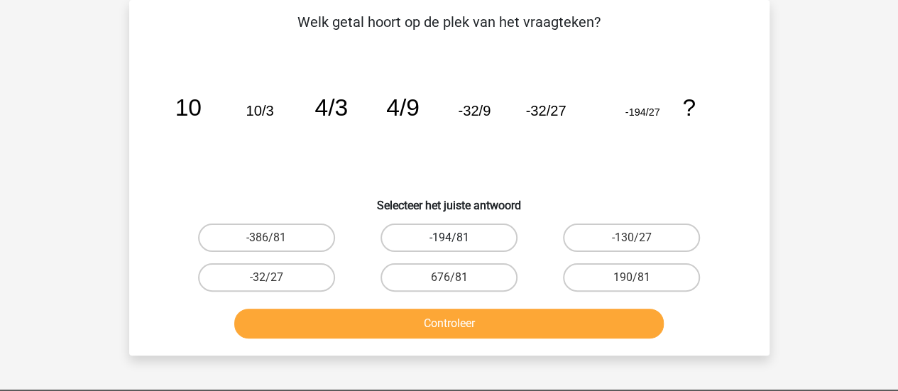
click at [459, 236] on label "-194/81" at bounding box center [449, 238] width 137 height 28
click at [458, 238] on input "-194/81" at bounding box center [453, 242] width 9 height 9
radio input "true"
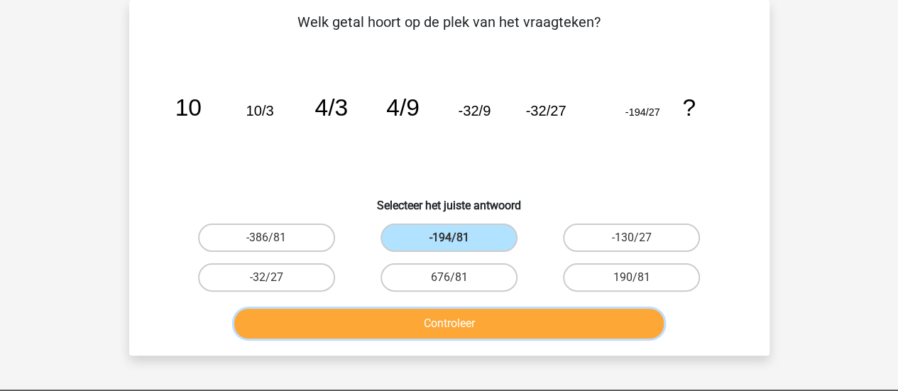
click at [471, 319] on button "Controleer" at bounding box center [449, 324] width 430 height 30
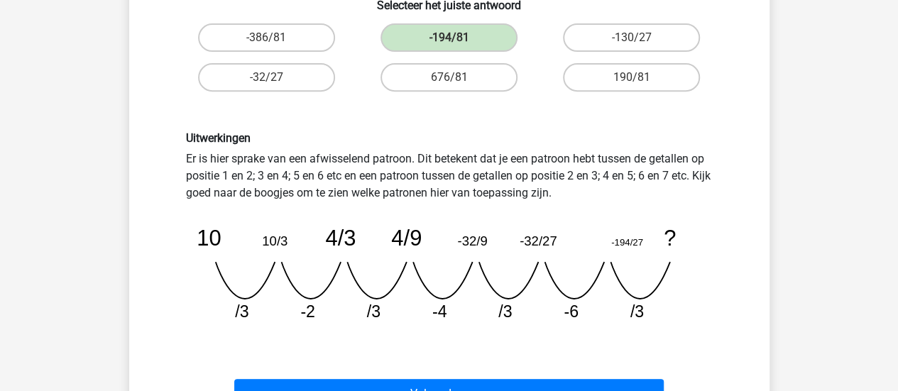
scroll to position [284, 0]
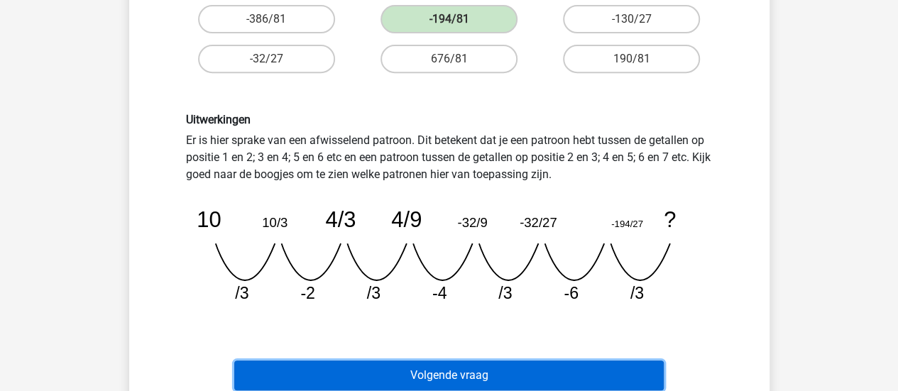
click at [481, 366] on button "Volgende vraag" at bounding box center [449, 376] width 430 height 30
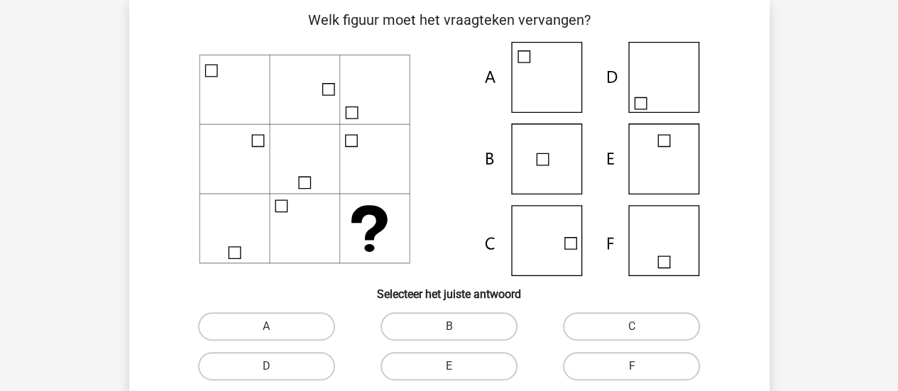
scroll to position [65, 0]
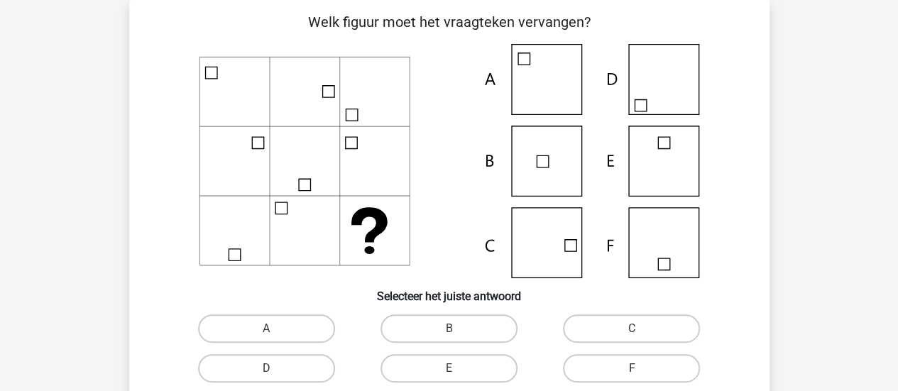
click at [641, 368] on label "F" at bounding box center [631, 368] width 137 height 28
click at [641, 368] on input "F" at bounding box center [636, 372] width 9 height 9
radio input "true"
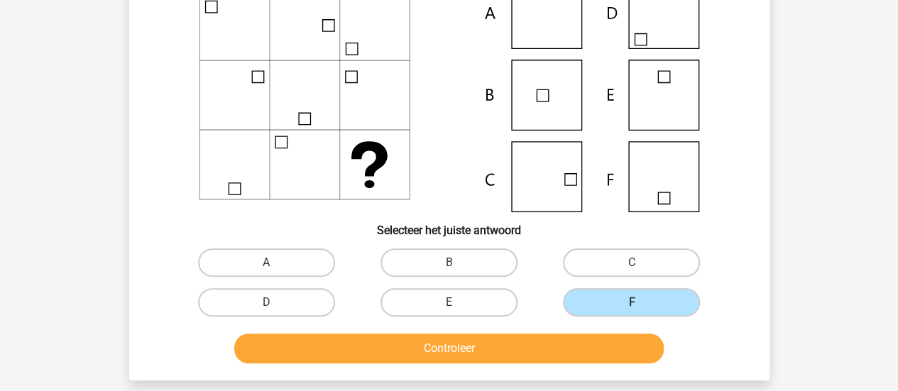
scroll to position [207, 0]
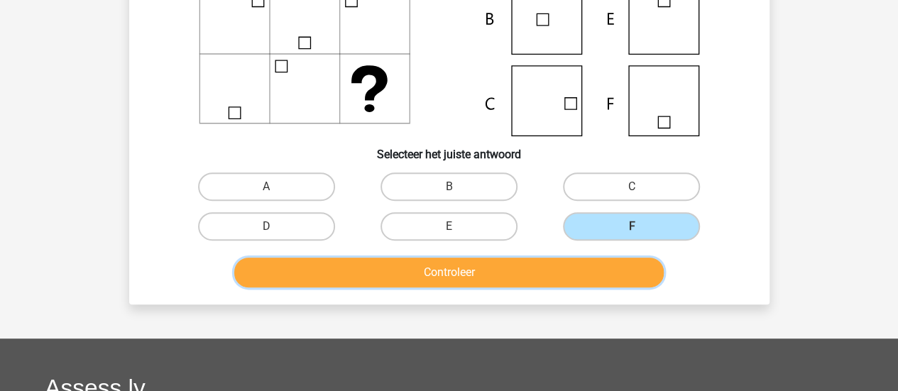
click at [548, 272] on button "Controleer" at bounding box center [449, 273] width 430 height 30
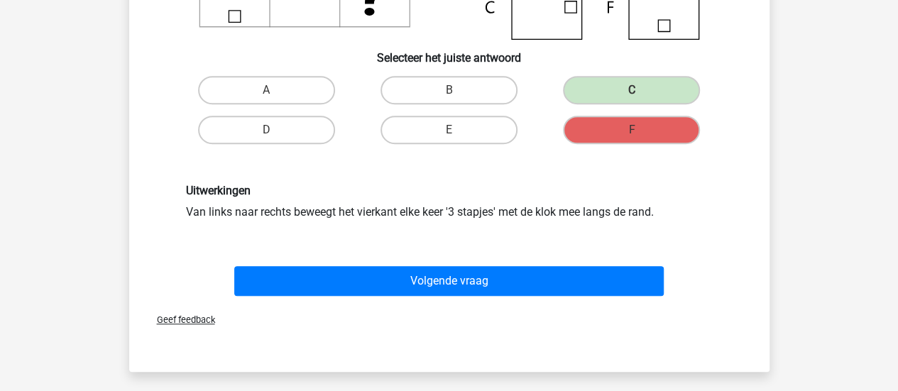
scroll to position [355, 0]
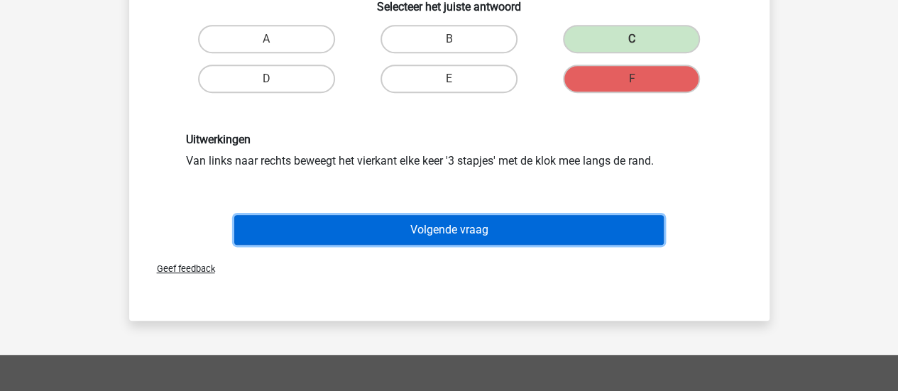
click at [419, 235] on button "Volgende vraag" at bounding box center [449, 230] width 430 height 30
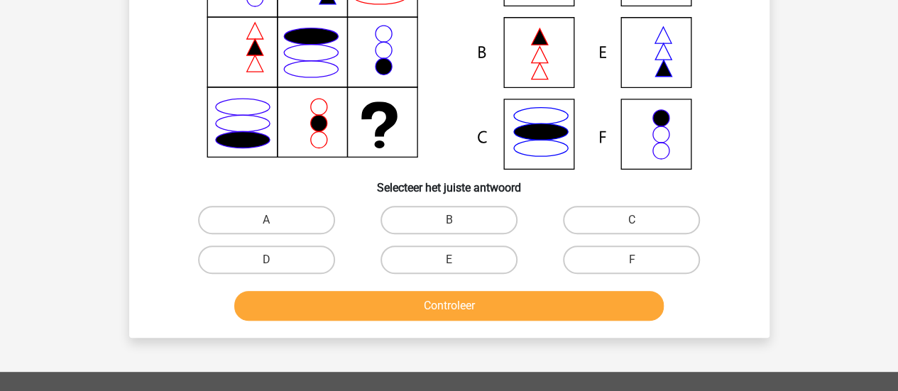
scroll to position [32, 0]
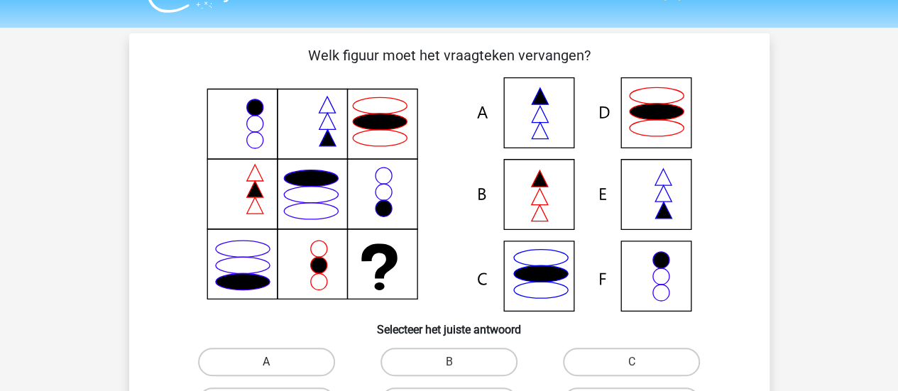
click at [280, 356] on label "A" at bounding box center [266, 362] width 137 height 28
click at [275, 362] on input "A" at bounding box center [270, 366] width 9 height 9
radio input "true"
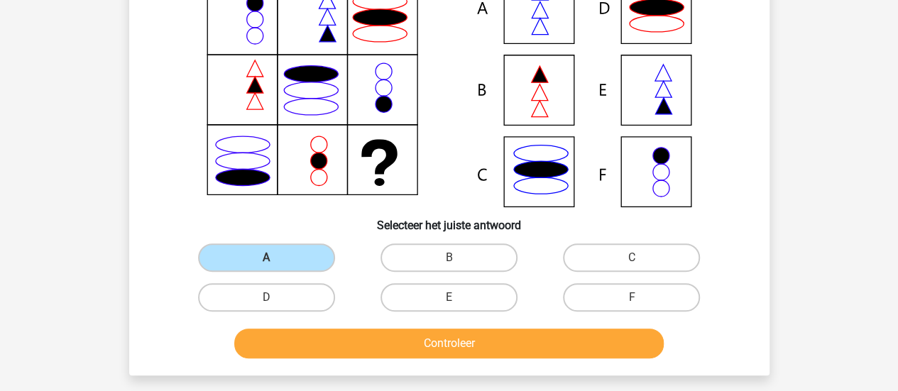
scroll to position [174, 0]
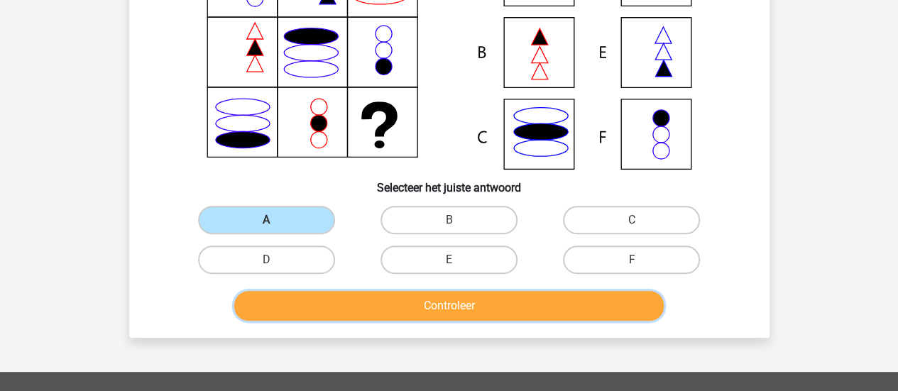
click at [324, 315] on button "Controleer" at bounding box center [449, 306] width 430 height 30
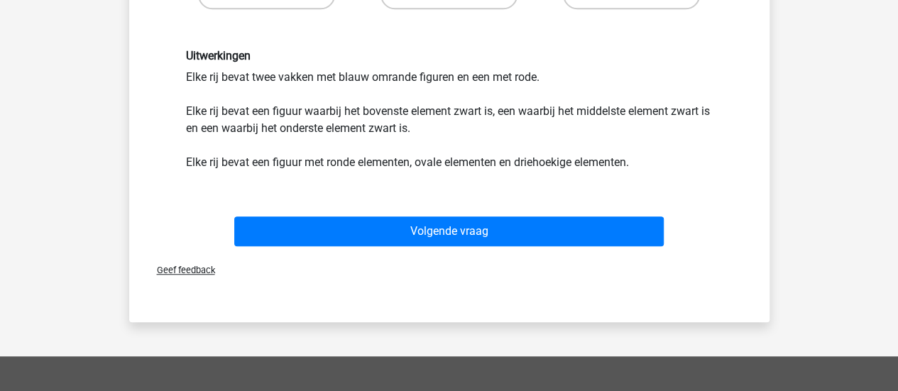
scroll to position [458, 0]
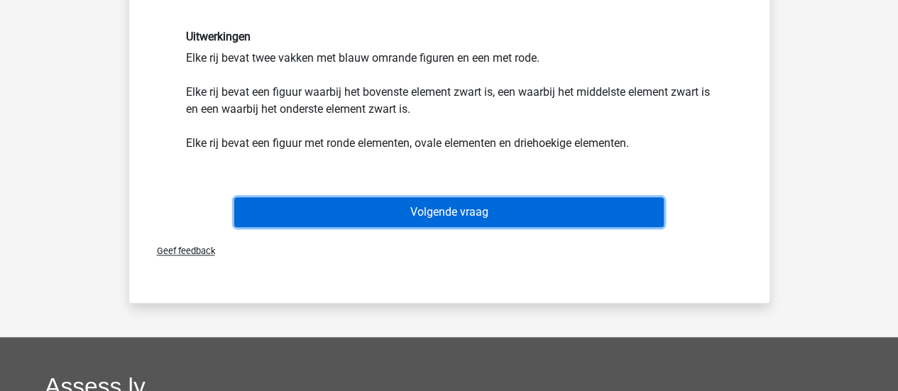
click at [452, 204] on button "Volgende vraag" at bounding box center [449, 212] width 430 height 30
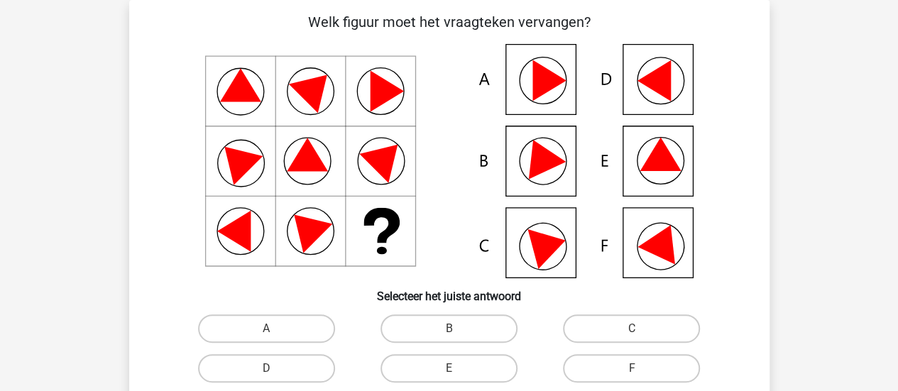
scroll to position [65, 0]
click at [483, 368] on label "E" at bounding box center [449, 368] width 137 height 28
click at [458, 368] on input "E" at bounding box center [453, 372] width 9 height 9
radio input "true"
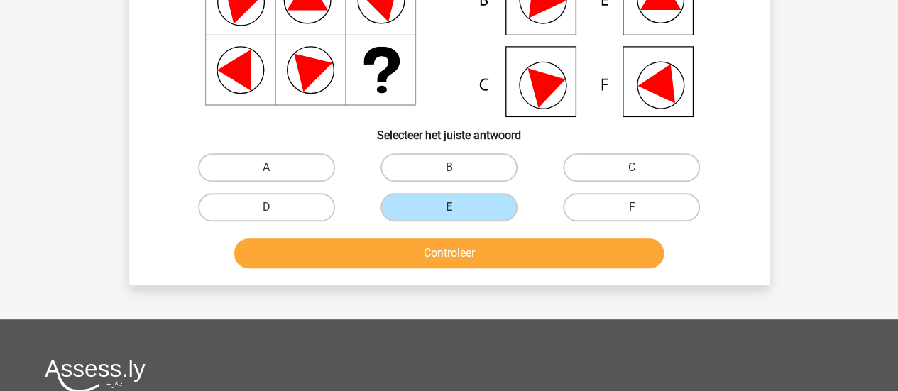
scroll to position [278, 0]
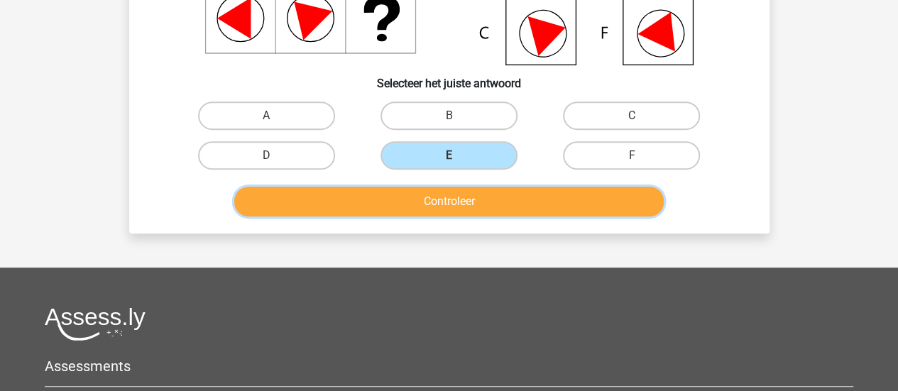
click at [455, 199] on button "Controleer" at bounding box center [449, 202] width 430 height 30
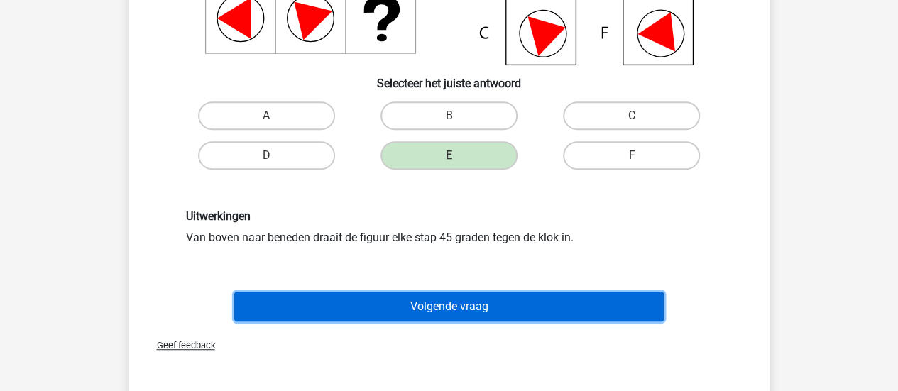
click at [505, 317] on button "Volgende vraag" at bounding box center [449, 307] width 430 height 30
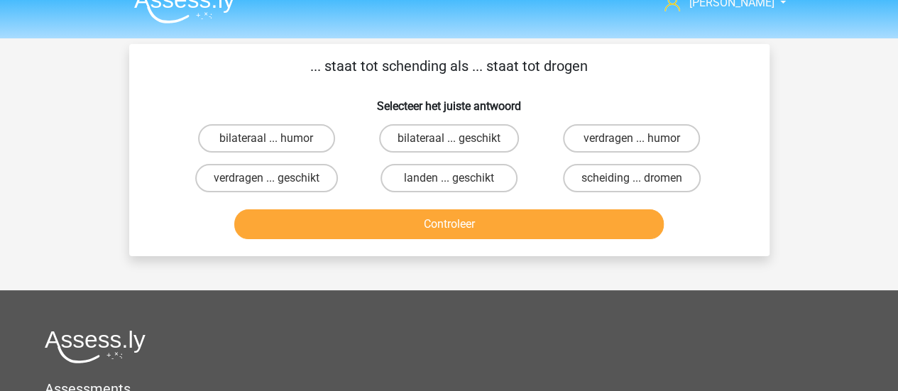
scroll to position [0, 0]
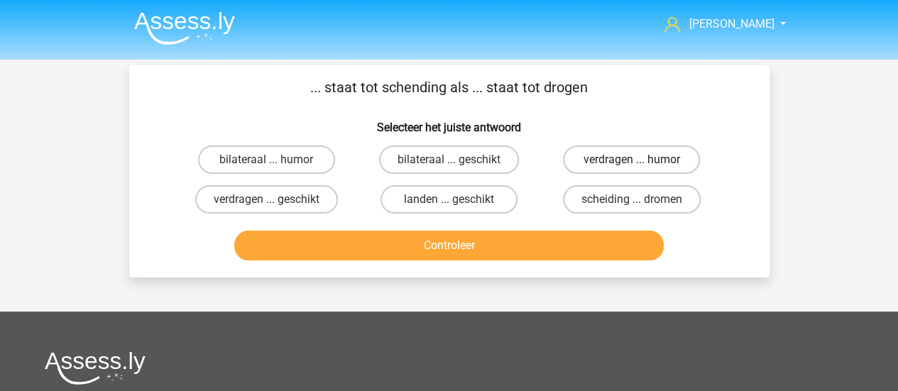
click at [599, 167] on label "verdragen ... humor" at bounding box center [631, 160] width 137 height 28
click at [632, 167] on input "verdragen ... humor" at bounding box center [636, 164] width 9 height 9
radio input "true"
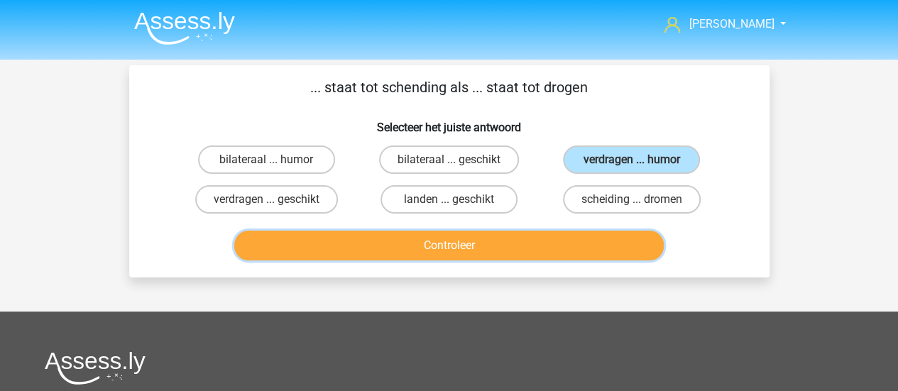
click at [413, 241] on button "Controleer" at bounding box center [449, 246] width 430 height 30
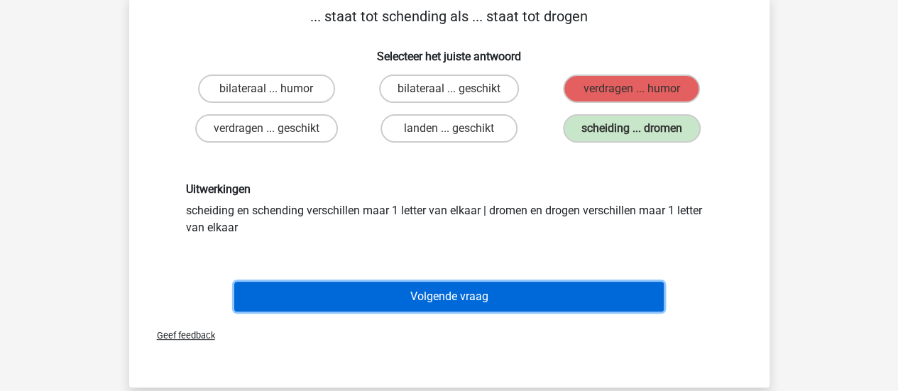
click at [410, 291] on button "Volgende vraag" at bounding box center [449, 297] width 430 height 30
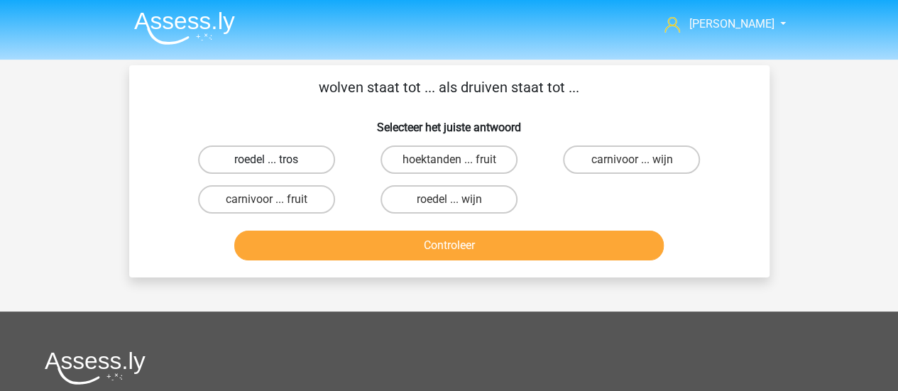
click at [233, 164] on label "roedel ... tros" at bounding box center [266, 160] width 137 height 28
click at [266, 164] on input "roedel ... tros" at bounding box center [270, 164] width 9 height 9
radio input "true"
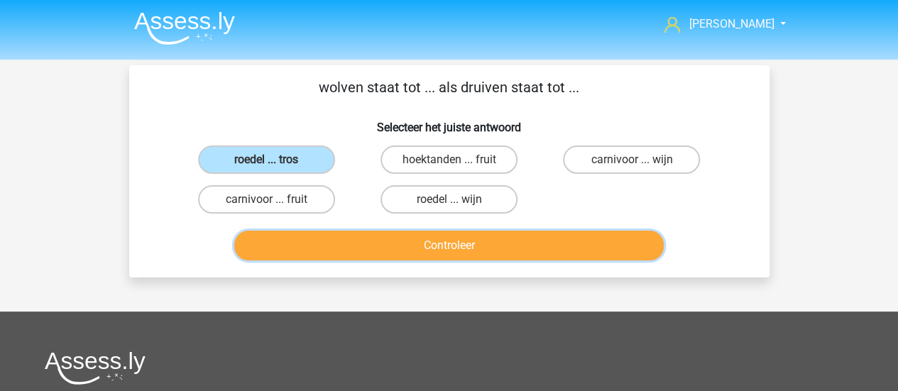
click at [368, 245] on button "Controleer" at bounding box center [449, 246] width 430 height 30
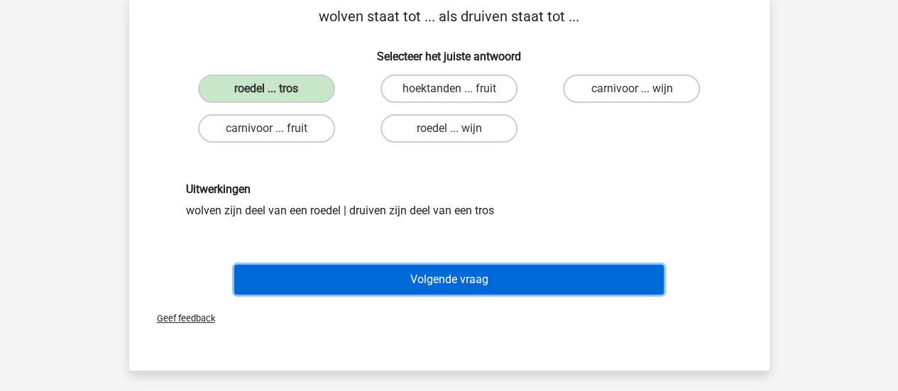
click at [388, 293] on button "Volgende vraag" at bounding box center [449, 280] width 430 height 30
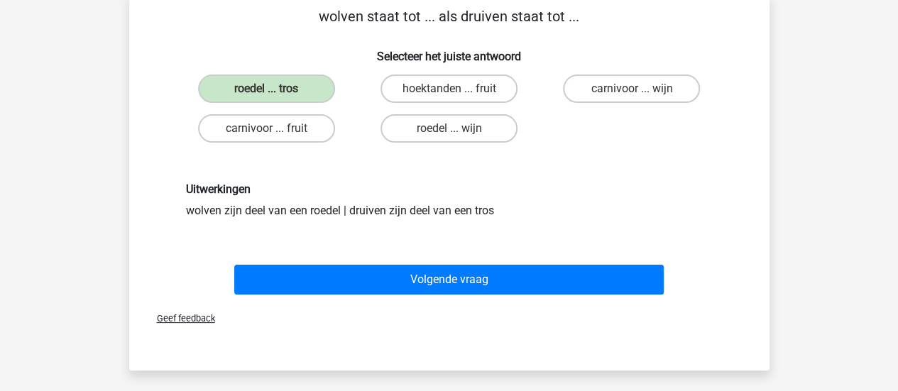
scroll to position [65, 0]
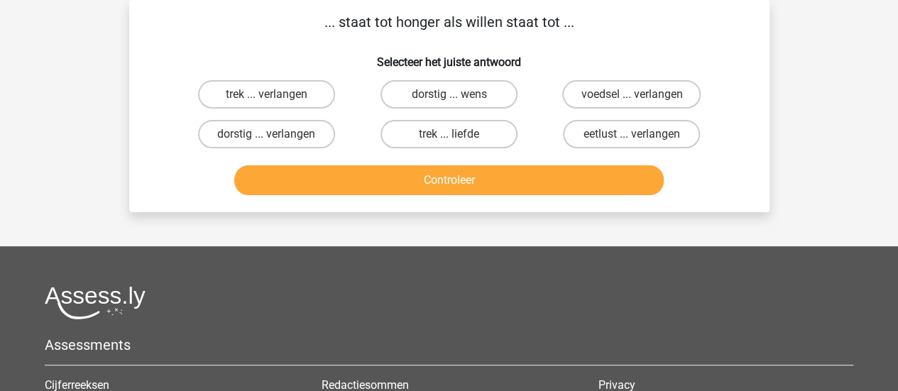
drag, startPoint x: 287, startPoint y: 90, endPoint x: 312, endPoint y: 118, distance: 37.7
click at [287, 90] on label "trek ... verlangen" at bounding box center [266, 94] width 137 height 28
click at [275, 94] on input "trek ... verlangen" at bounding box center [270, 98] width 9 height 9
radio input "true"
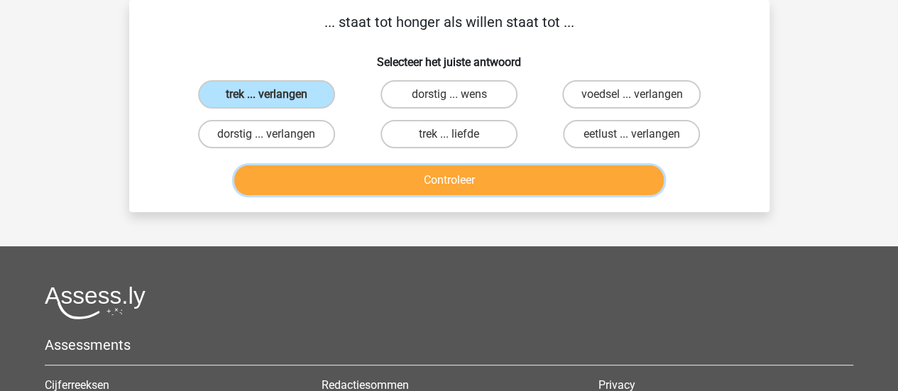
click at [367, 171] on button "Controleer" at bounding box center [449, 180] width 430 height 30
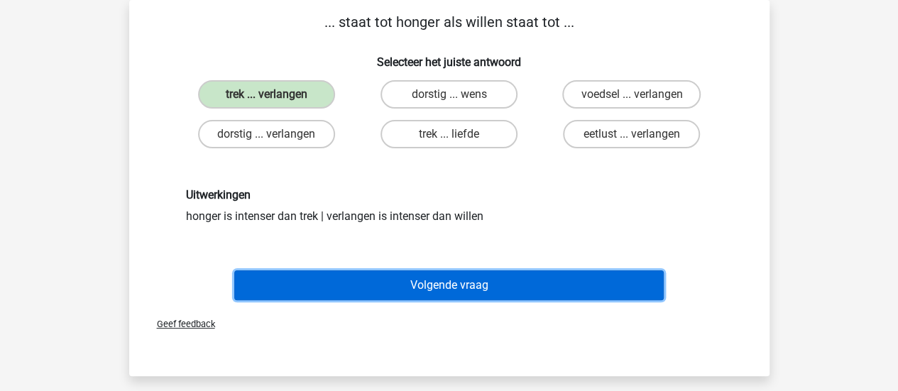
click at [381, 287] on button "Volgende vraag" at bounding box center [449, 286] width 430 height 30
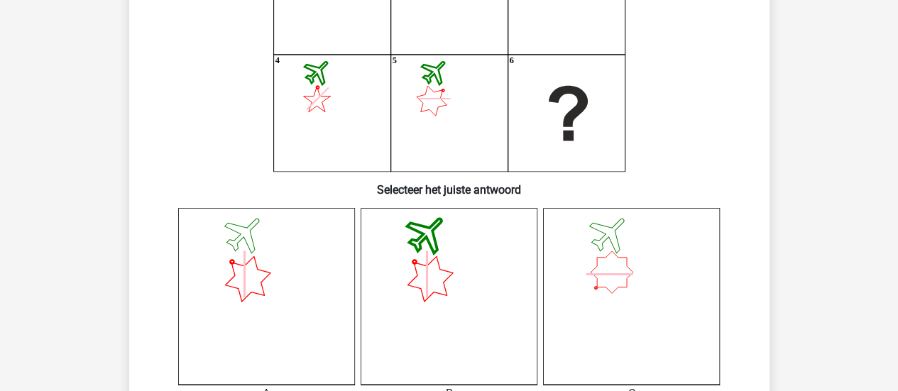
scroll to position [71, 0]
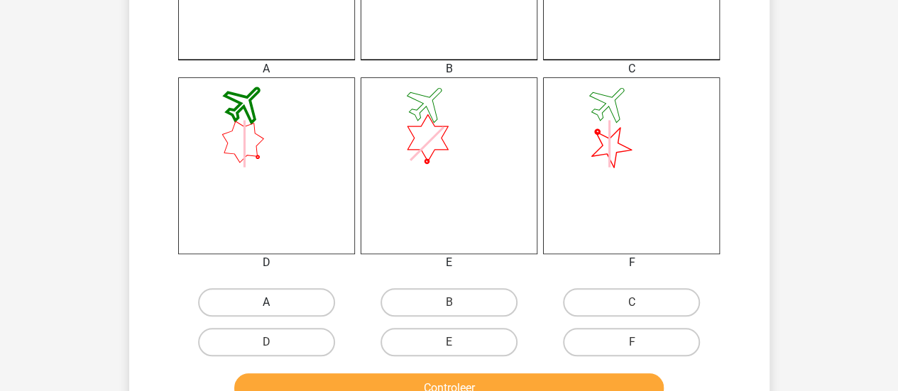
click at [295, 290] on label "A" at bounding box center [266, 302] width 137 height 28
click at [275, 302] on input "A" at bounding box center [270, 306] width 9 height 9
radio input "true"
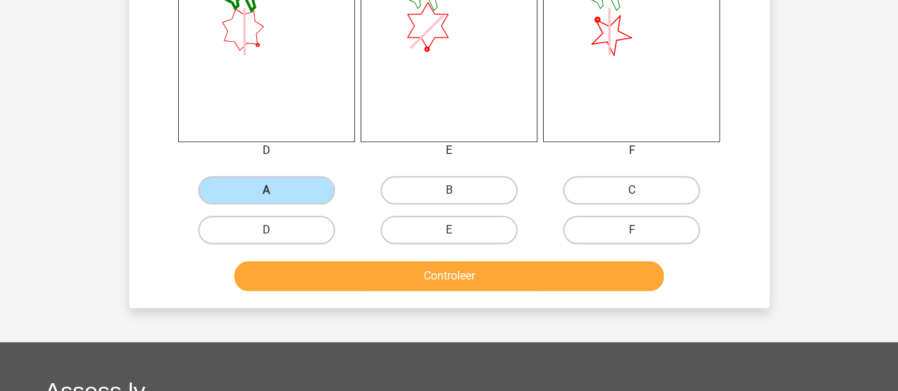
scroll to position [710, 0]
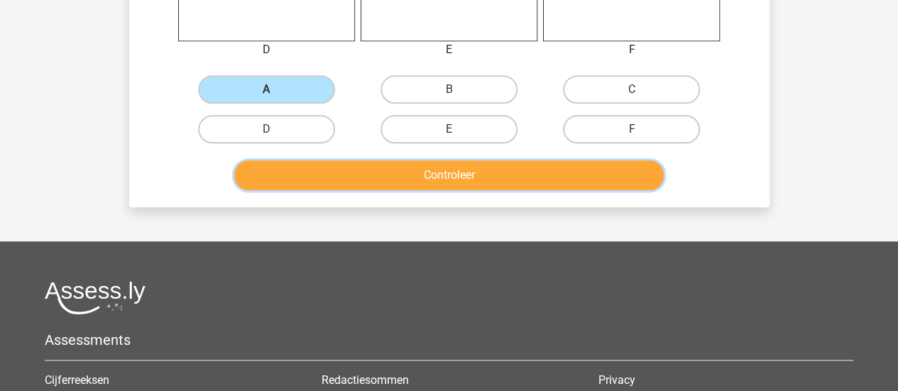
click at [367, 173] on button "Controleer" at bounding box center [449, 175] width 430 height 30
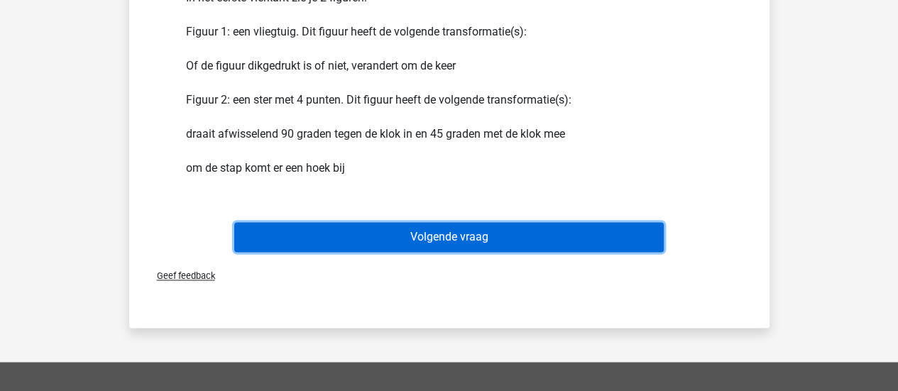
click at [527, 237] on button "Volgende vraag" at bounding box center [449, 237] width 430 height 30
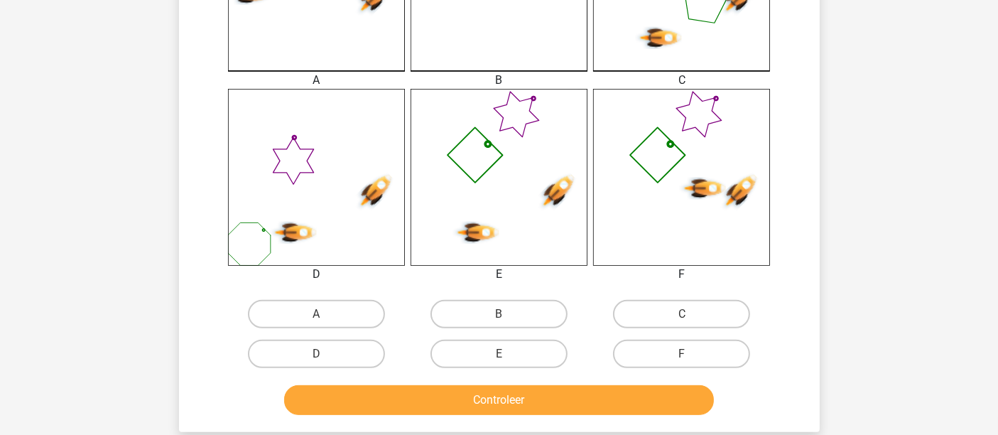
scroll to position [552, 0]
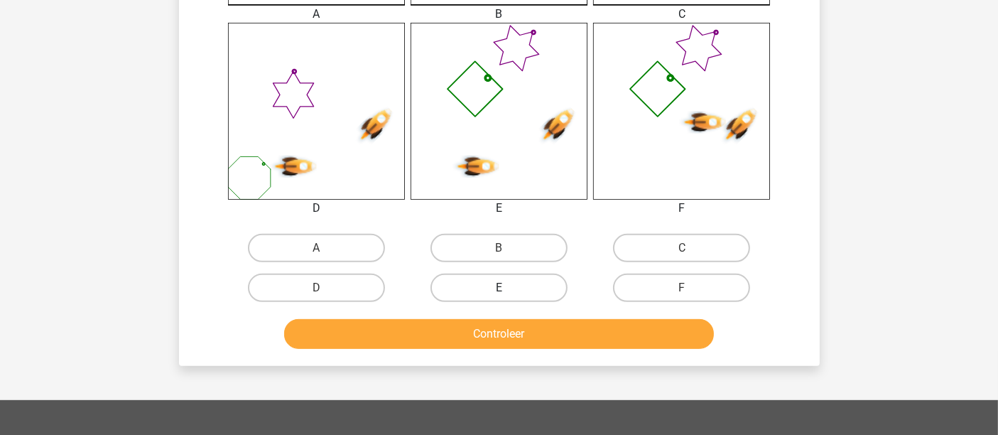
click at [513, 291] on label "E" at bounding box center [498, 287] width 137 height 28
click at [508, 291] on input "E" at bounding box center [502, 292] width 9 height 9
radio input "true"
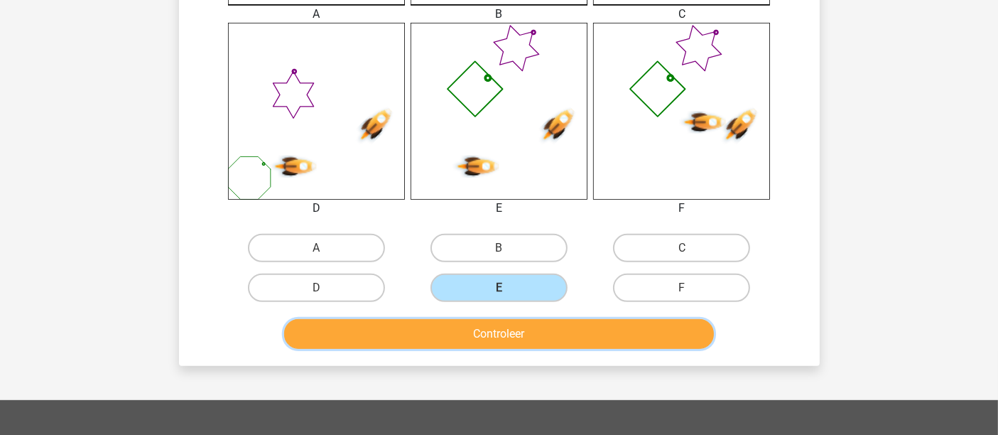
click at [525, 340] on button "Controleer" at bounding box center [499, 334] width 430 height 30
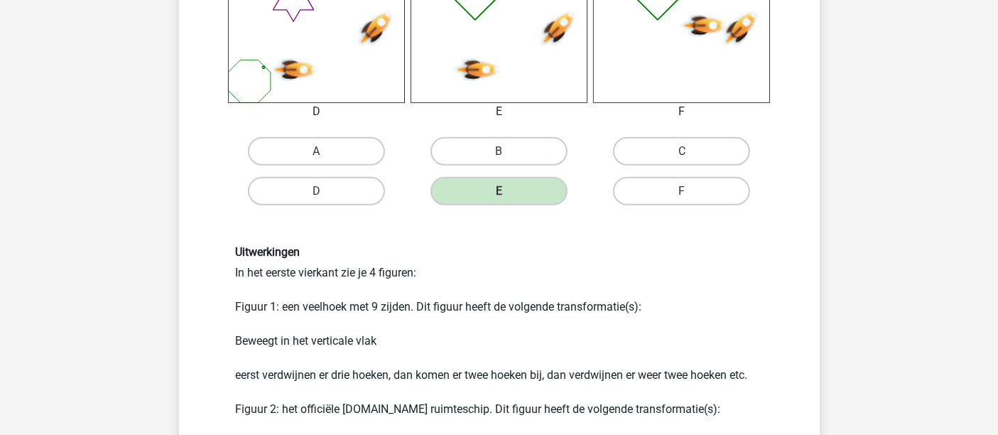
scroll to position [789, 0]
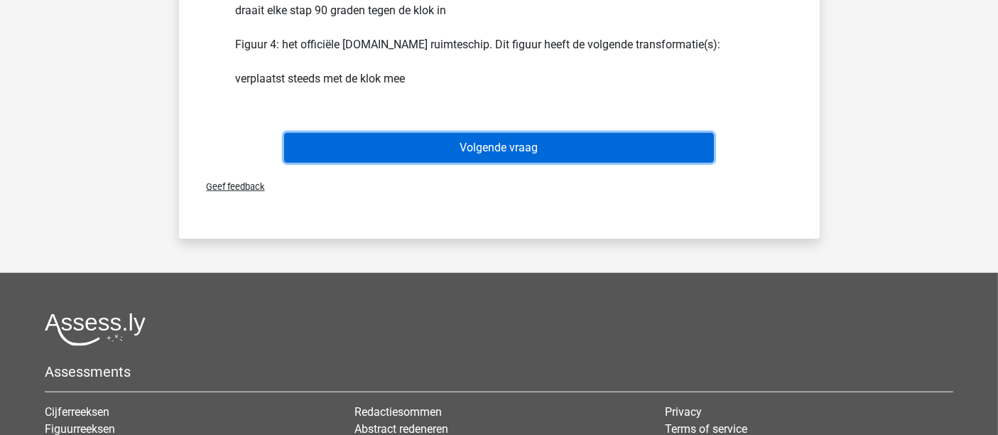
click at [517, 145] on button "Volgende vraag" at bounding box center [499, 148] width 430 height 30
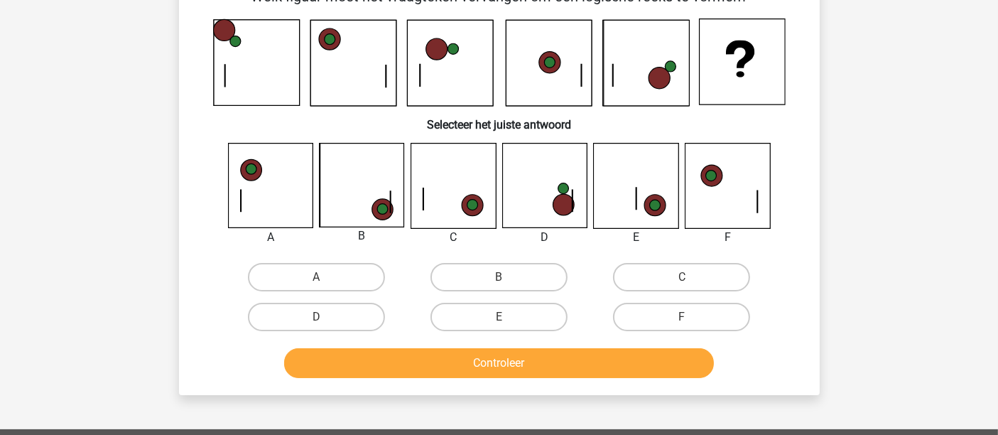
scroll to position [65, 0]
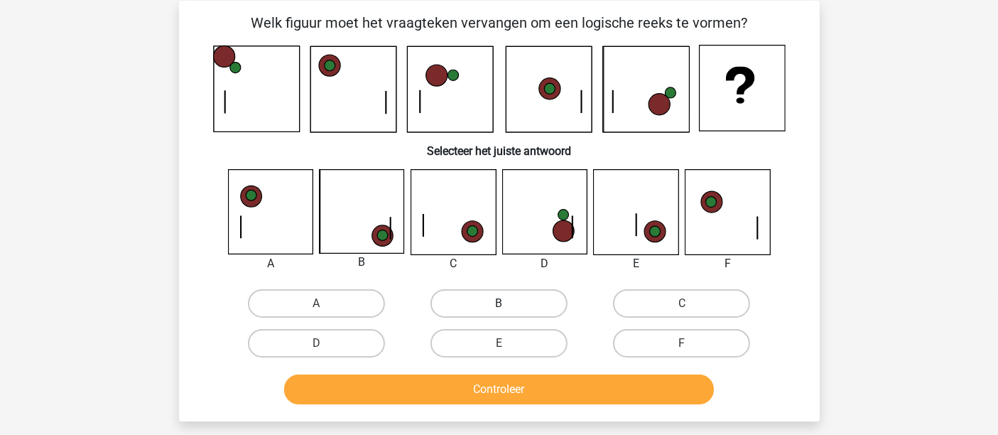
click at [527, 289] on label "B" at bounding box center [498, 303] width 137 height 28
click at [508, 303] on input "B" at bounding box center [502, 307] width 9 height 9
radio input "true"
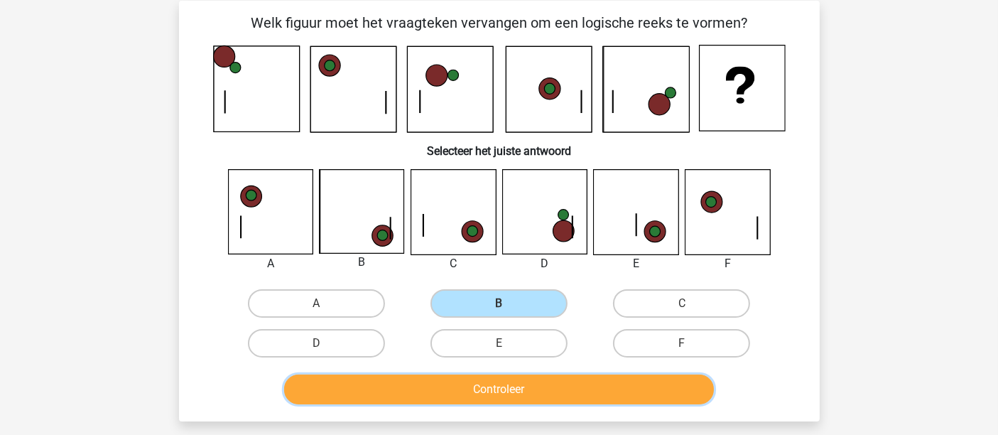
click at [509, 387] on button "Controleer" at bounding box center [499, 389] width 430 height 30
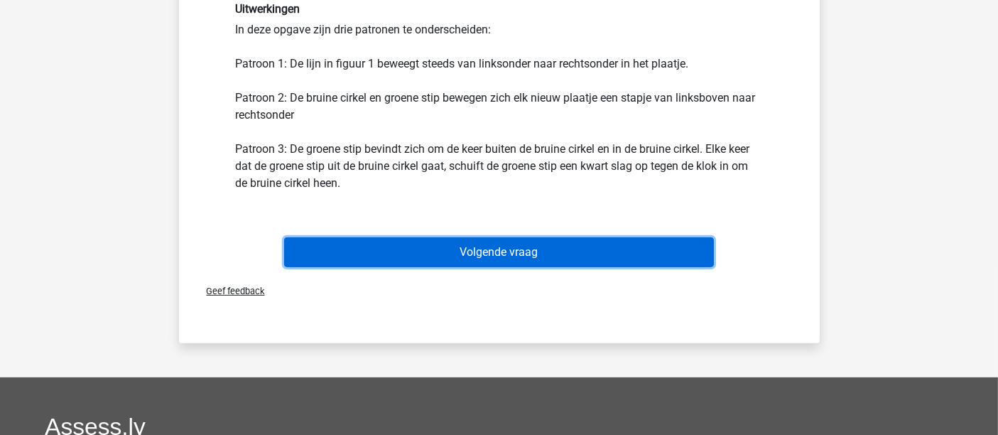
click at [440, 258] on button "Volgende vraag" at bounding box center [499, 252] width 430 height 30
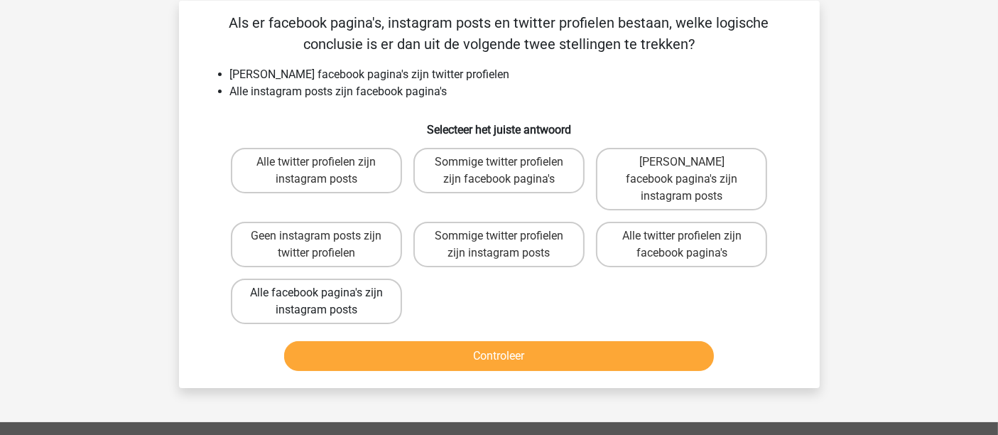
click at [328, 286] on label "Alle facebook pagina's zijn instagram posts" at bounding box center [316, 300] width 171 height 45
click at [325, 293] on input "Alle facebook pagina's zijn instagram posts" at bounding box center [320, 297] width 9 height 9
radio input "true"
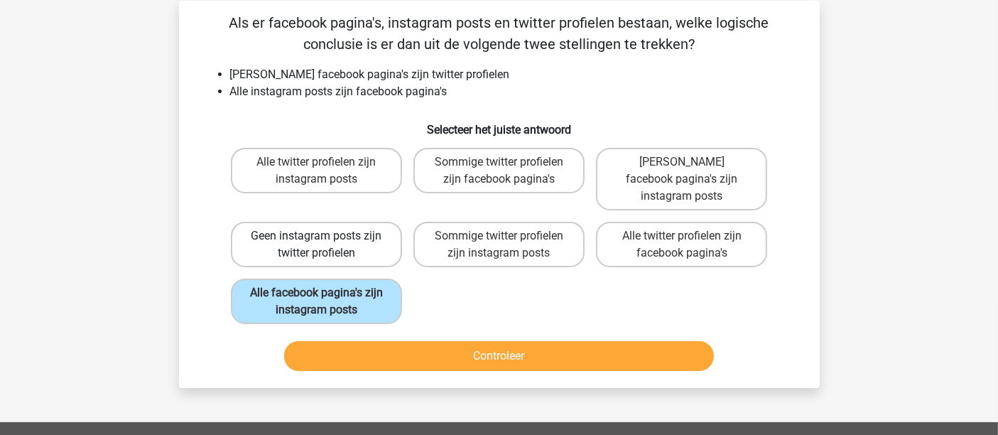
click at [361, 228] on label "Geen instagram posts zijn twitter profielen" at bounding box center [316, 244] width 171 height 45
click at [325, 236] on input "Geen instagram posts zijn twitter profielen" at bounding box center [320, 240] width 9 height 9
radio input "true"
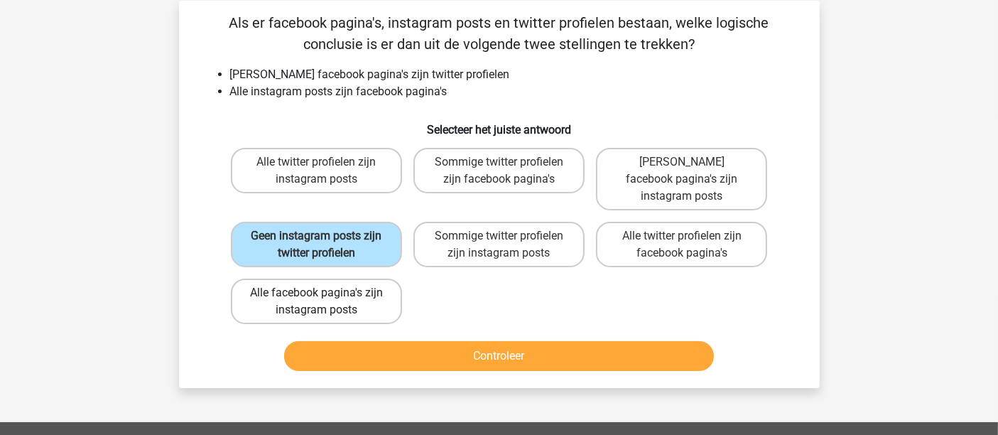
click at [346, 288] on label "Alle facebook pagina's zijn instagram posts" at bounding box center [316, 300] width 171 height 45
click at [325, 293] on input "Alle facebook pagina's zijn instagram posts" at bounding box center [320, 297] width 9 height 9
radio input "true"
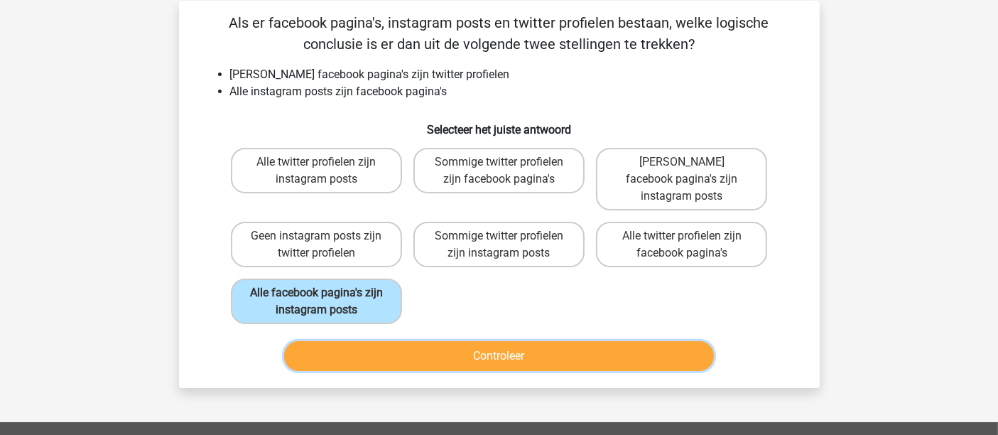
click at [582, 341] on button "Controleer" at bounding box center [499, 356] width 430 height 30
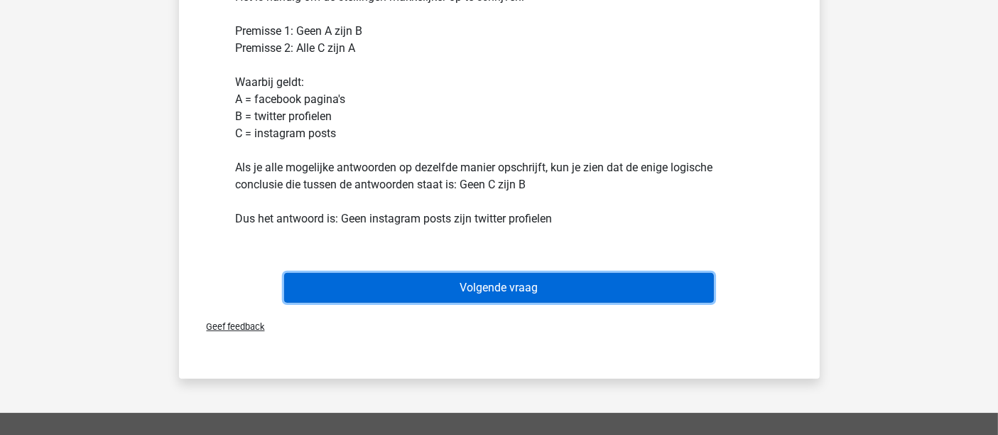
click at [505, 273] on button "Volgende vraag" at bounding box center [499, 288] width 430 height 30
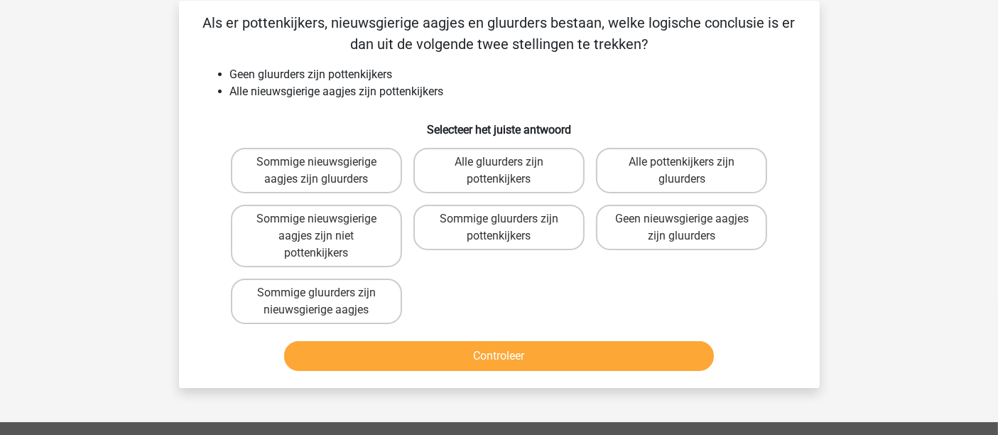
click at [697, 202] on div "Geen nieuwsgierige aagjes zijn gluurders" at bounding box center [681, 236] width 182 height 74
click at [695, 219] on label "Geen nieuwsgierige aagjes zijn gluurders" at bounding box center [681, 226] width 171 height 45
click at [691, 219] on input "Geen nieuwsgierige aagjes zijn gluurders" at bounding box center [686, 223] width 9 height 9
radio input "true"
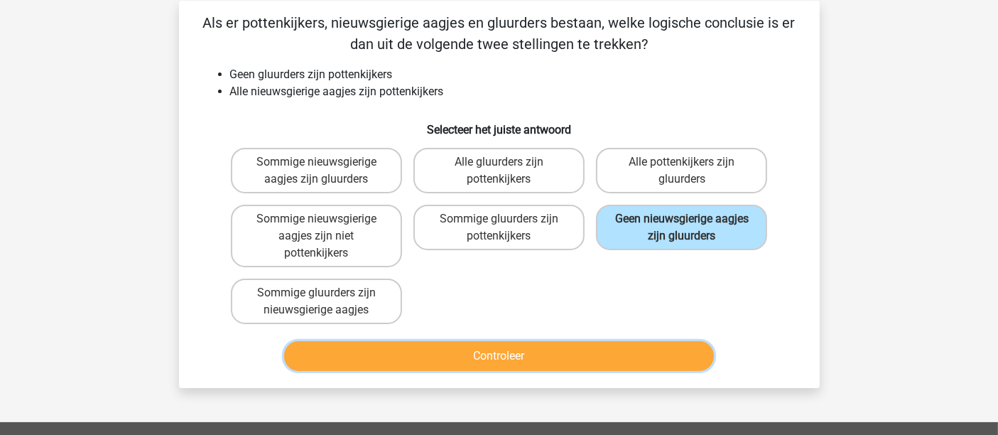
click at [606, 351] on button "Controleer" at bounding box center [499, 356] width 430 height 30
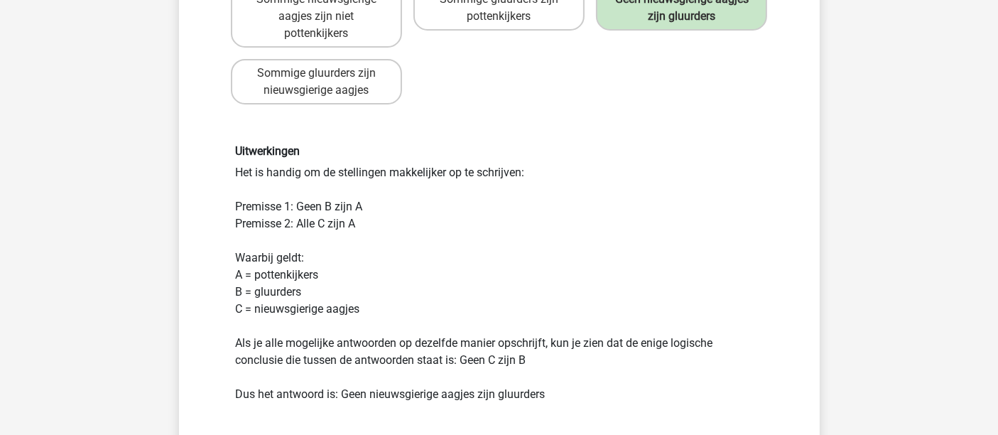
scroll to position [381, 0]
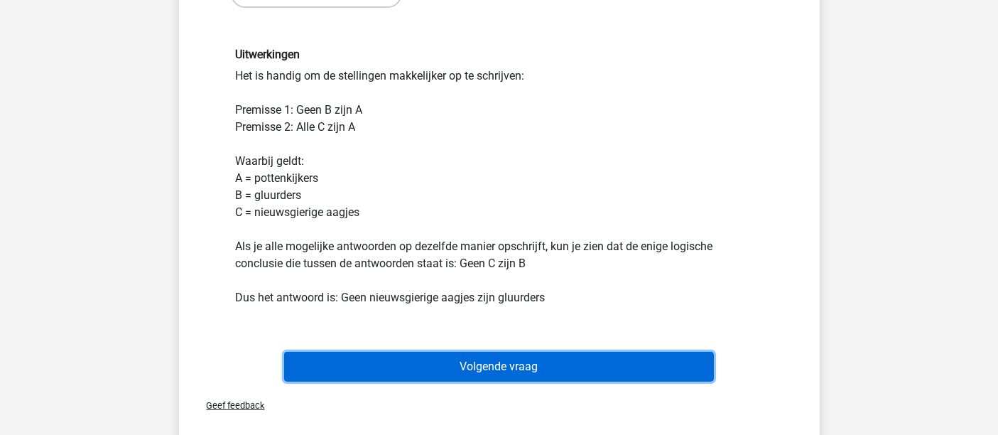
click at [512, 364] on button "Volgende vraag" at bounding box center [499, 366] width 430 height 30
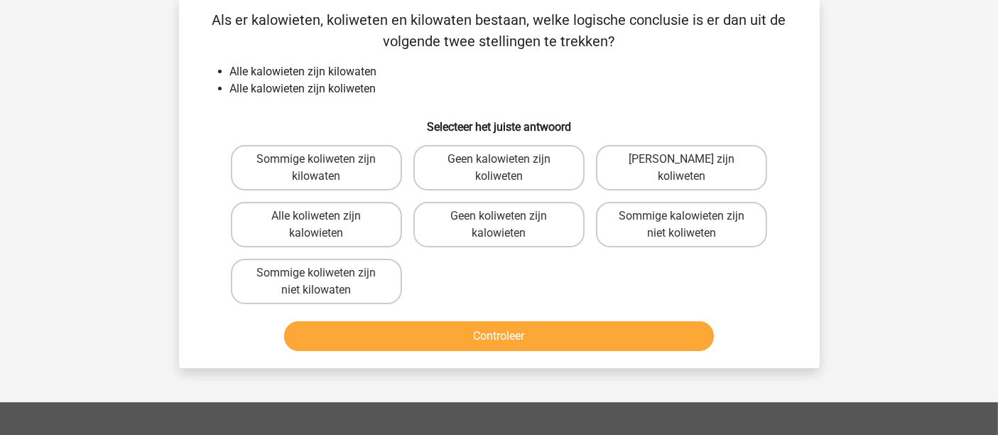
scroll to position [65, 0]
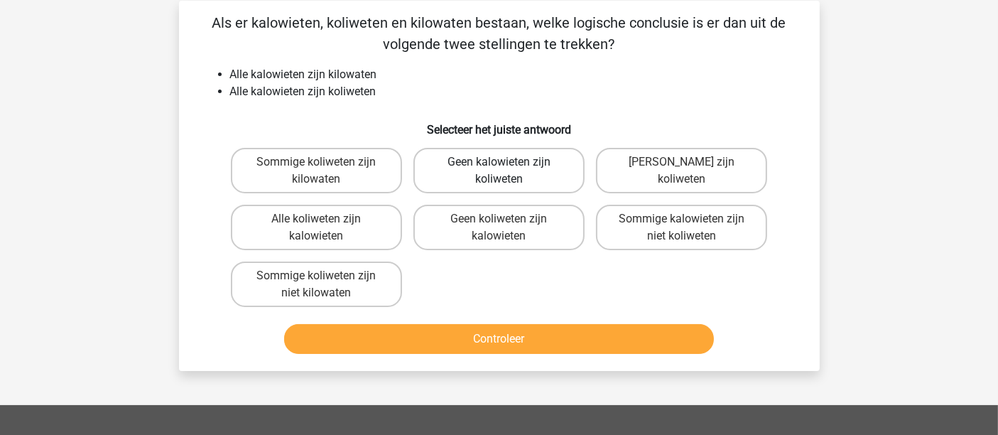
click at [509, 159] on label "Geen kalowieten zijn koliweten" at bounding box center [498, 170] width 171 height 45
click at [508, 162] on input "Geen kalowieten zijn koliweten" at bounding box center [502, 166] width 9 height 9
radio input "true"
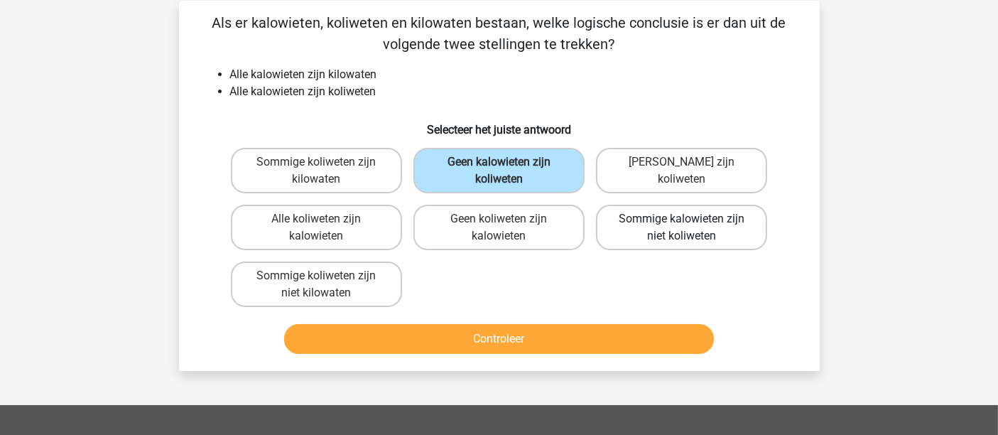
click at [663, 216] on label "Sommige kalowieten zijn niet koliweten" at bounding box center [681, 226] width 171 height 45
click at [682, 219] on input "Sommige kalowieten zijn niet koliweten" at bounding box center [686, 223] width 9 height 9
radio input "true"
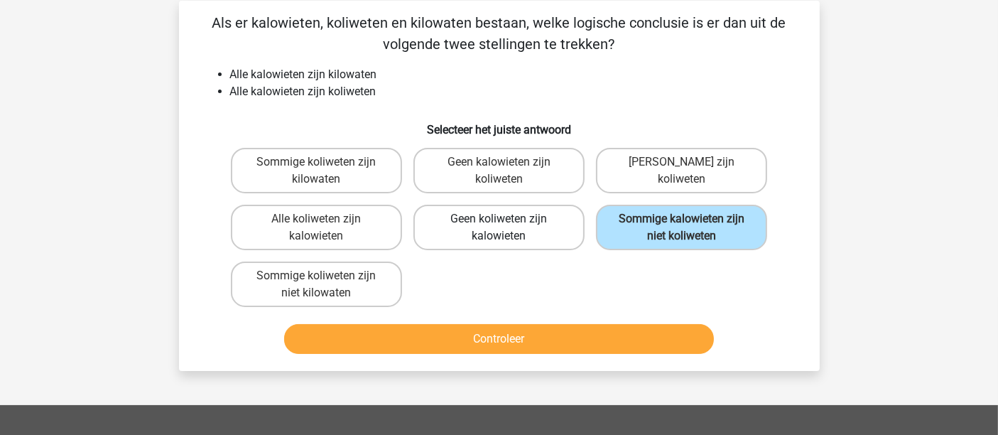
click at [530, 220] on label "Geen koliweten zijn kalowieten" at bounding box center [498, 226] width 171 height 45
click at [508, 220] on input "Geen koliweten zijn kalowieten" at bounding box center [502, 223] width 9 height 9
radio input "true"
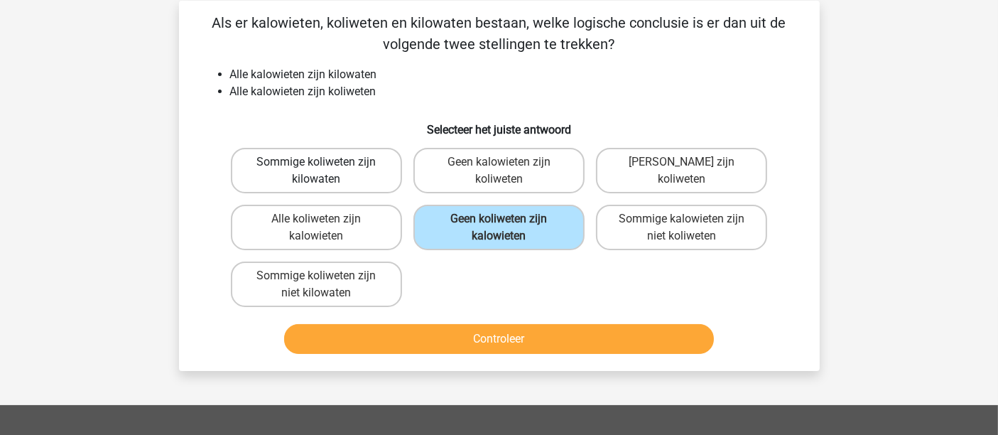
click at [351, 175] on label "Sommige koliweten zijn kilowaten" at bounding box center [316, 170] width 171 height 45
click at [325, 171] on input "Sommige koliweten zijn kilowaten" at bounding box center [320, 166] width 9 height 9
radio input "true"
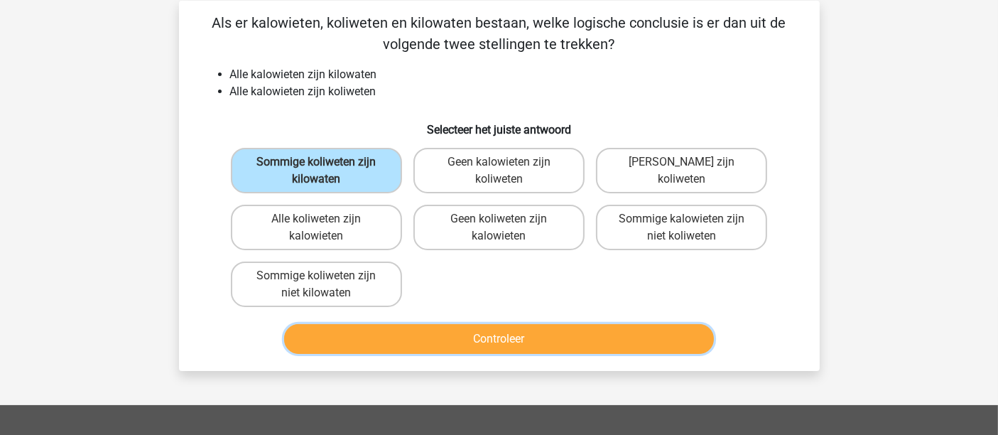
drag, startPoint x: 471, startPoint y: 332, endPoint x: 393, endPoint y: 329, distance: 78.1
click at [471, 332] on button "Controleer" at bounding box center [499, 339] width 430 height 30
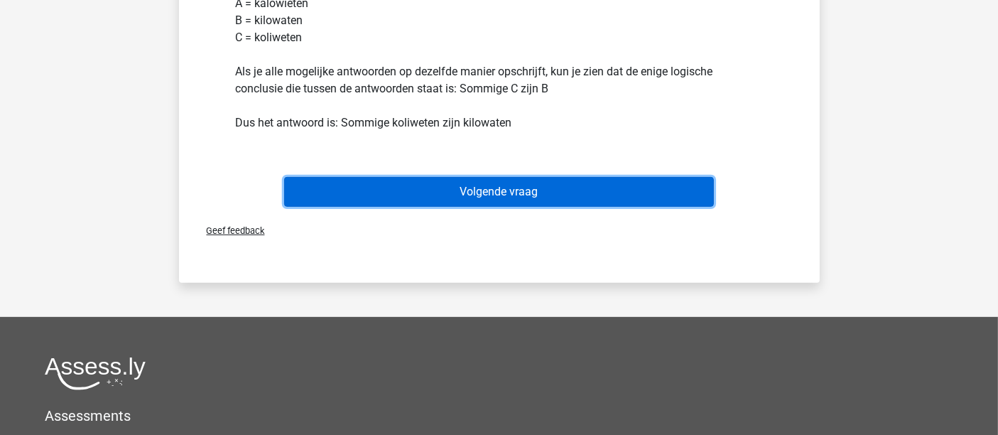
click at [405, 193] on button "Volgende vraag" at bounding box center [499, 192] width 430 height 30
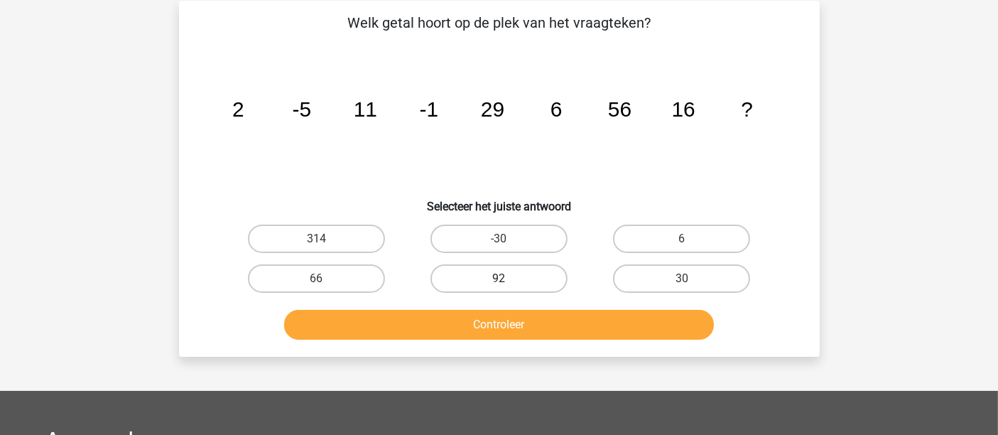
click at [514, 281] on label "92" at bounding box center [498, 278] width 137 height 28
click at [508, 281] on input "92" at bounding box center [502, 282] width 9 height 9
radio input "true"
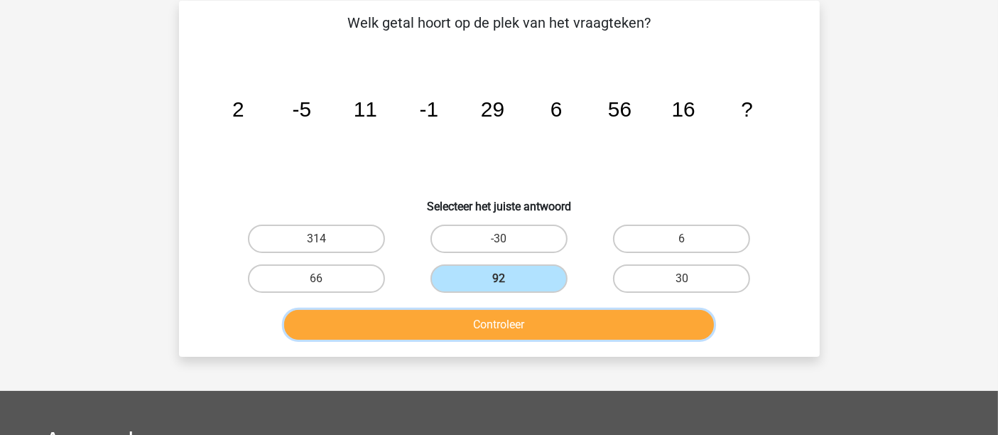
click at [519, 323] on button "Controleer" at bounding box center [499, 325] width 430 height 30
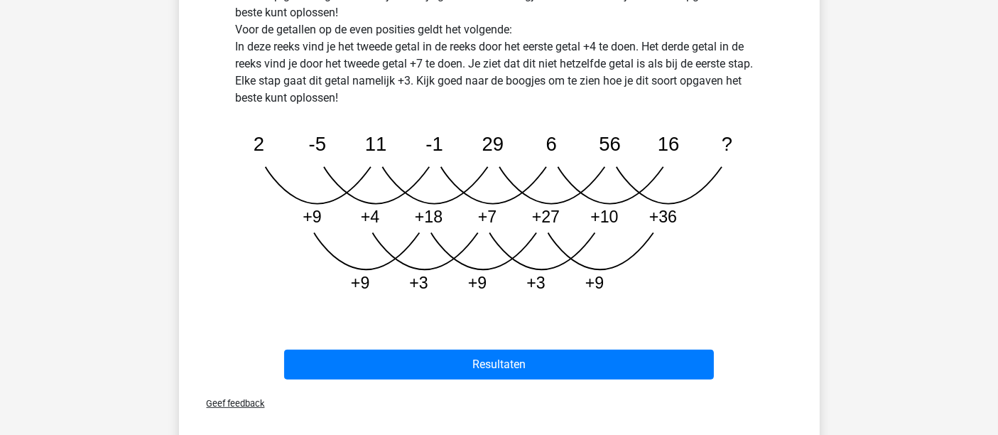
scroll to position [538, 0]
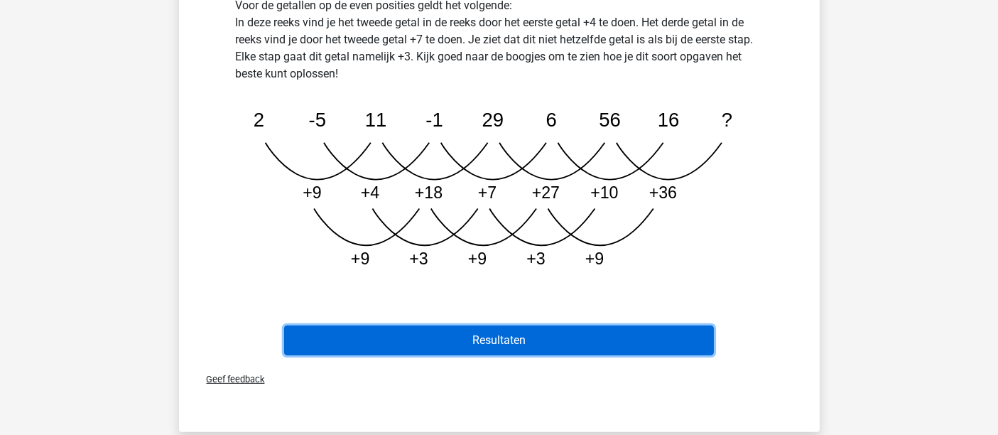
click at [588, 343] on button "Resultaten" at bounding box center [499, 340] width 430 height 30
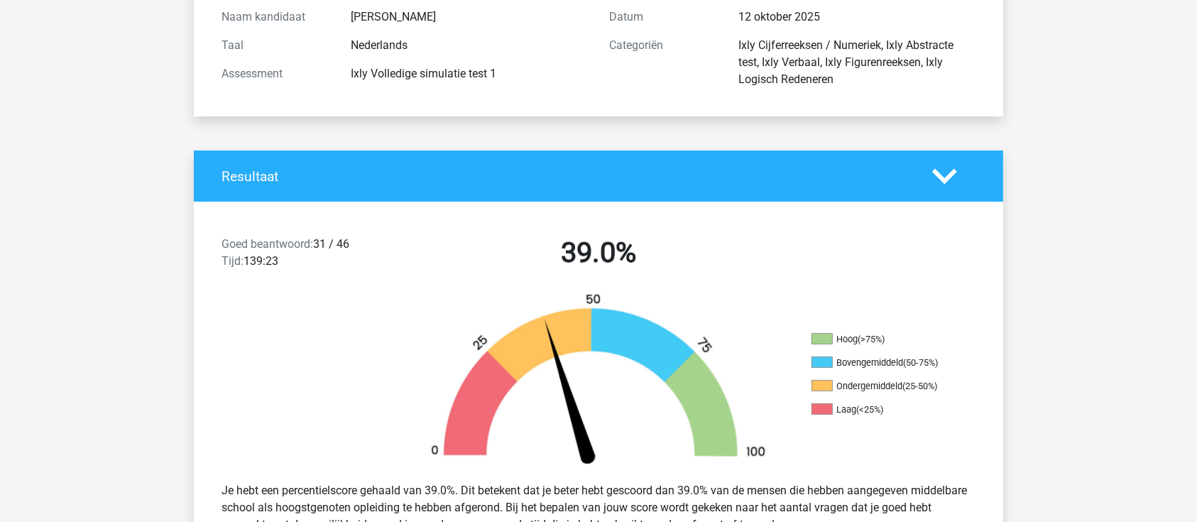
scroll to position [158, 0]
